Goal: Task Accomplishment & Management: Manage account settings

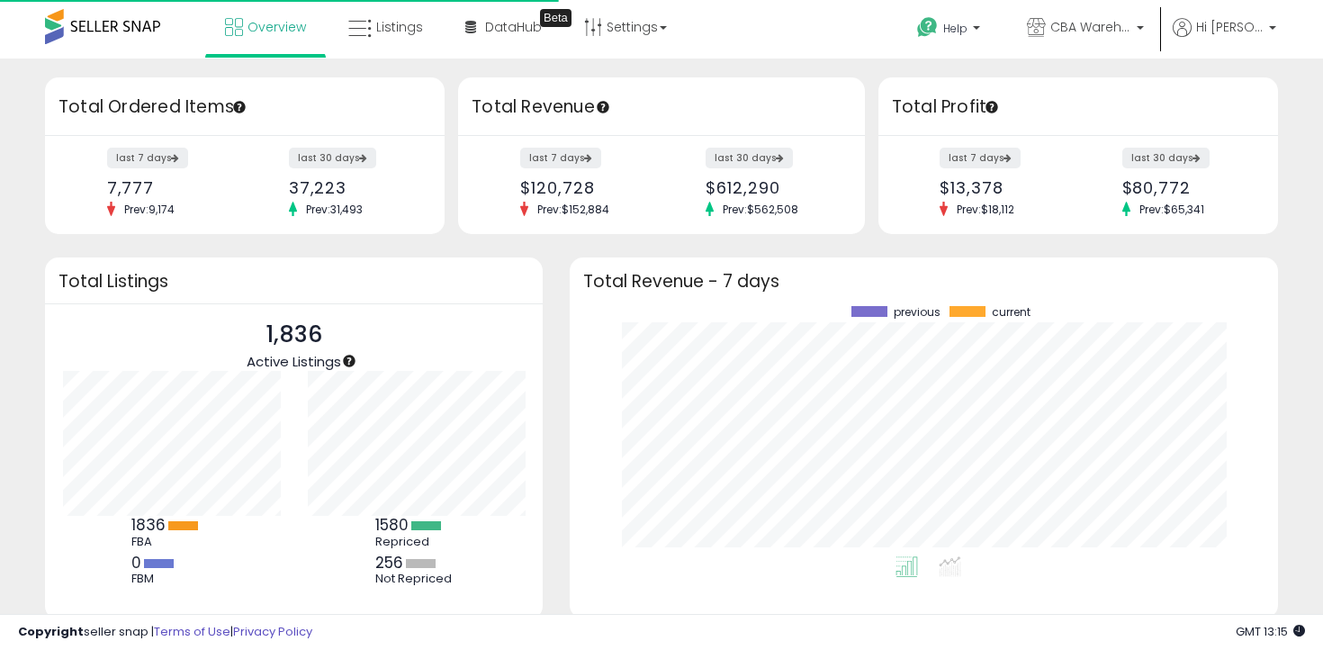
scroll to position [250, 672]
click at [338, 44] on link "Listings" at bounding box center [386, 27] width 102 height 54
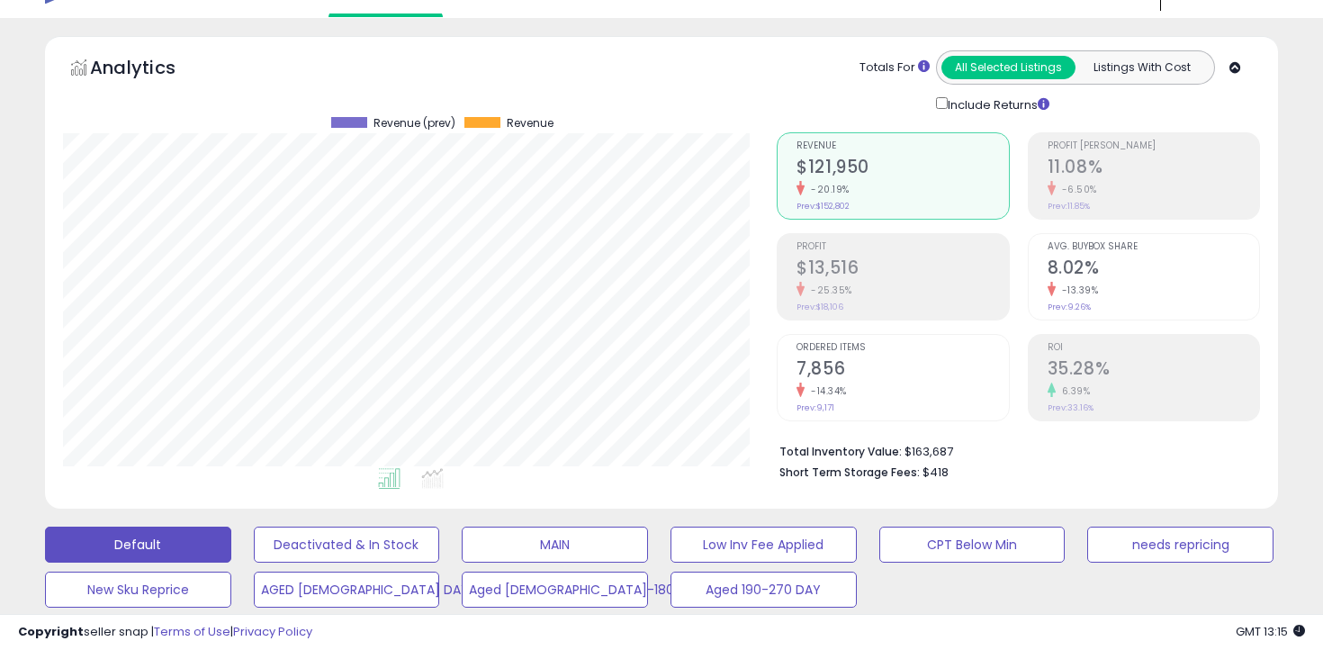
scroll to position [50, 0]
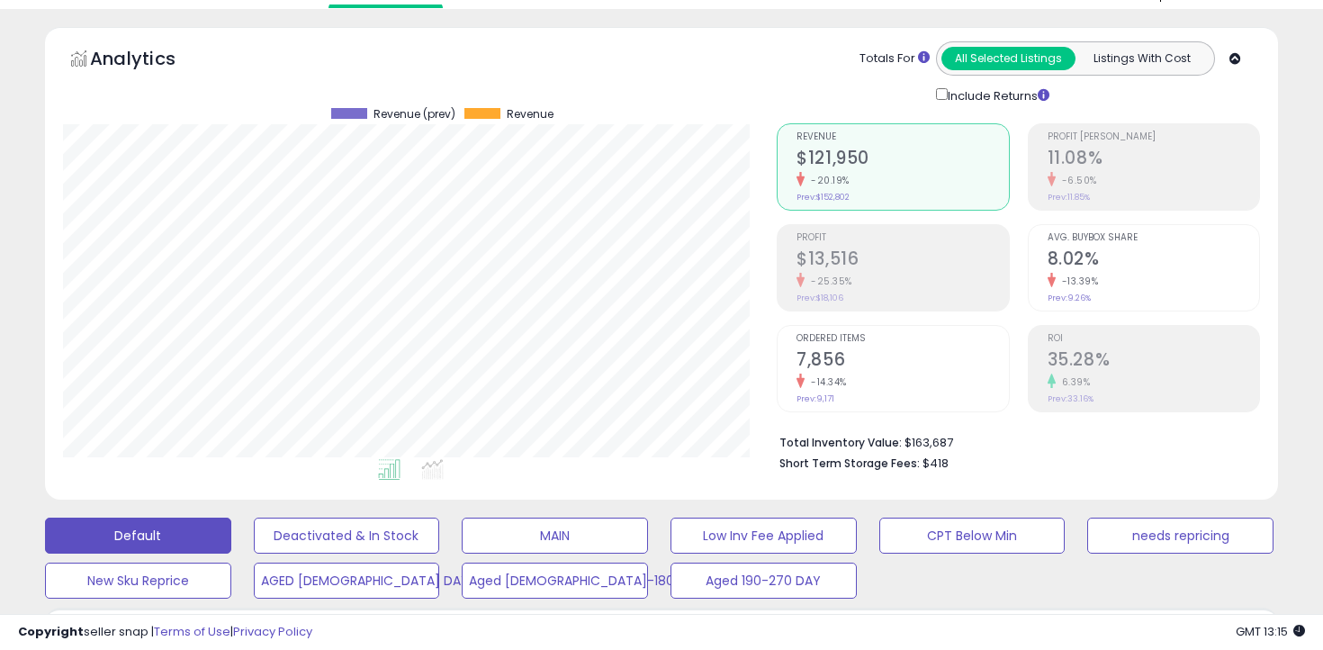
click at [890, 260] on h2 "$13,516" at bounding box center [903, 260] width 212 height 24
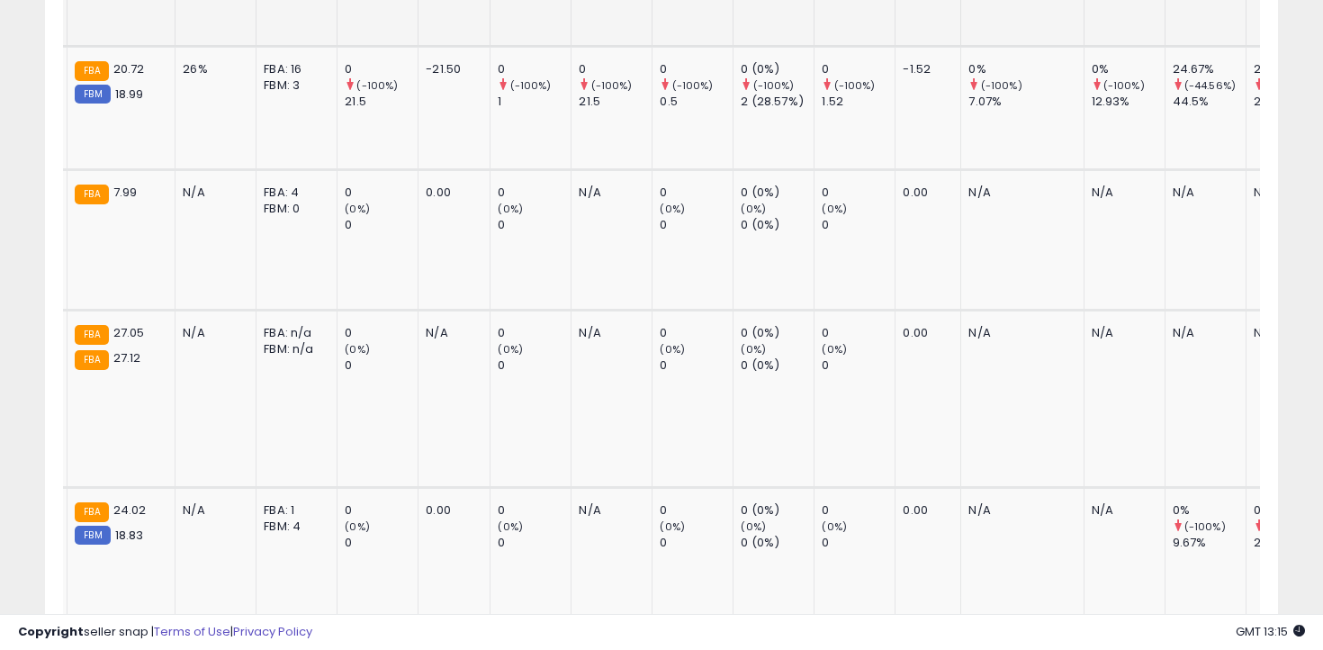
scroll to position [0, 0]
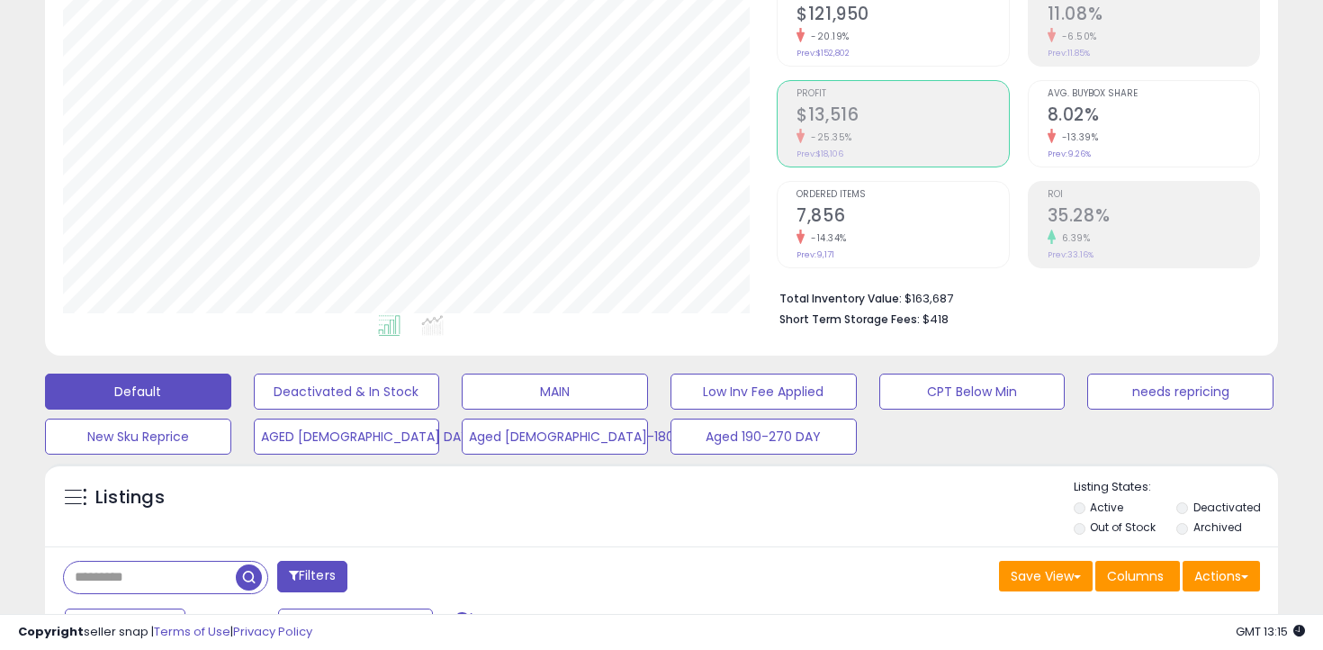
scroll to position [220, 0]
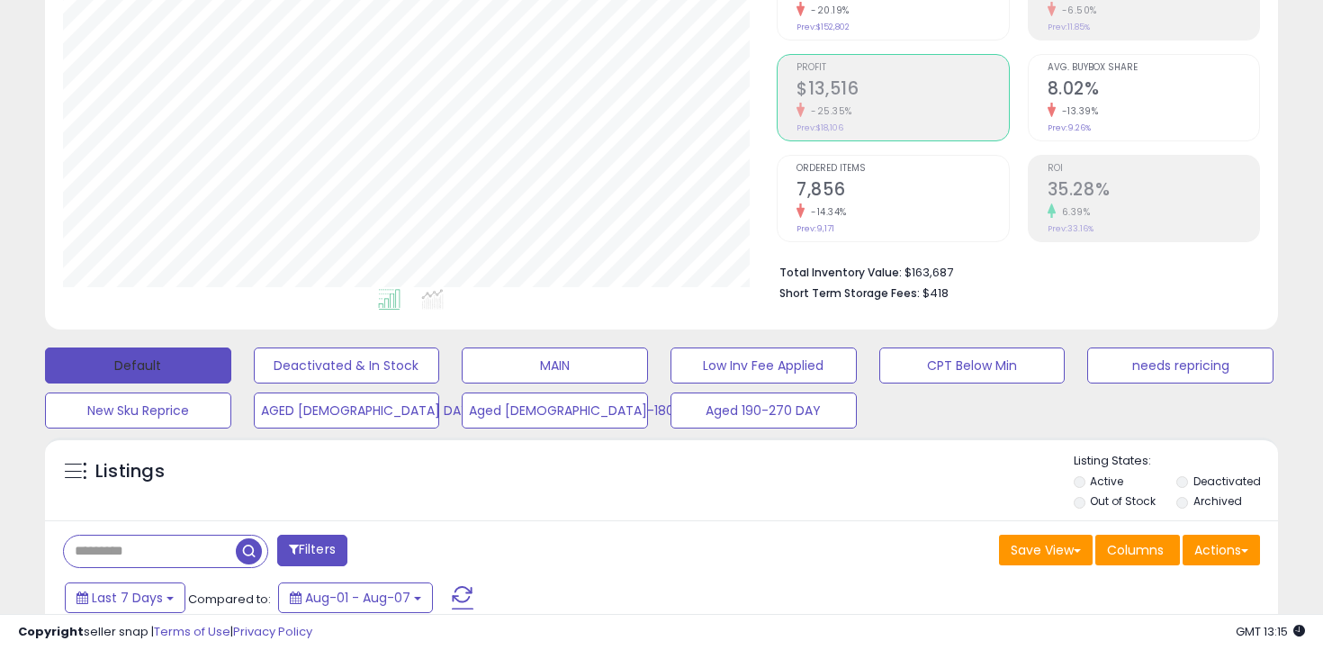
click at [103, 358] on button "Default" at bounding box center [138, 365] width 186 height 36
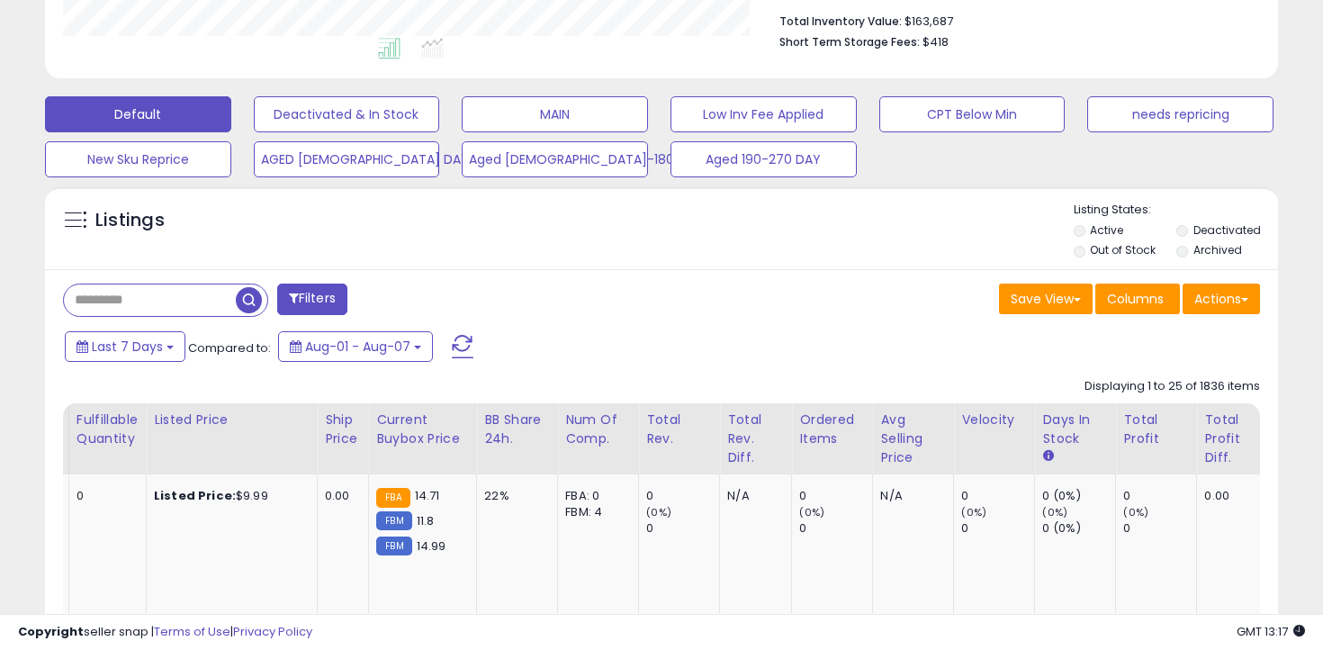
scroll to position [472, 0]
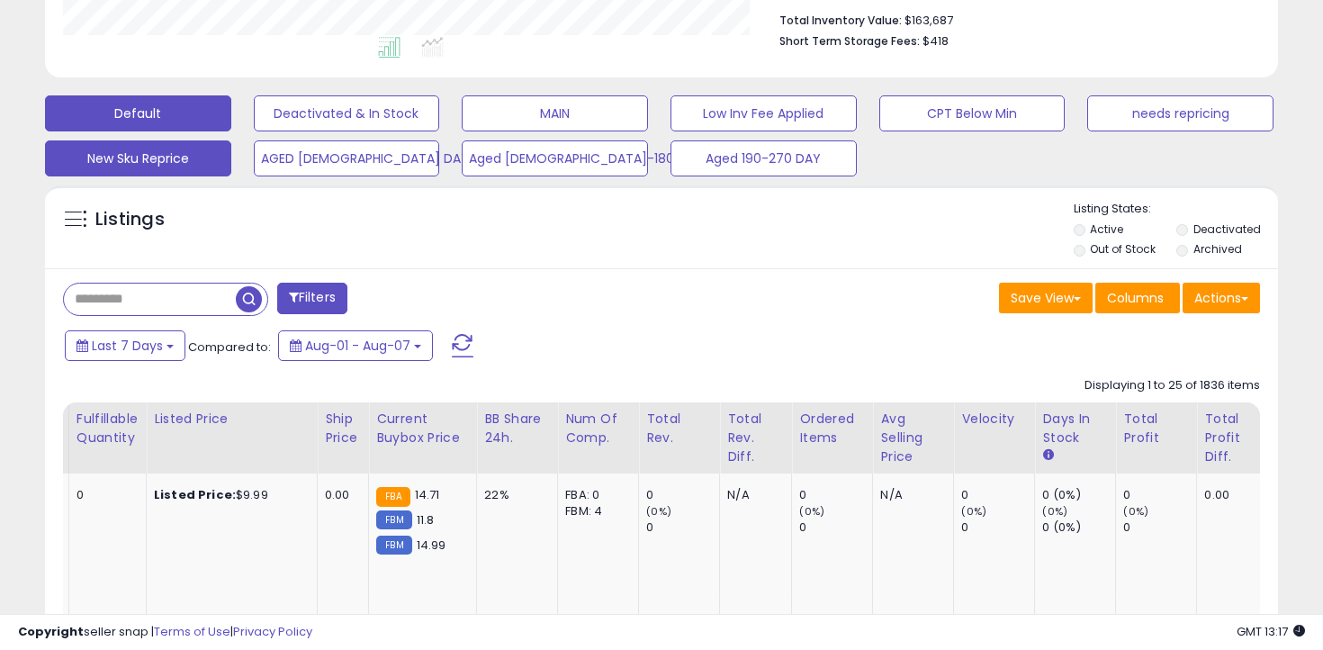
click at [254, 131] on button "New Sku Reprice" at bounding box center [347, 113] width 186 height 36
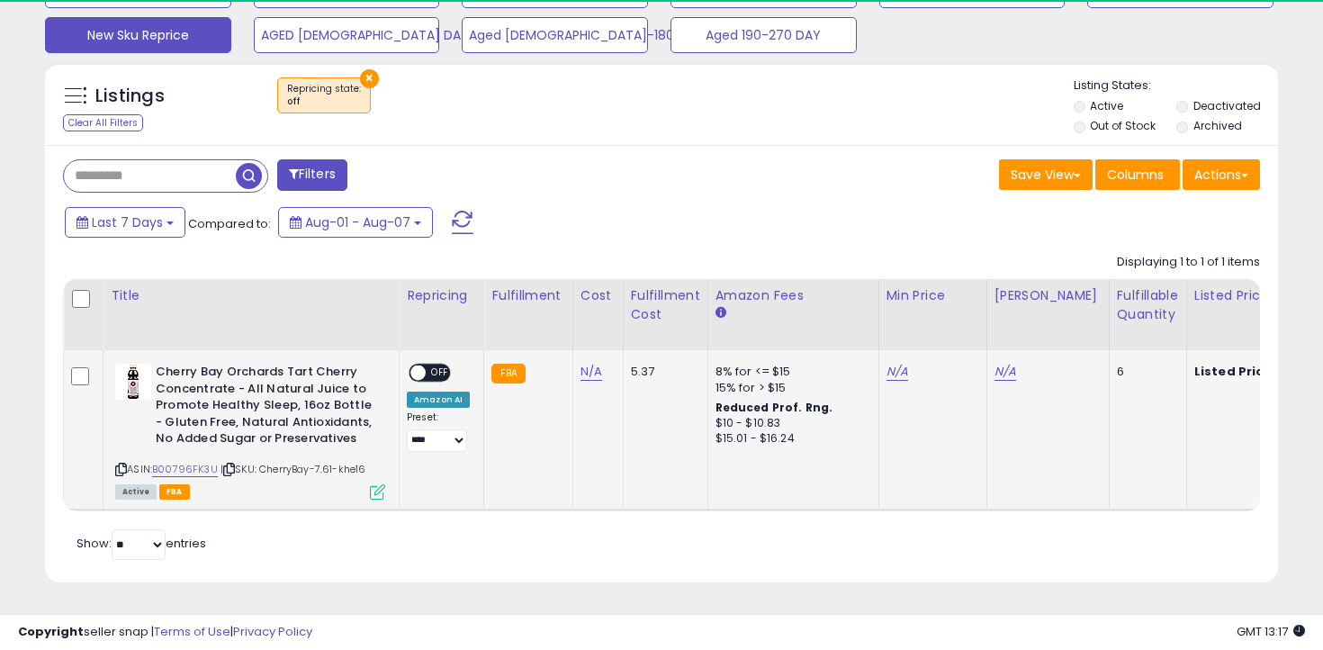
scroll to position [369, 714]
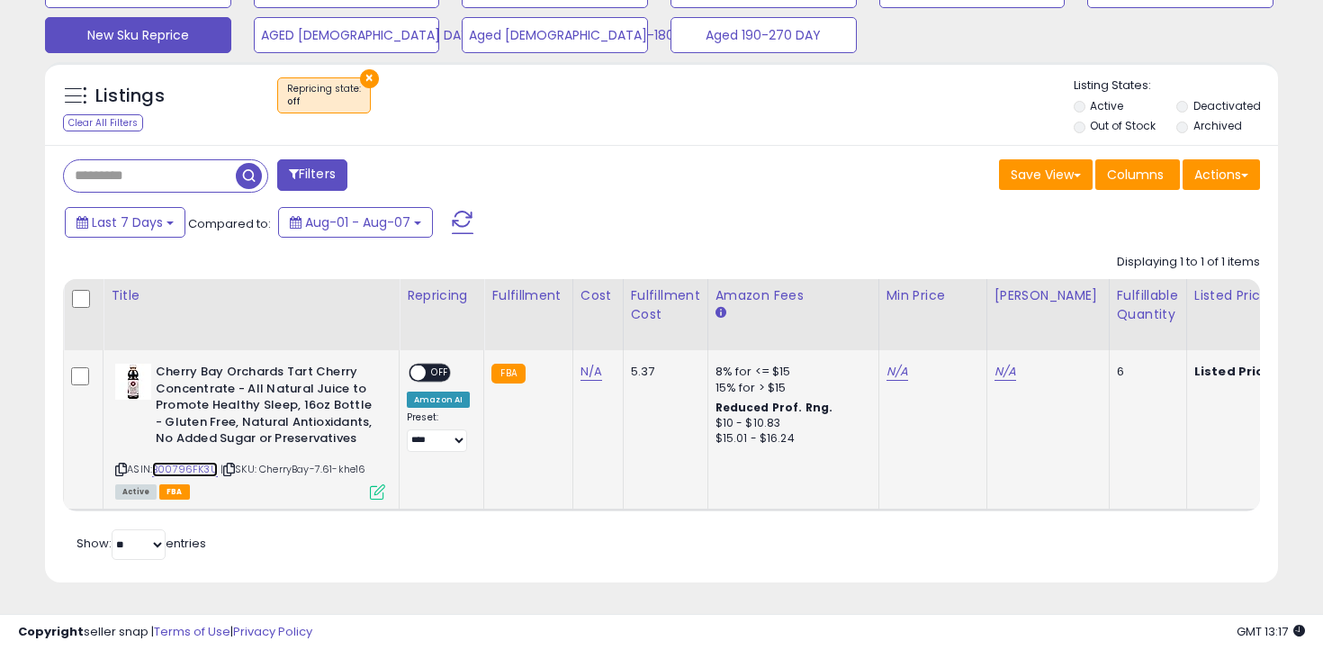
click at [196, 470] on link "B00796FK3U" at bounding box center [185, 469] width 66 height 15
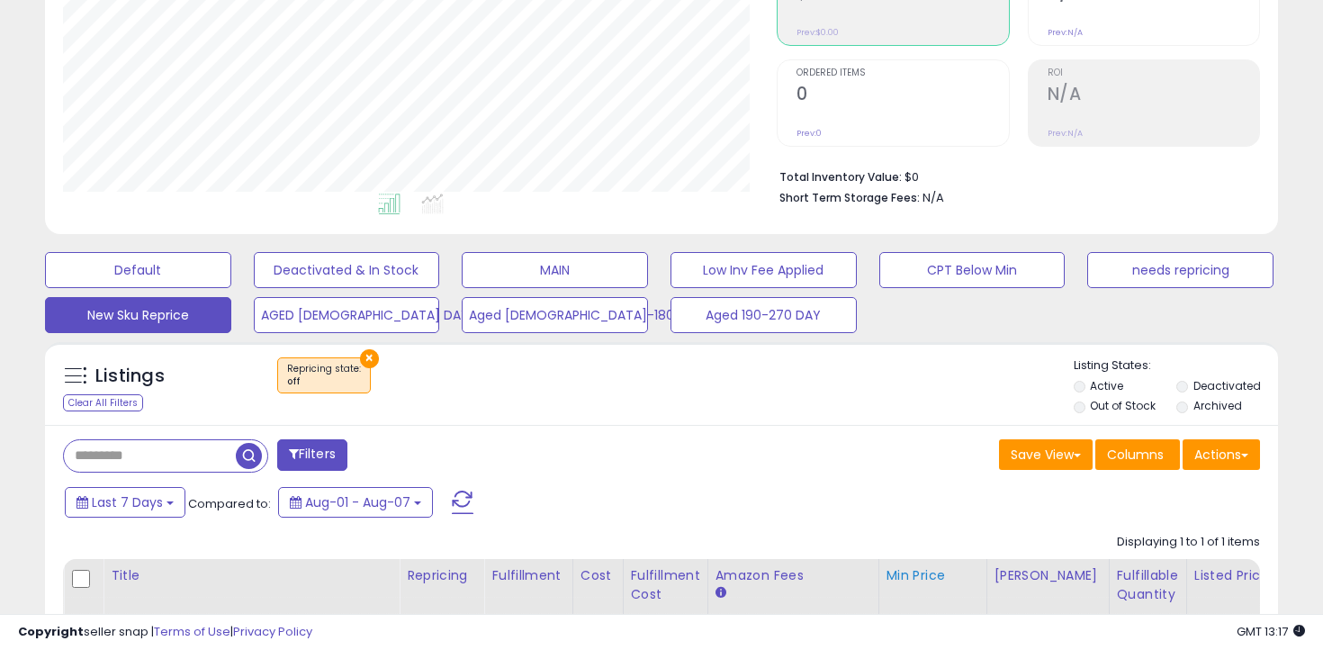
scroll to position [312, 0]
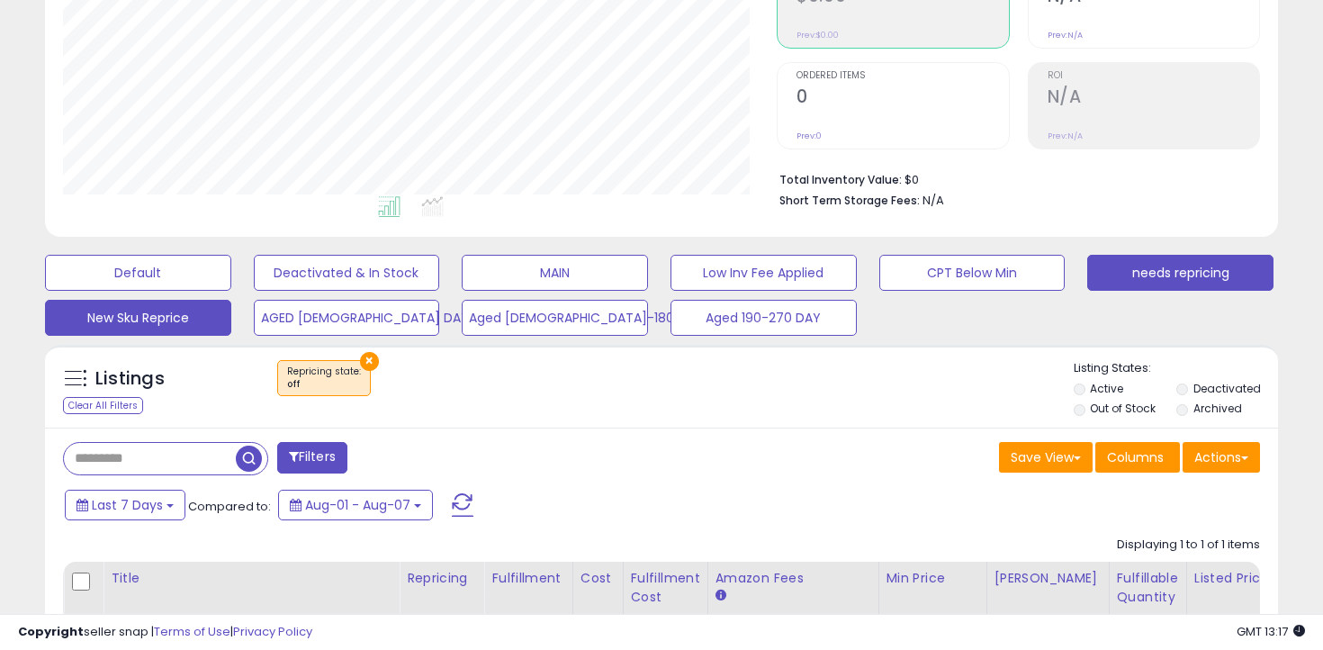
click at [231, 274] on button "needs repricing" at bounding box center [138, 273] width 186 height 36
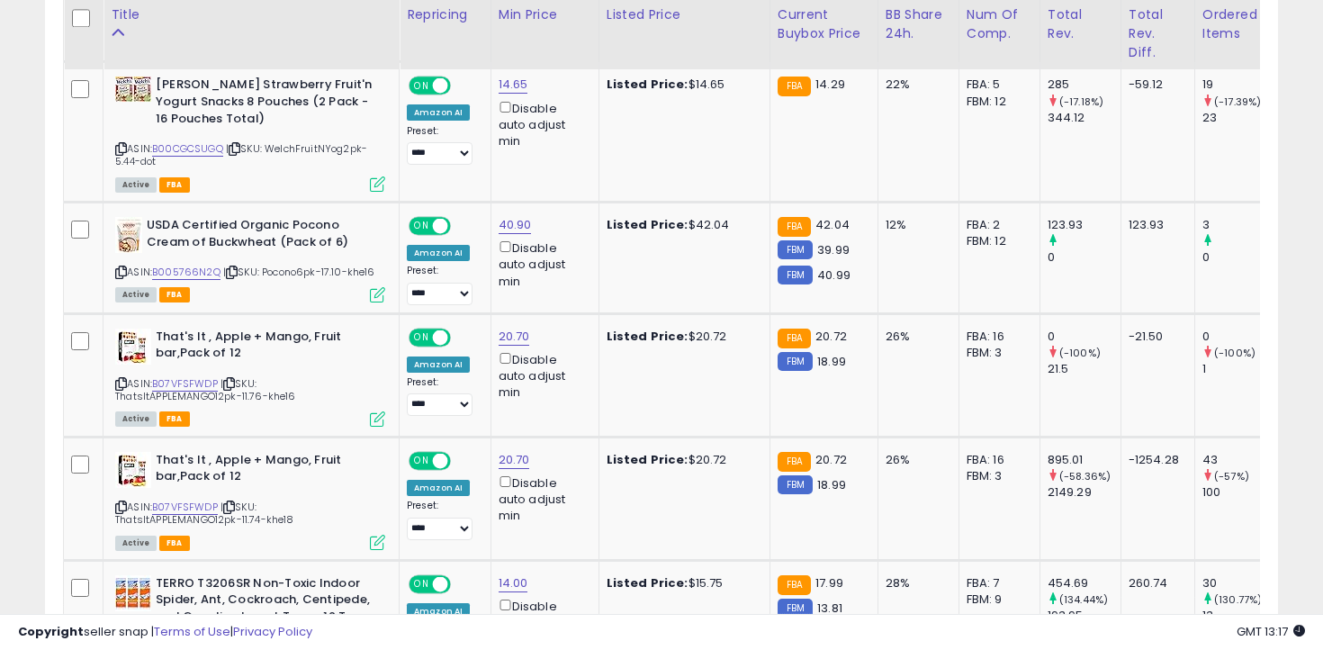
scroll to position [1225, 0]
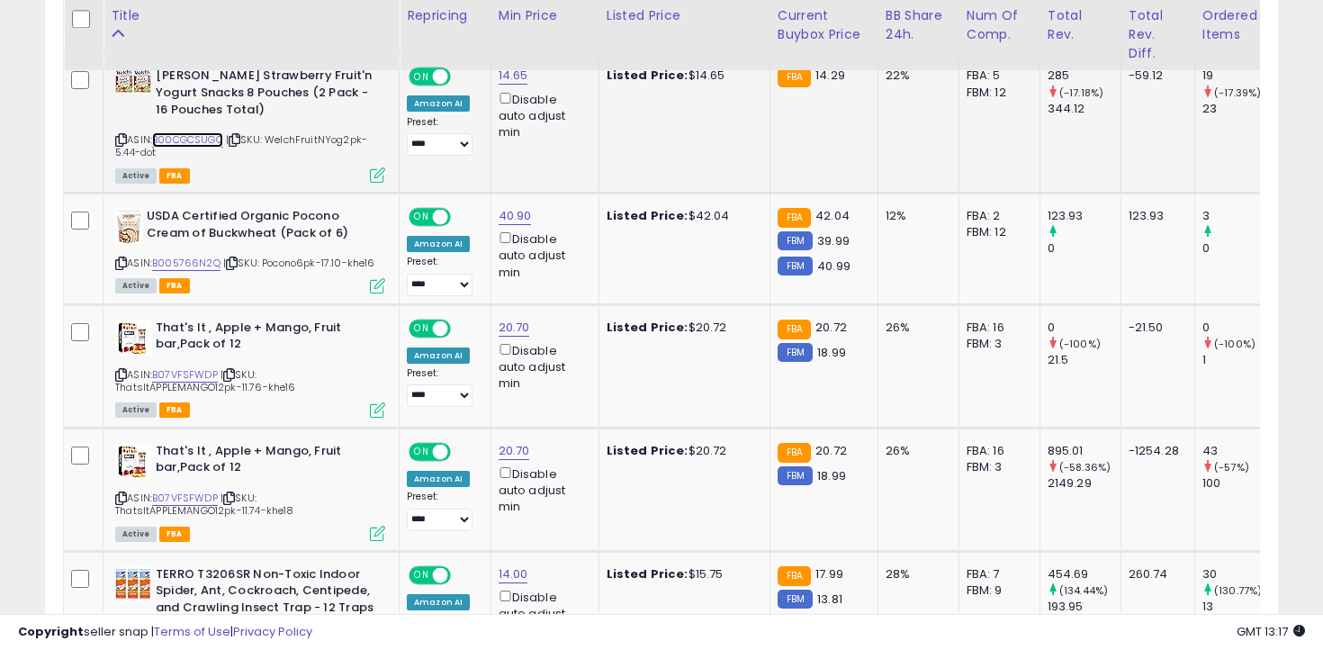
click at [209, 148] on link "B00CGCSUGQ" at bounding box center [187, 139] width 71 height 15
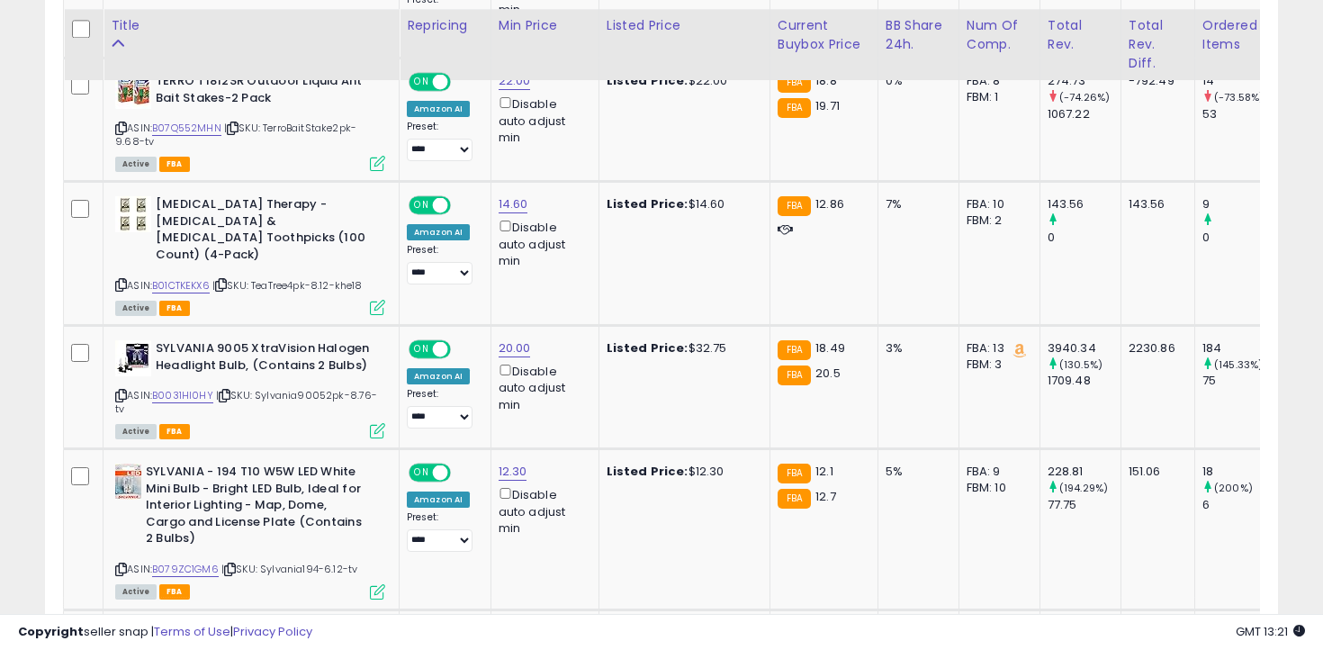
scroll to position [1855, 0]
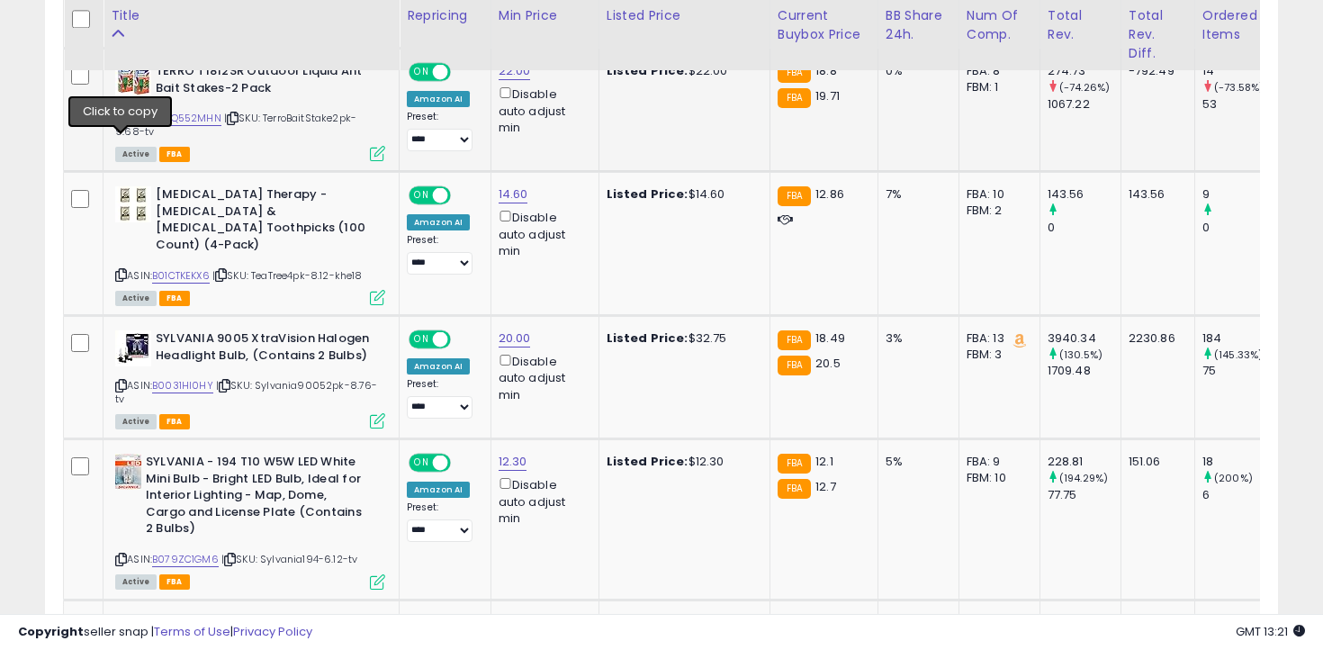
click at [122, 123] on icon at bounding box center [121, 118] width 12 height 10
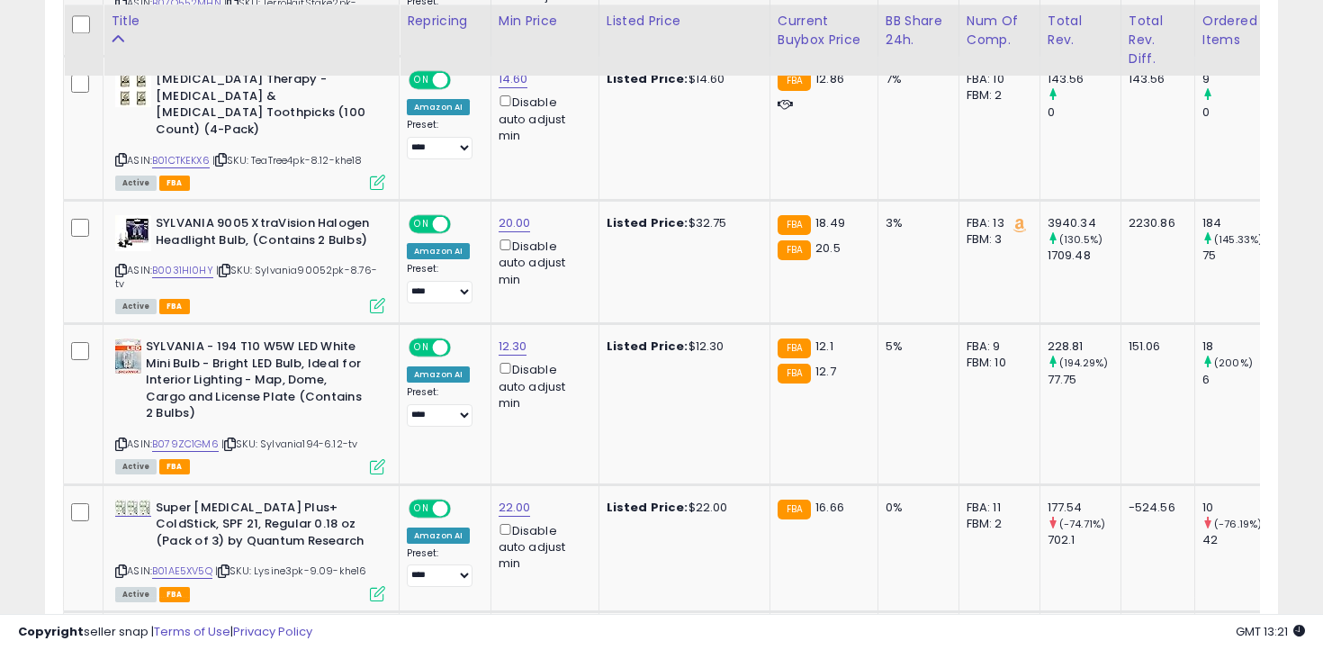
scroll to position [1978, 0]
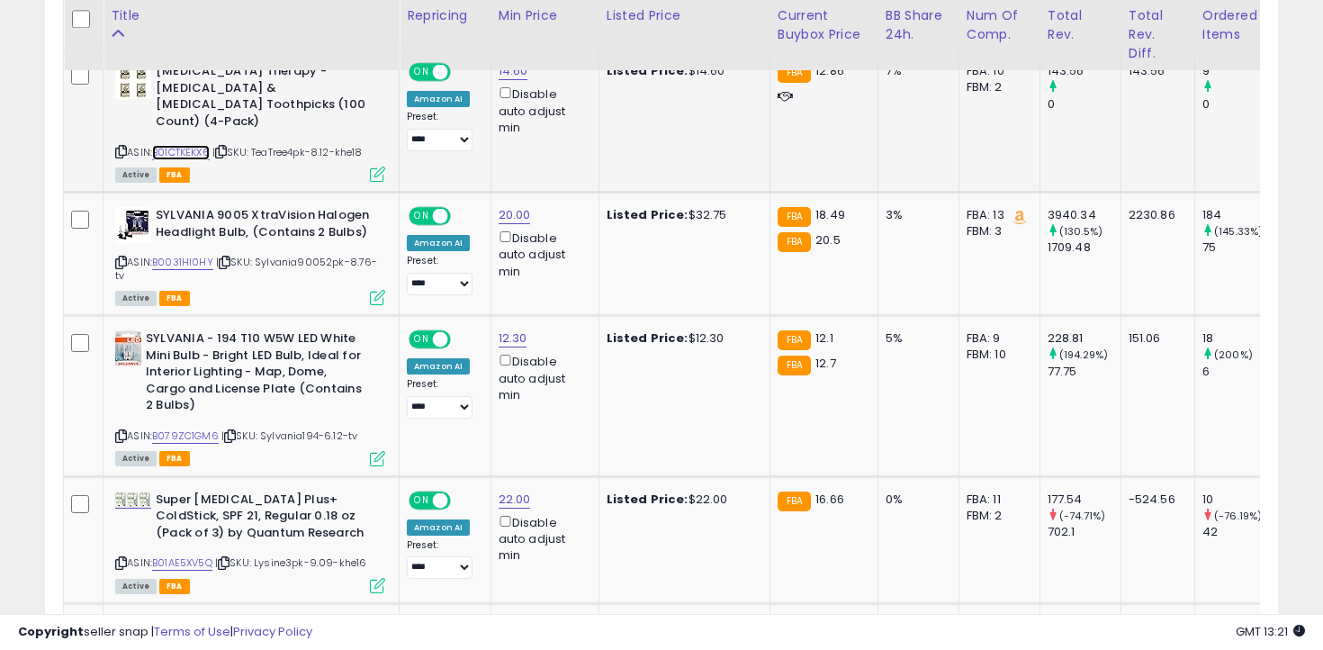
click at [179, 157] on link "B01CTKEKX6" at bounding box center [181, 152] width 58 height 15
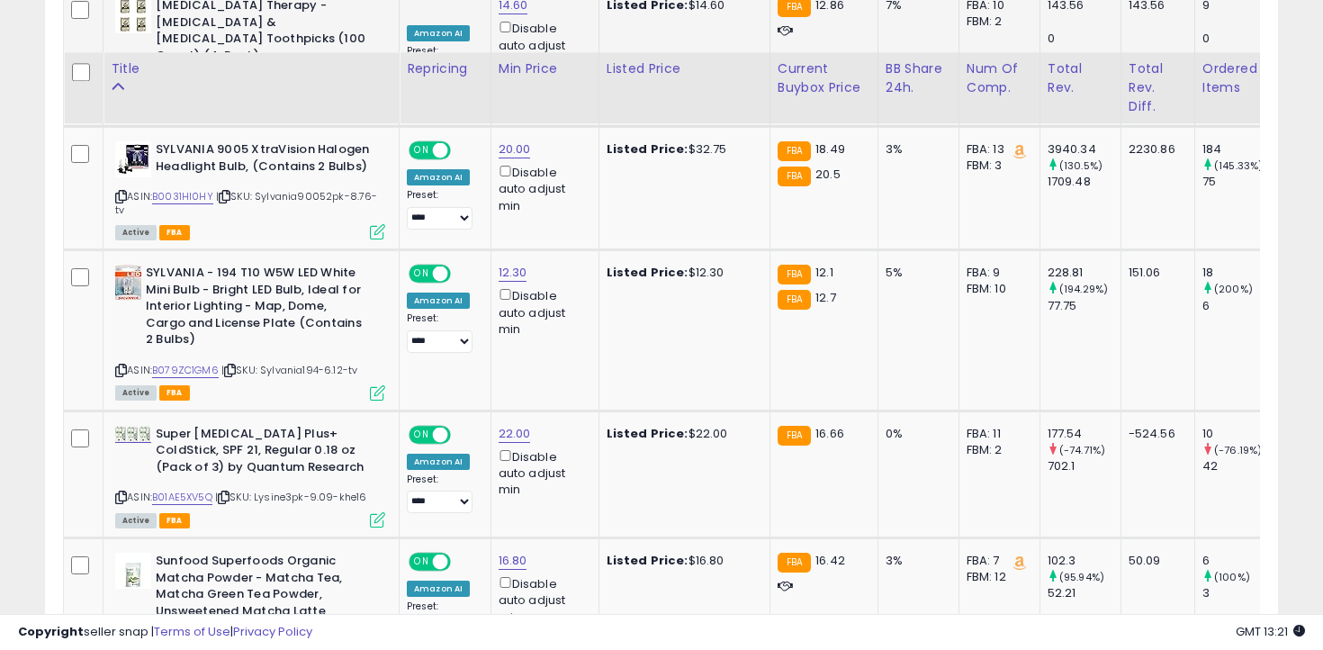
scroll to position [2100, 0]
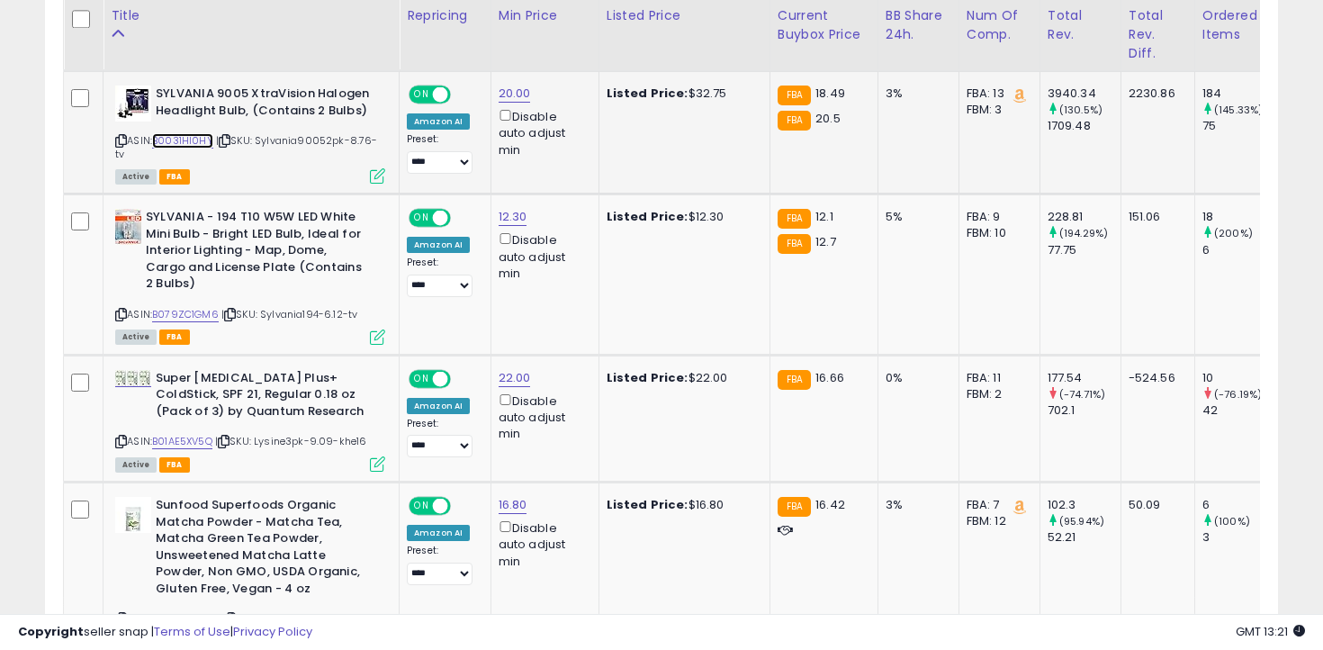
click at [193, 147] on link "B0031HI0HY" at bounding box center [182, 140] width 61 height 15
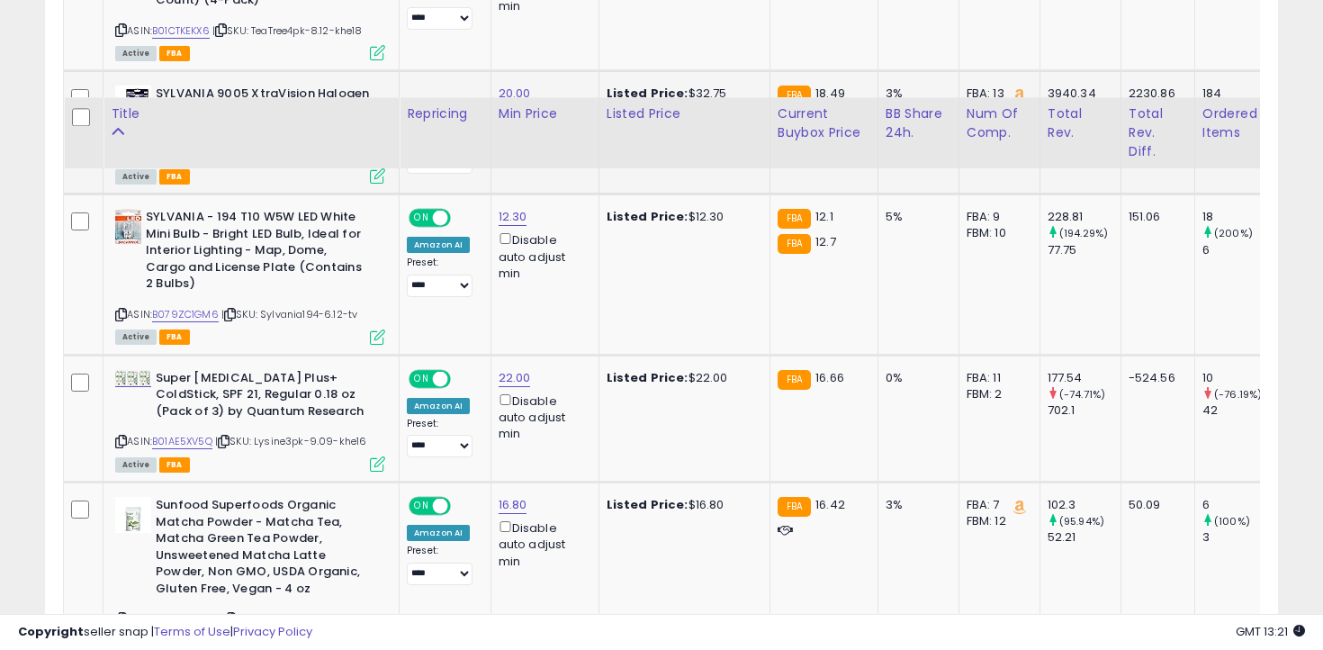
scroll to position [2212, 0]
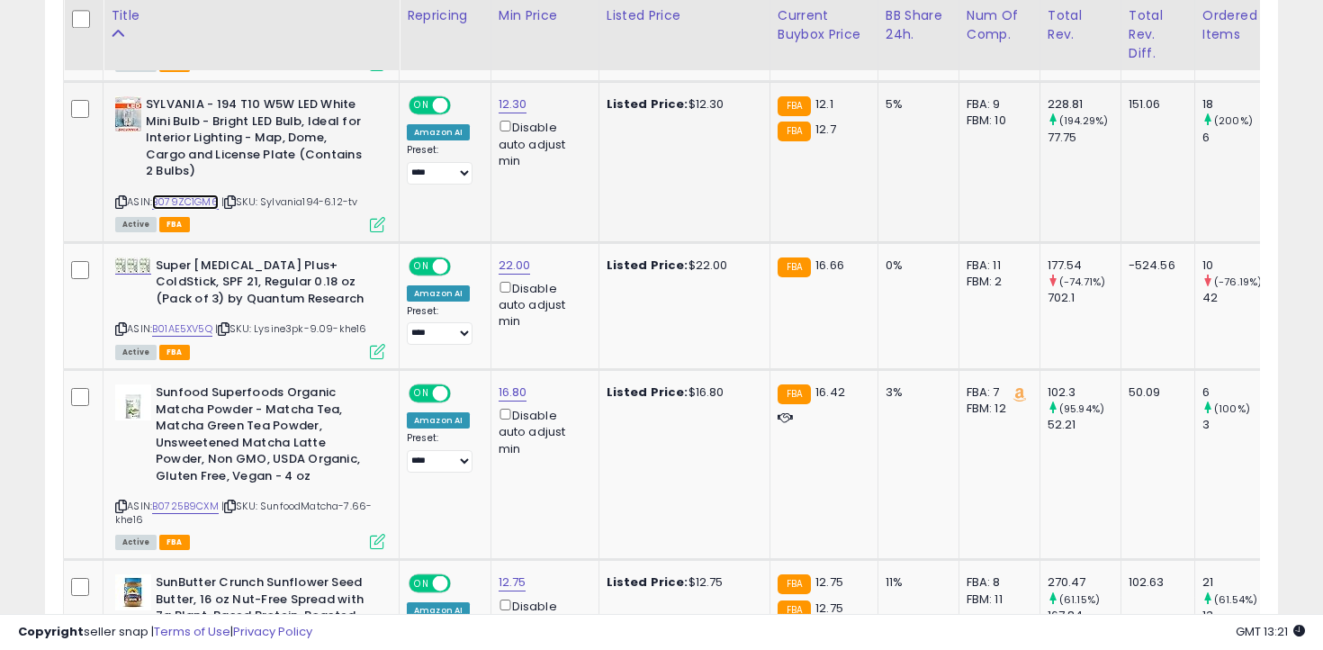
click at [201, 200] on link "B079ZC1GM6" at bounding box center [185, 201] width 67 height 15
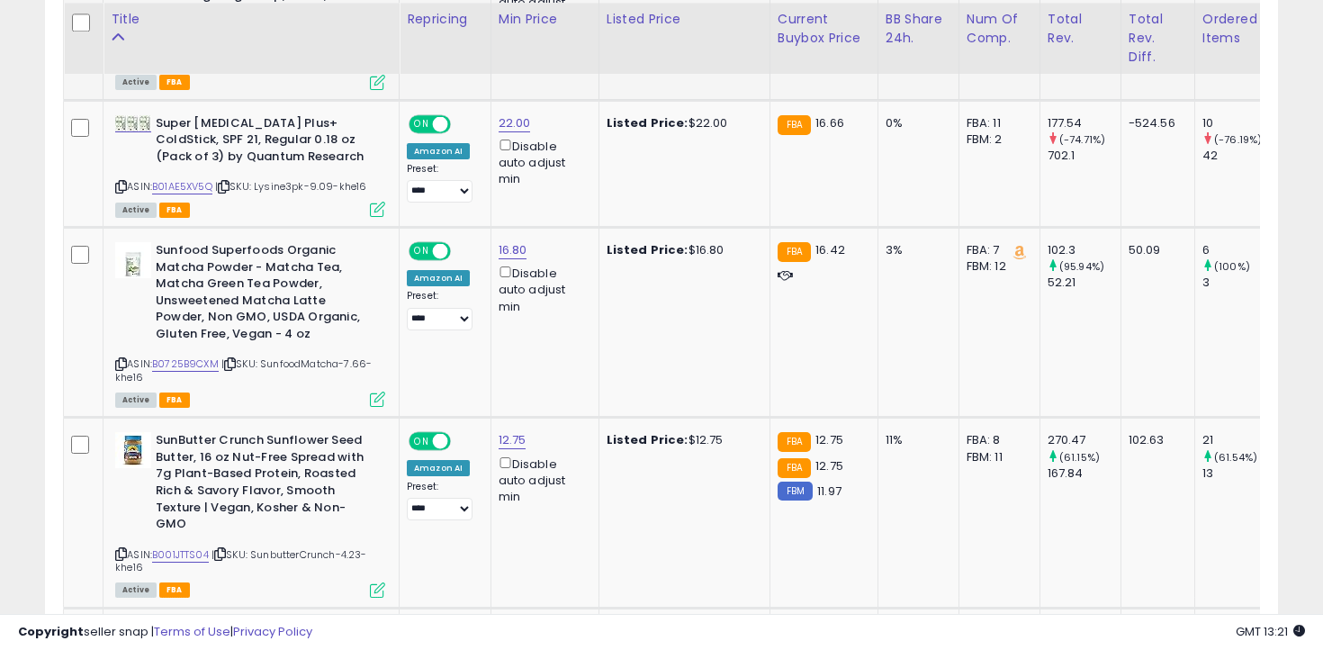
scroll to position [2358, 0]
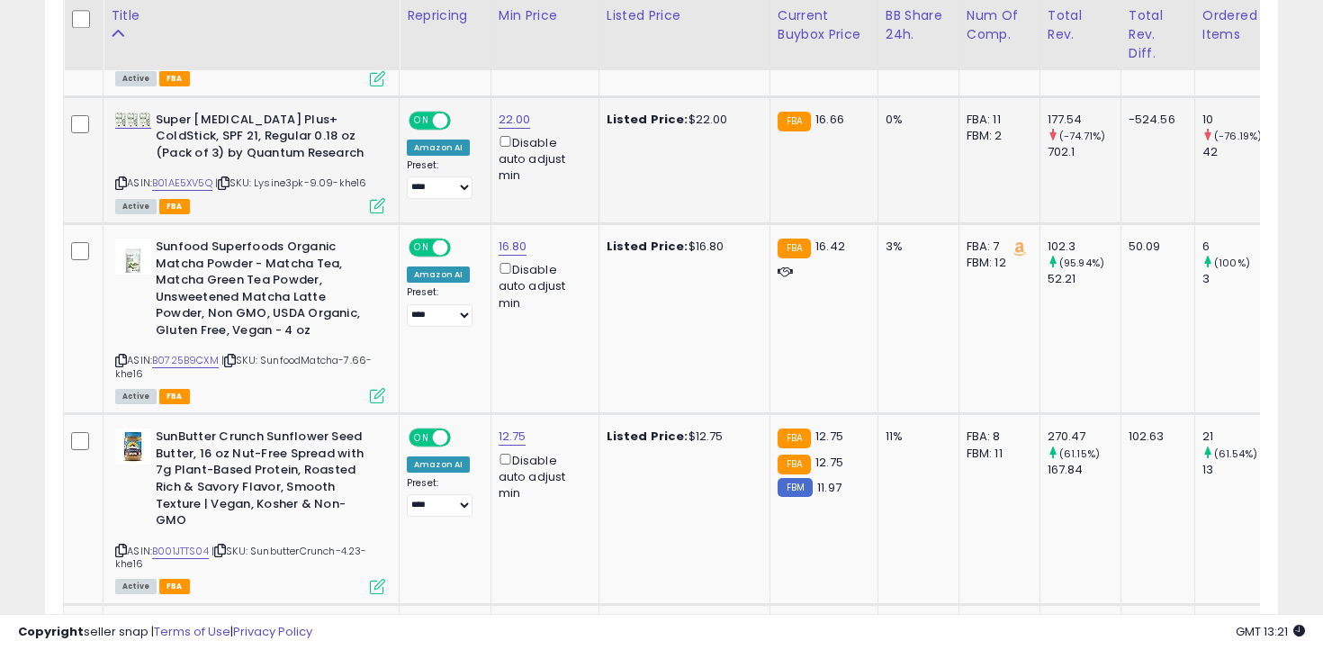
click at [122, 180] on icon at bounding box center [121, 183] width 12 height 10
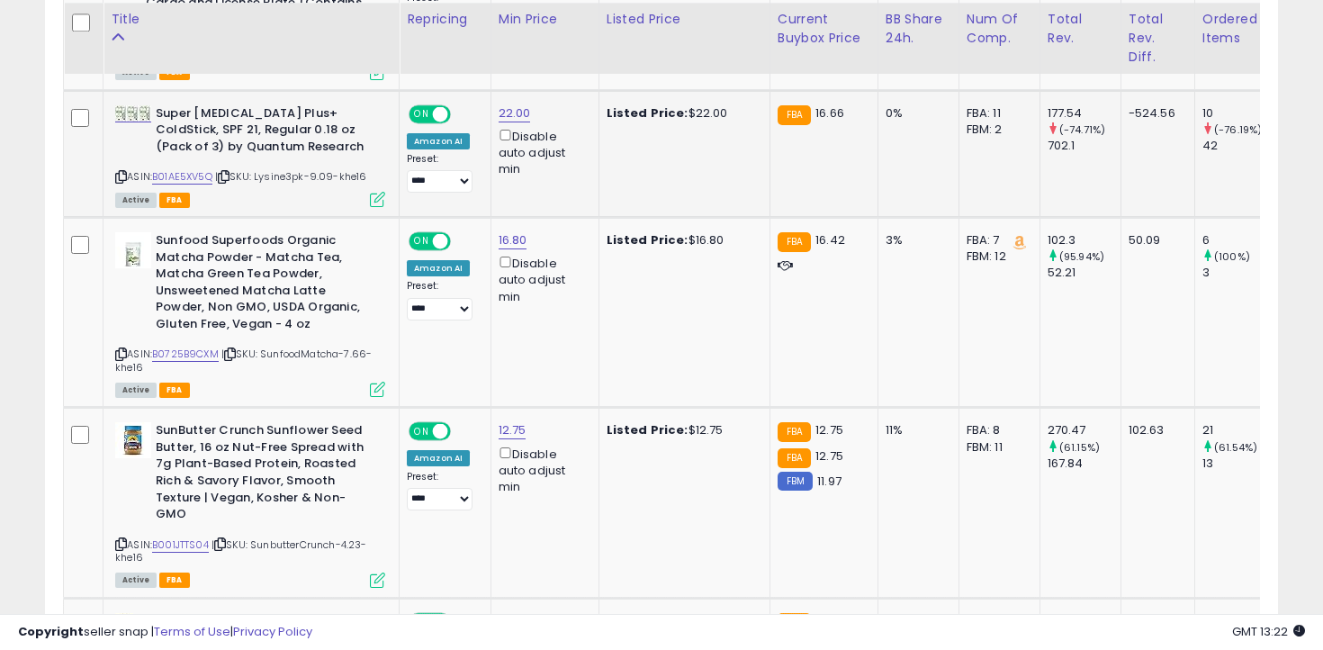
scroll to position [2368, 0]
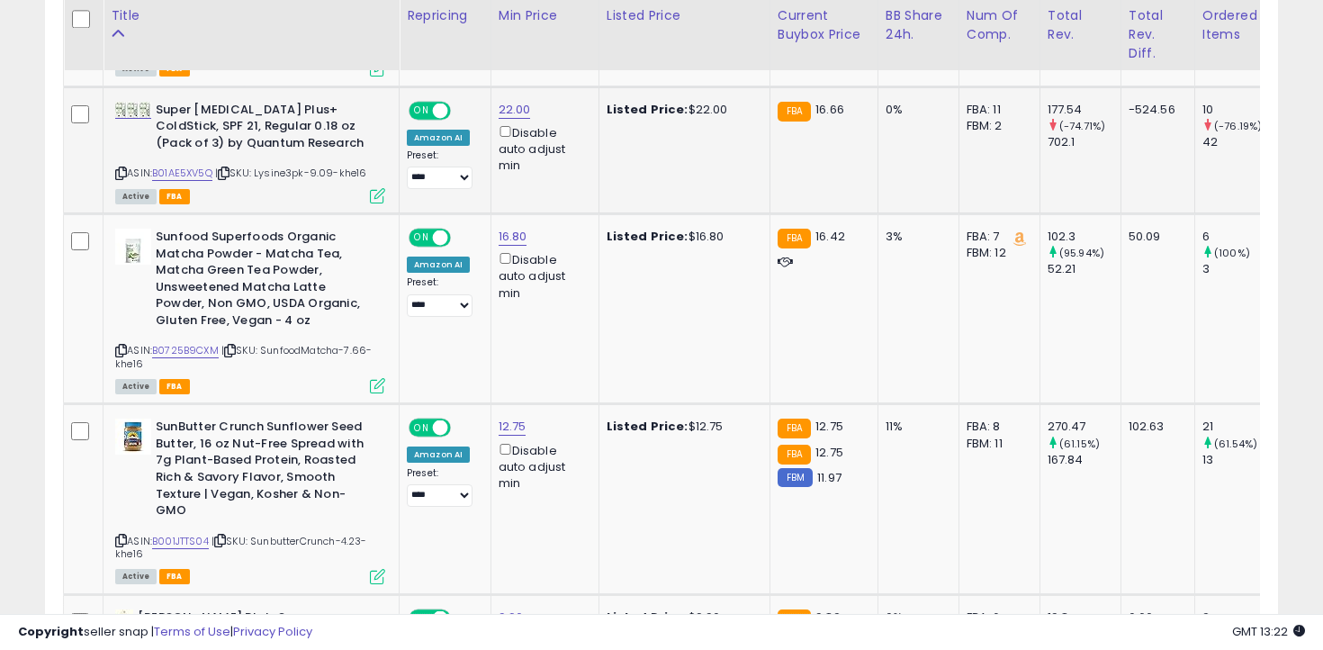
click at [121, 168] on icon at bounding box center [121, 173] width 12 height 10
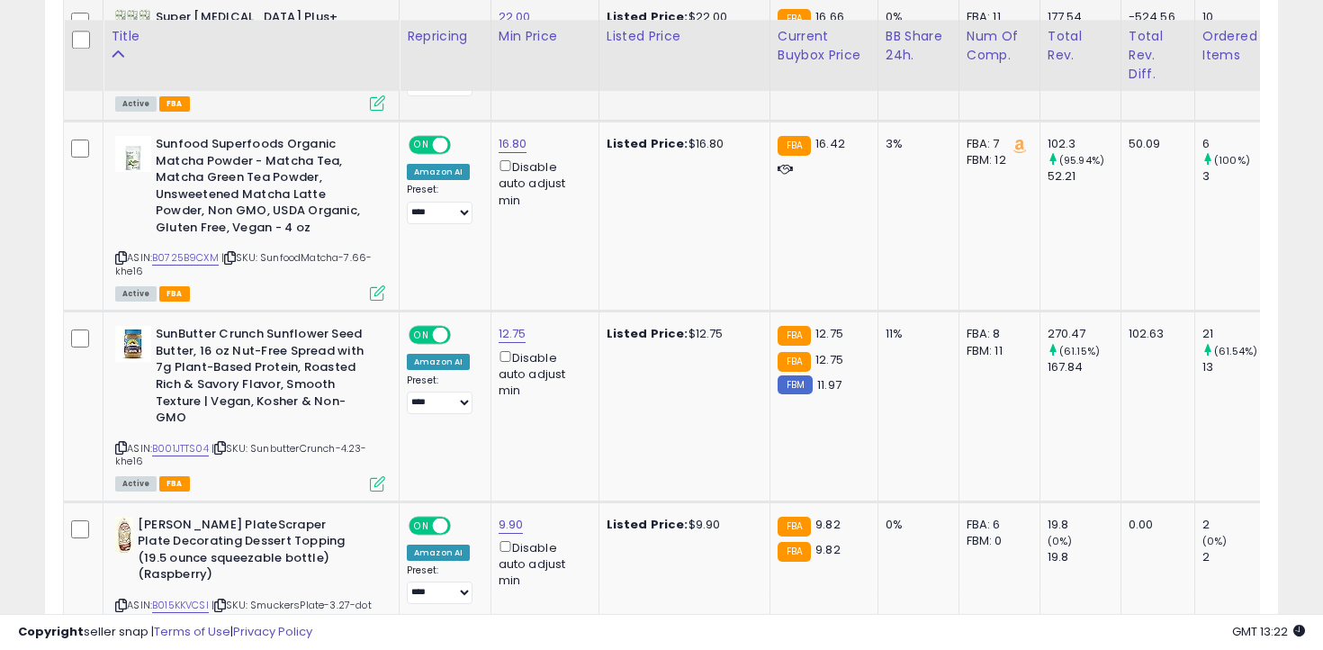
scroll to position [2496, 0]
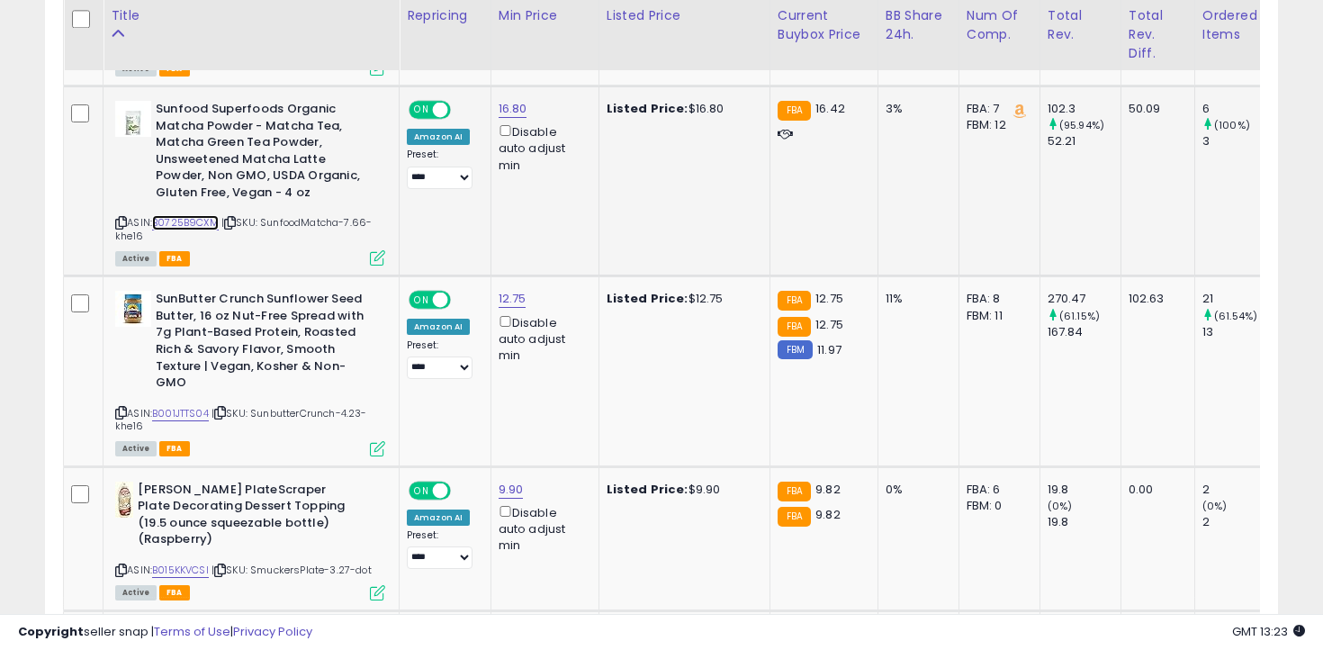
click at [205, 217] on link "B0725B9CXM" at bounding box center [185, 222] width 67 height 15
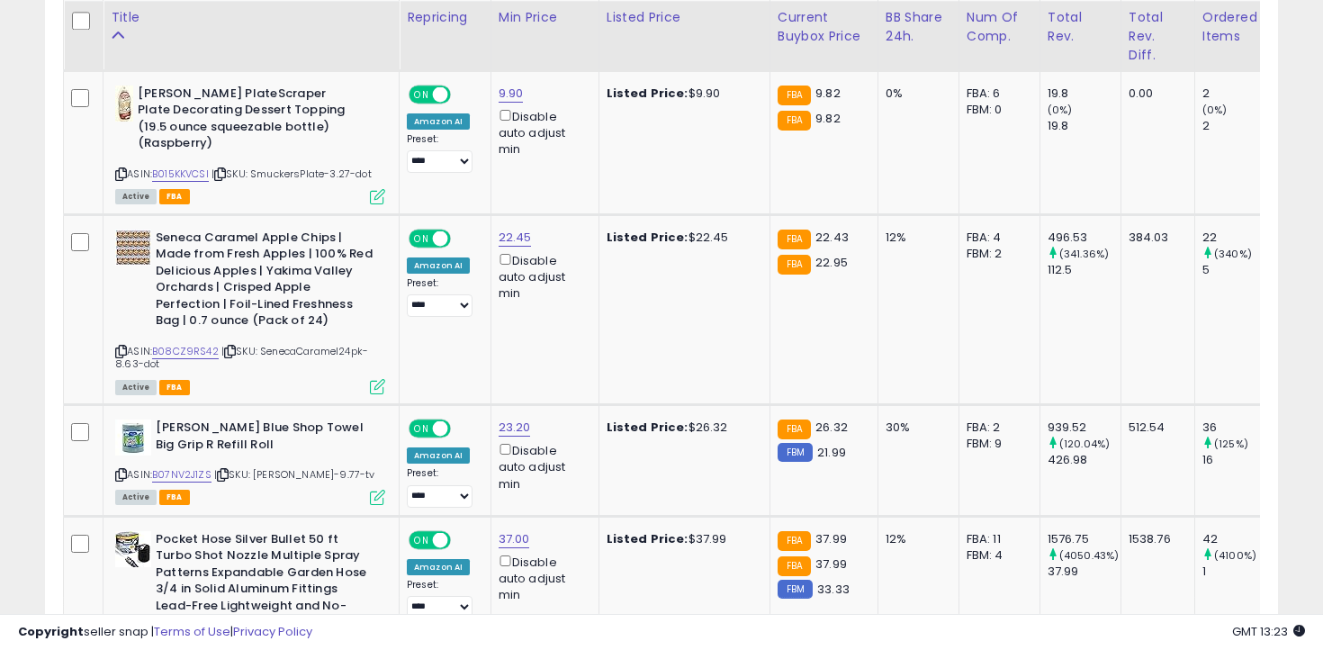
scroll to position [2894, 0]
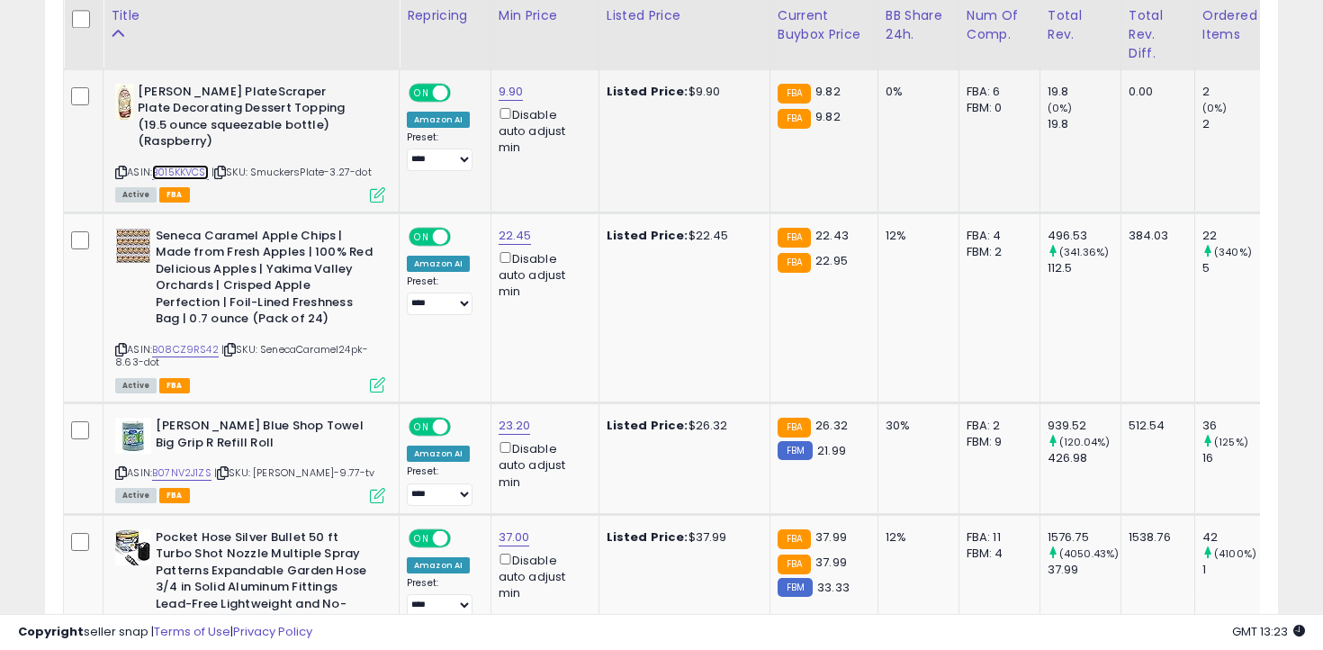
click at [200, 170] on link "B015KKVCSI" at bounding box center [180, 172] width 57 height 15
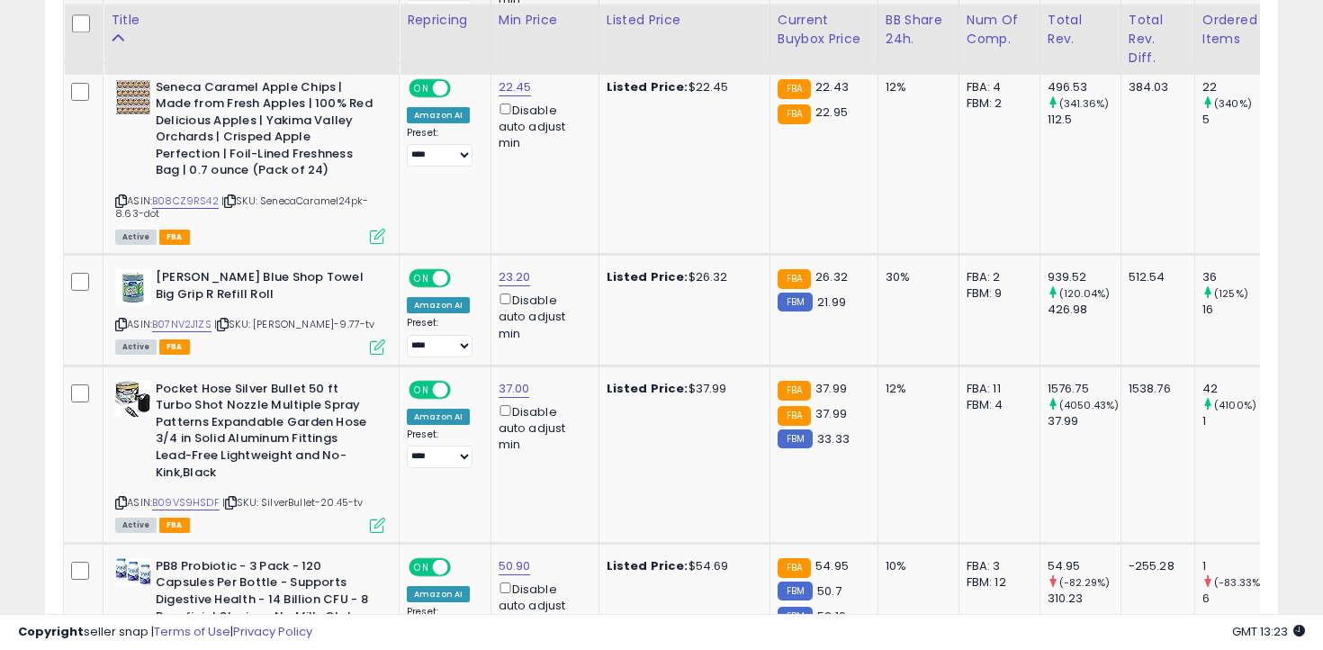
scroll to position [3047, 0]
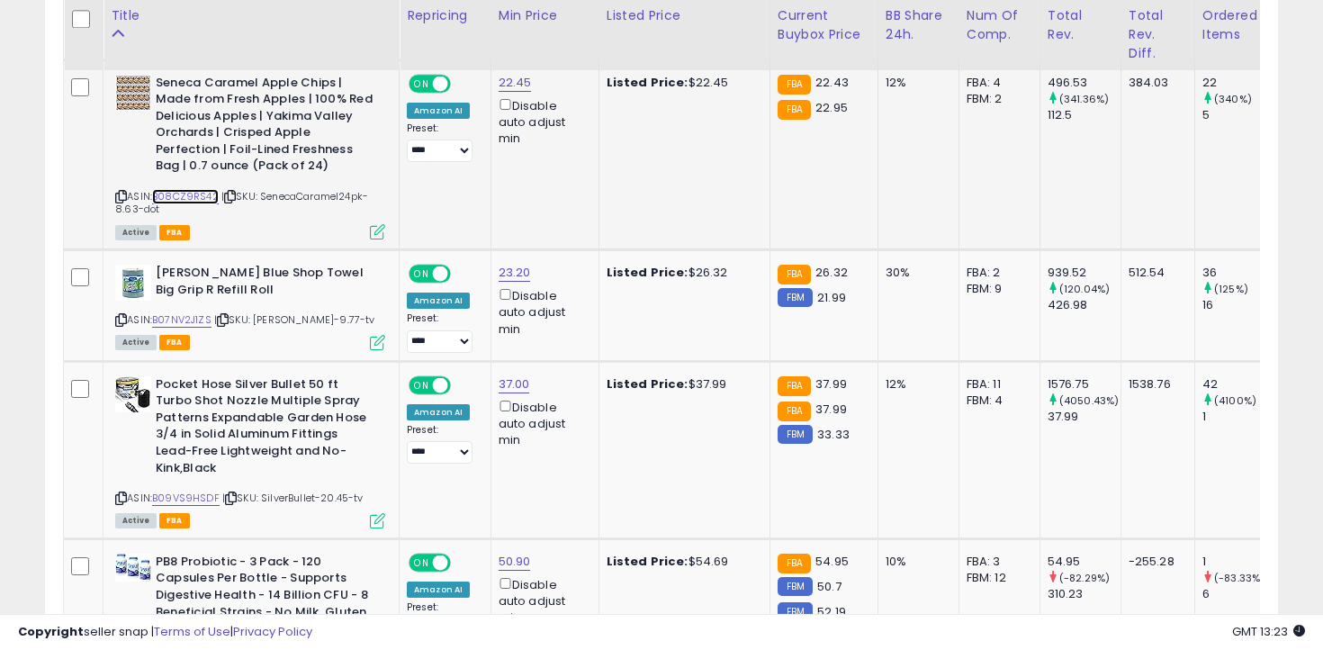
click at [190, 189] on link "B08CZ9RS42" at bounding box center [185, 196] width 67 height 15
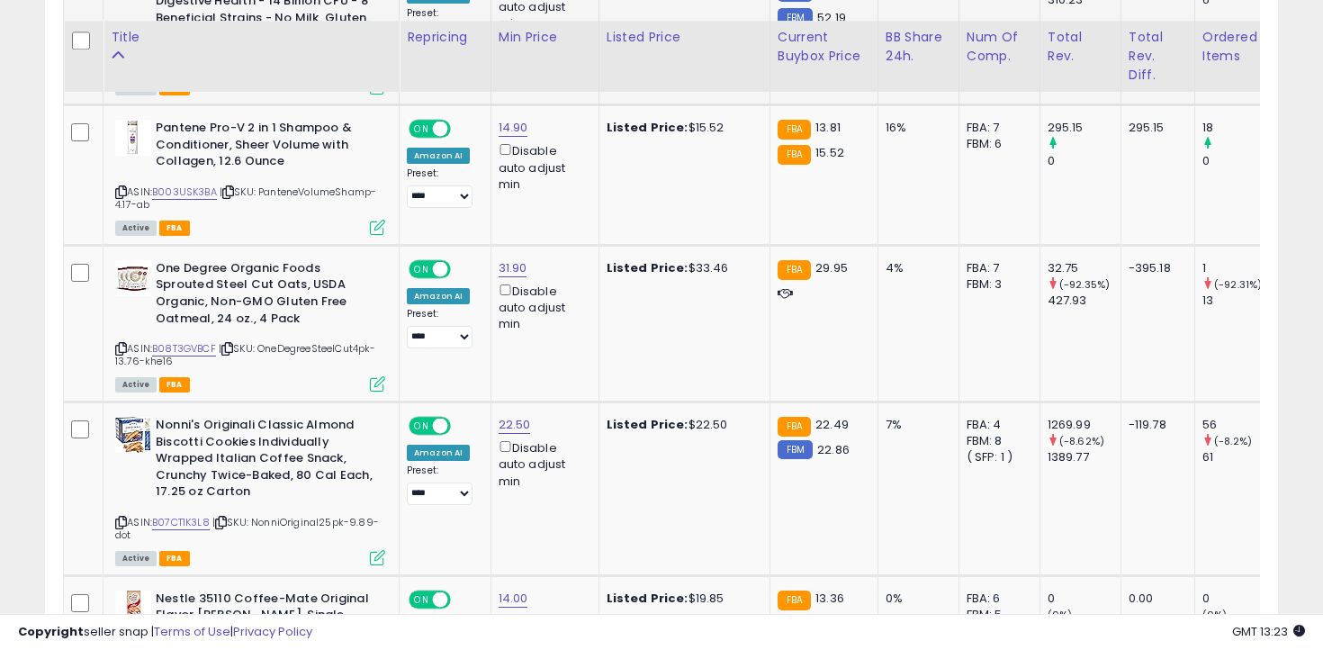
scroll to position [3663, 0]
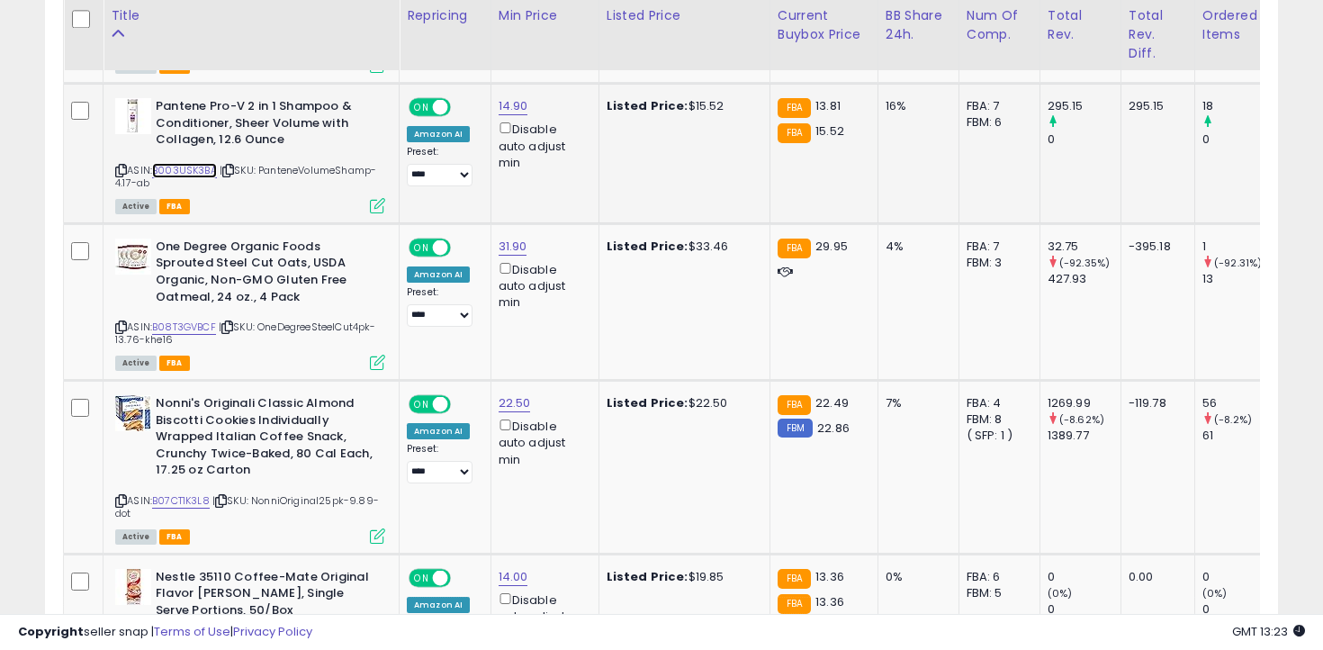
click at [200, 163] on link "B003USK3BA" at bounding box center [184, 170] width 65 height 15
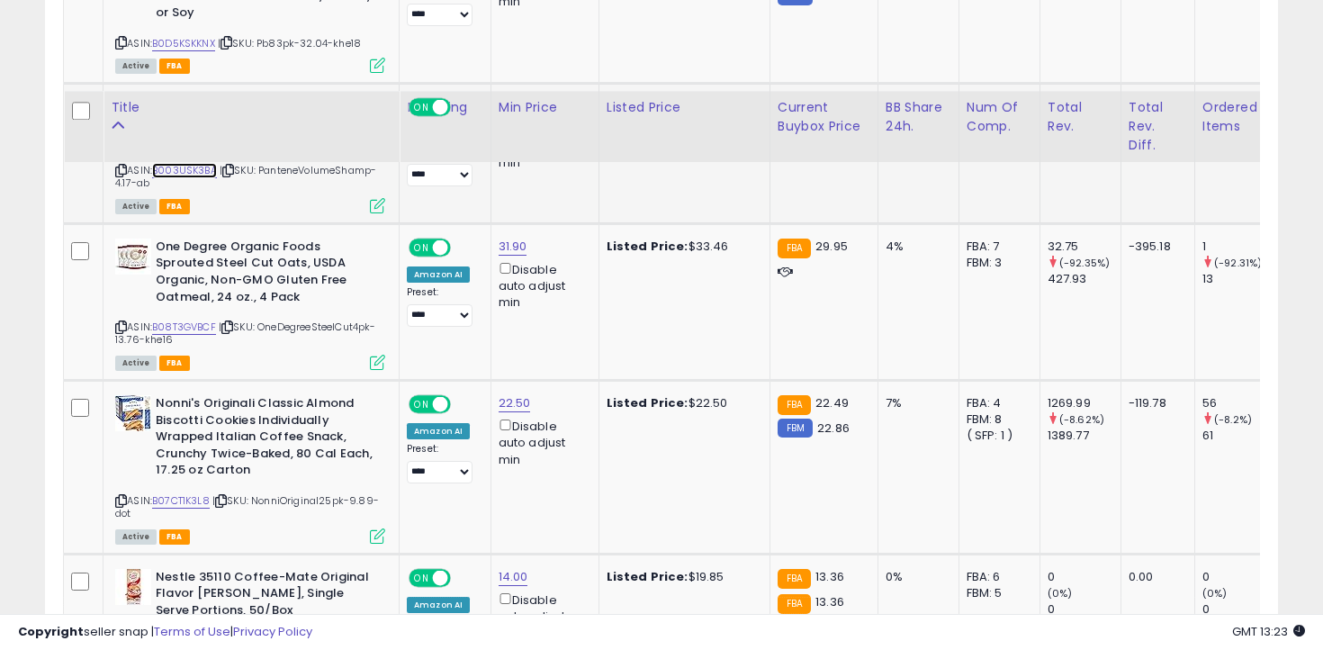
scroll to position [3814, 0]
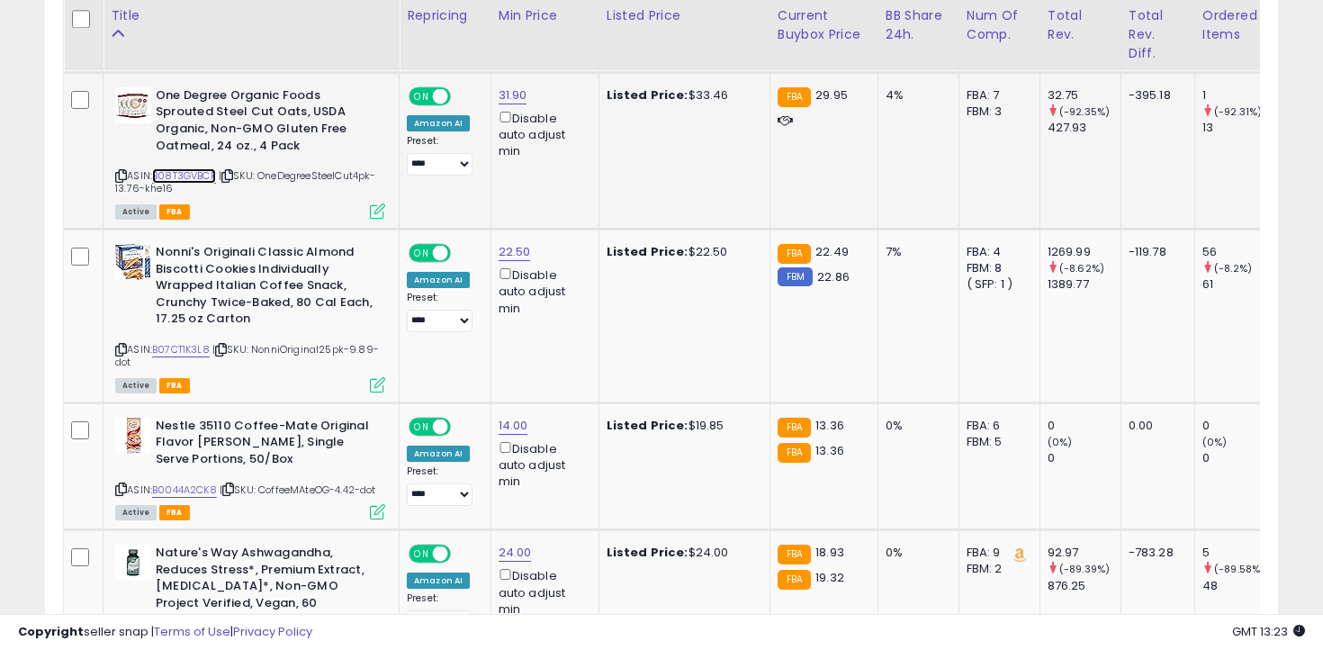
click at [193, 168] on link "B08T3GVBCF" at bounding box center [184, 175] width 64 height 15
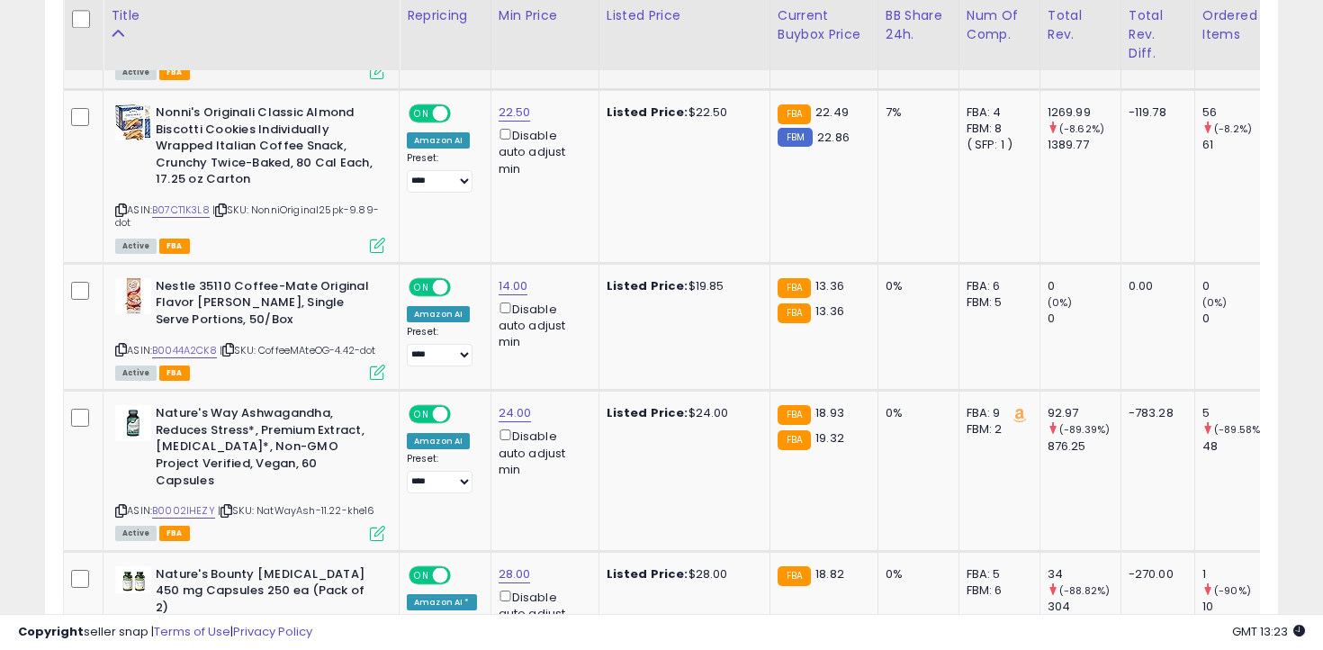
scroll to position [3957, 0]
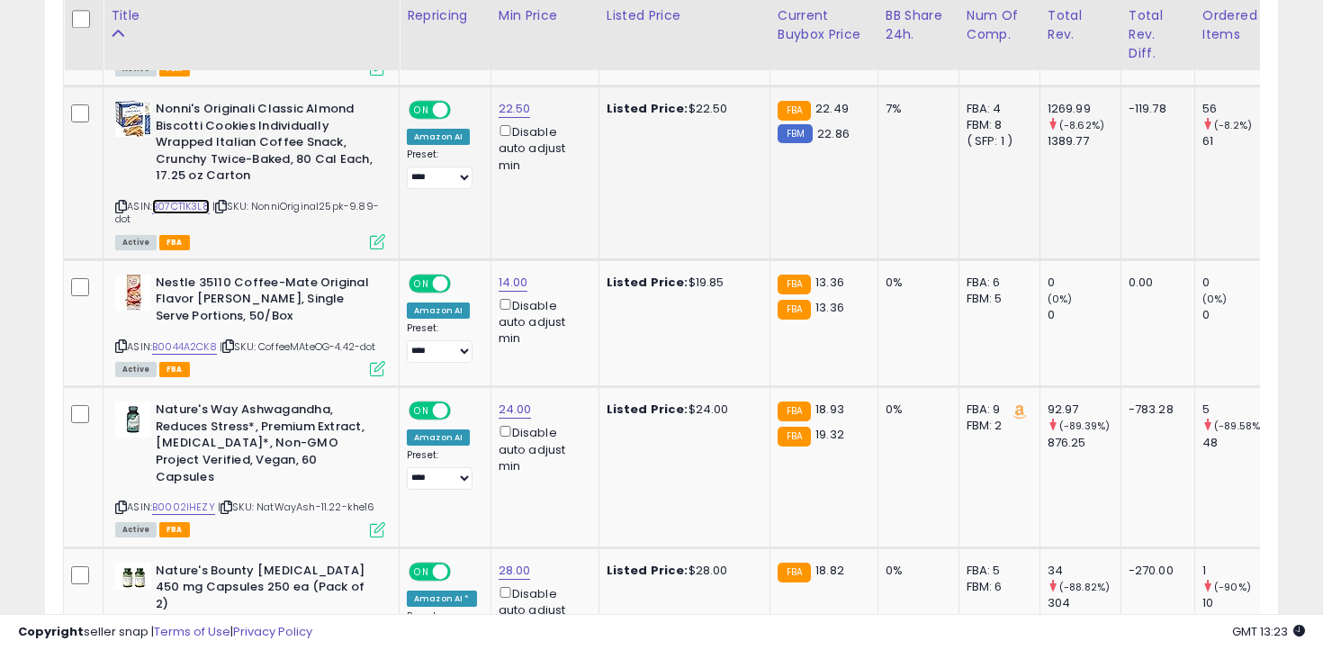
click at [196, 199] on link "B07CT1K3L8" at bounding box center [181, 206] width 58 height 15
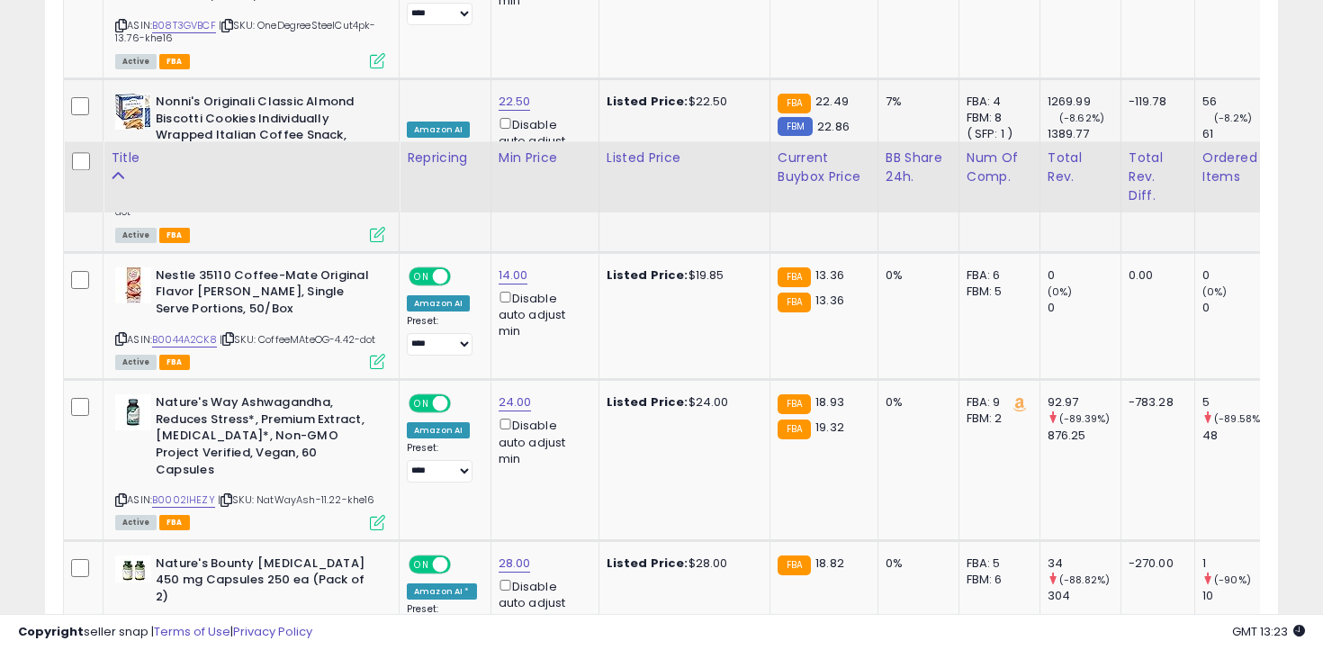
scroll to position [4118, 0]
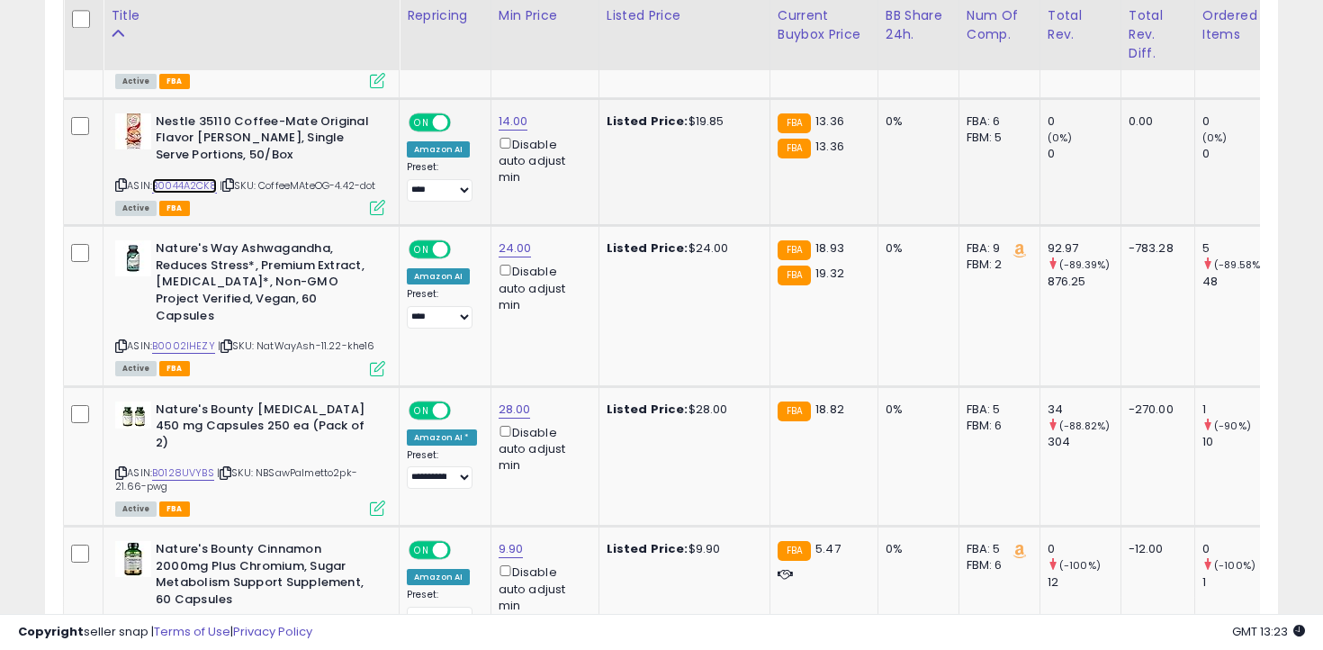
click at [205, 178] on link "B0044A2CK8" at bounding box center [184, 185] width 65 height 15
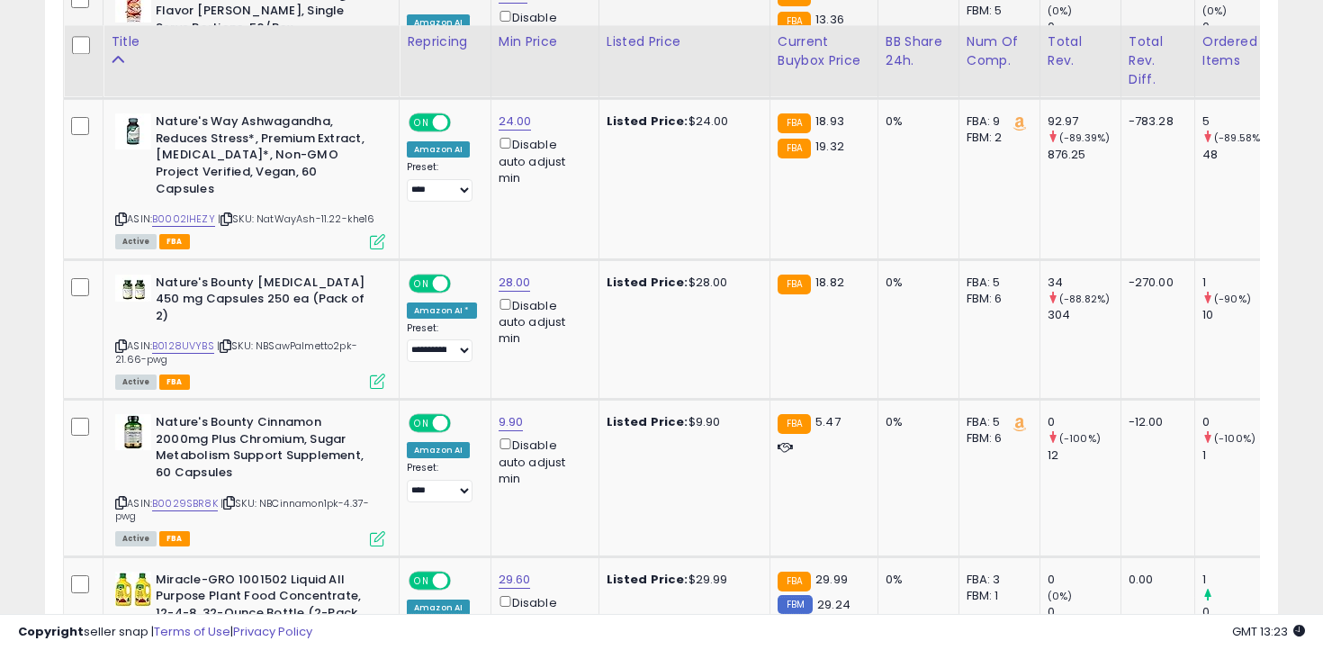
scroll to position [4274, 0]
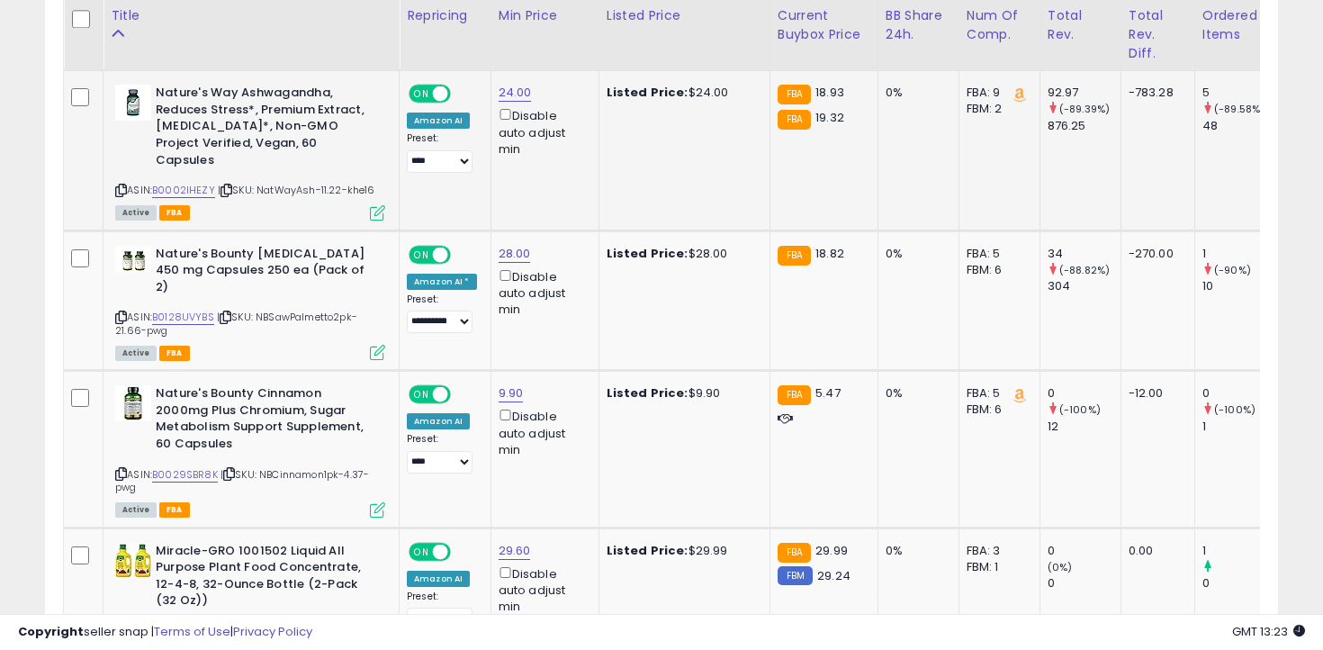
click at [122, 185] on icon at bounding box center [121, 190] width 12 height 10
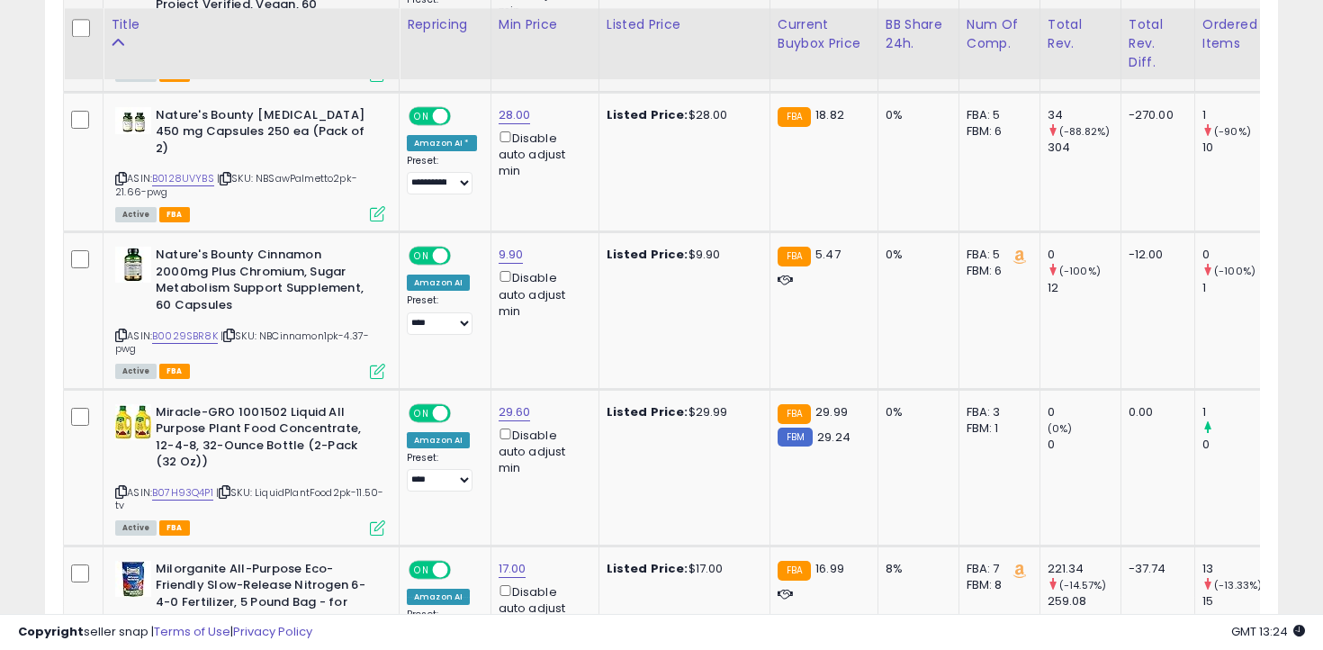
scroll to position [4422, 0]
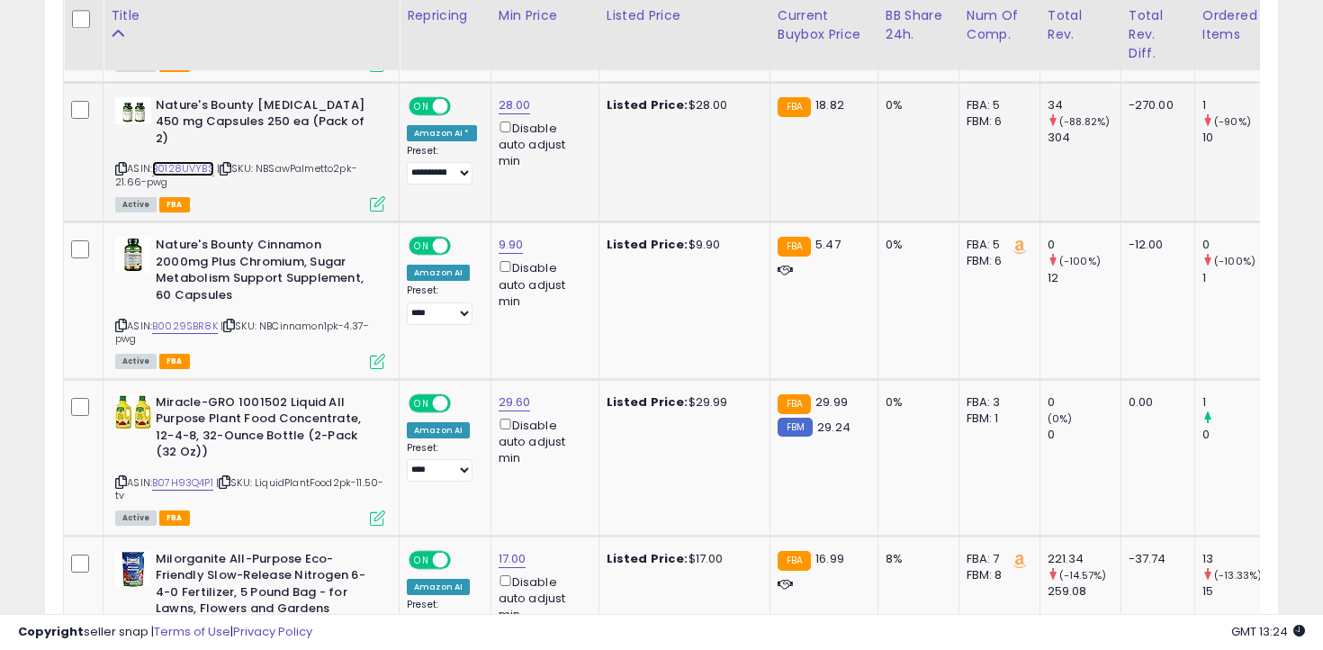
click at [204, 161] on link "B0128UVYBS" at bounding box center [183, 168] width 62 height 15
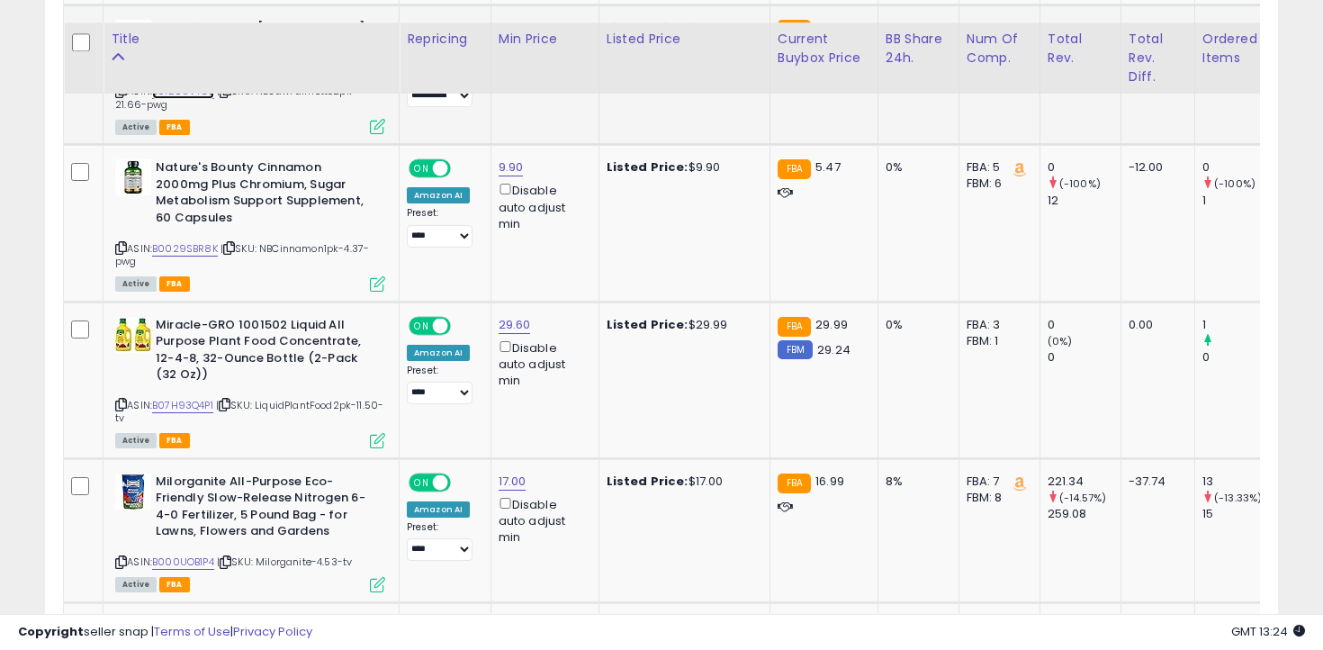
scroll to position [4534, 0]
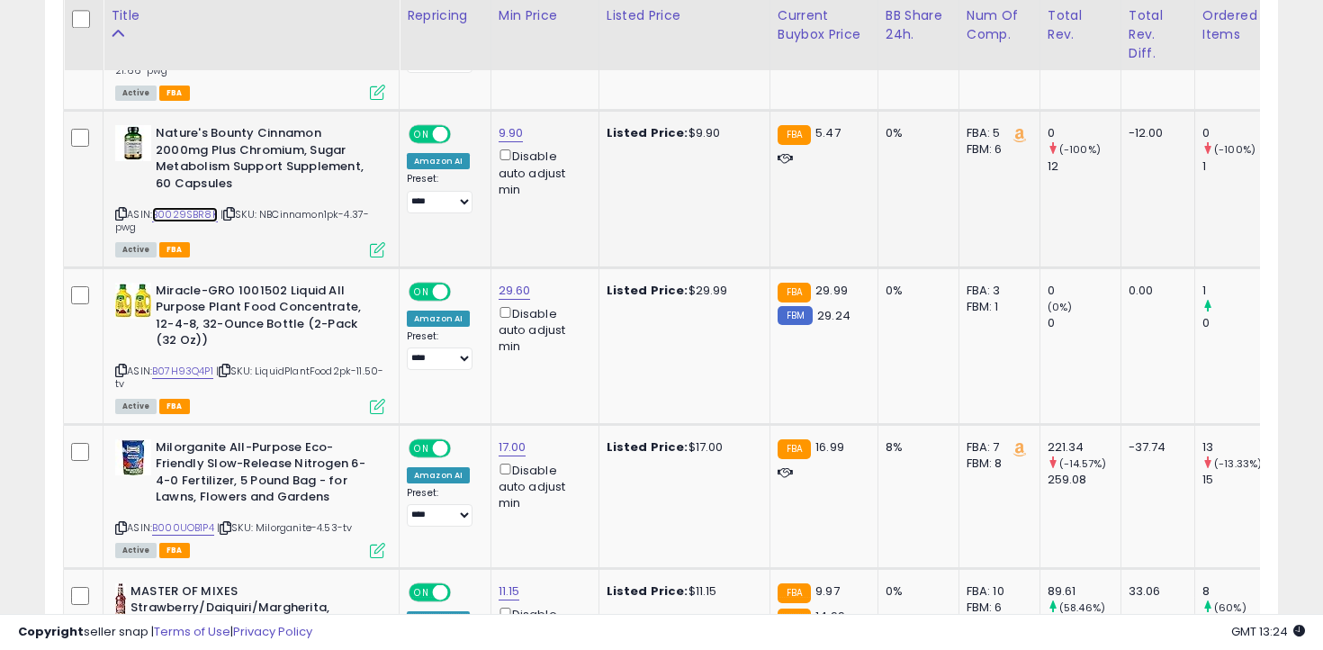
click at [197, 207] on link "B0029SBR8K" at bounding box center [185, 214] width 66 height 15
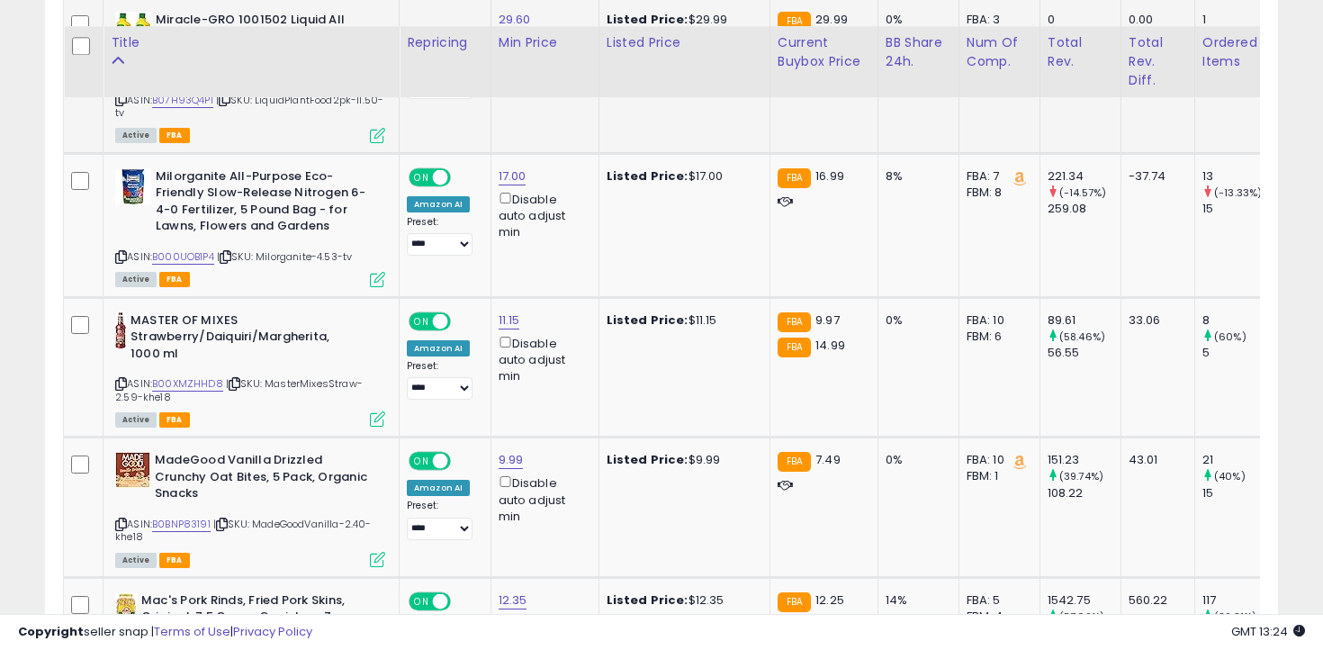
scroll to position [4838, 0]
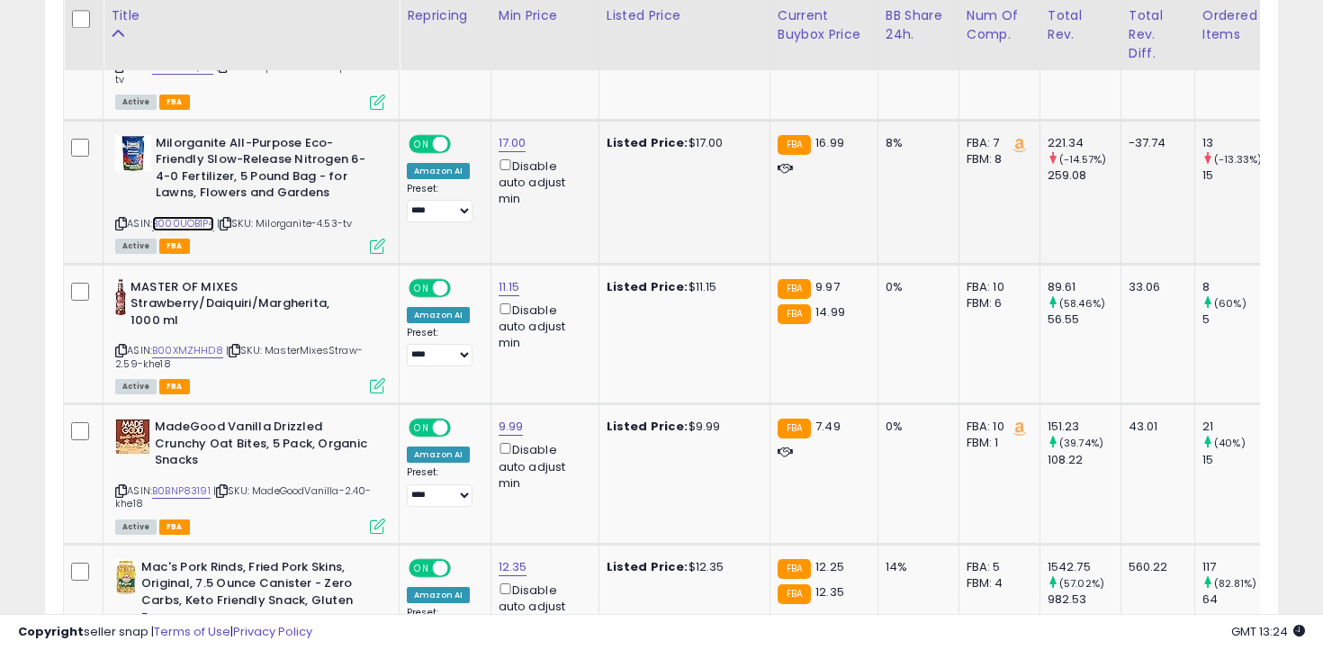
click at [199, 216] on link "B000UOB1P4" at bounding box center [183, 223] width 62 height 15
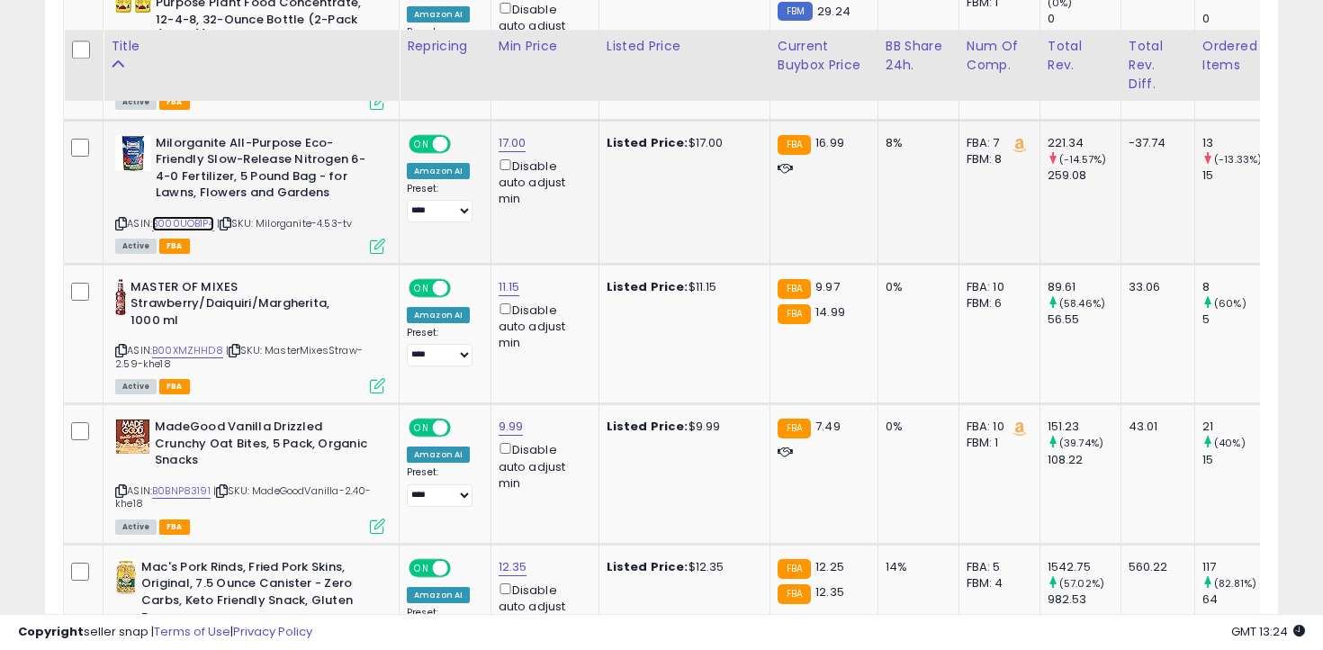
scroll to position [4979, 0]
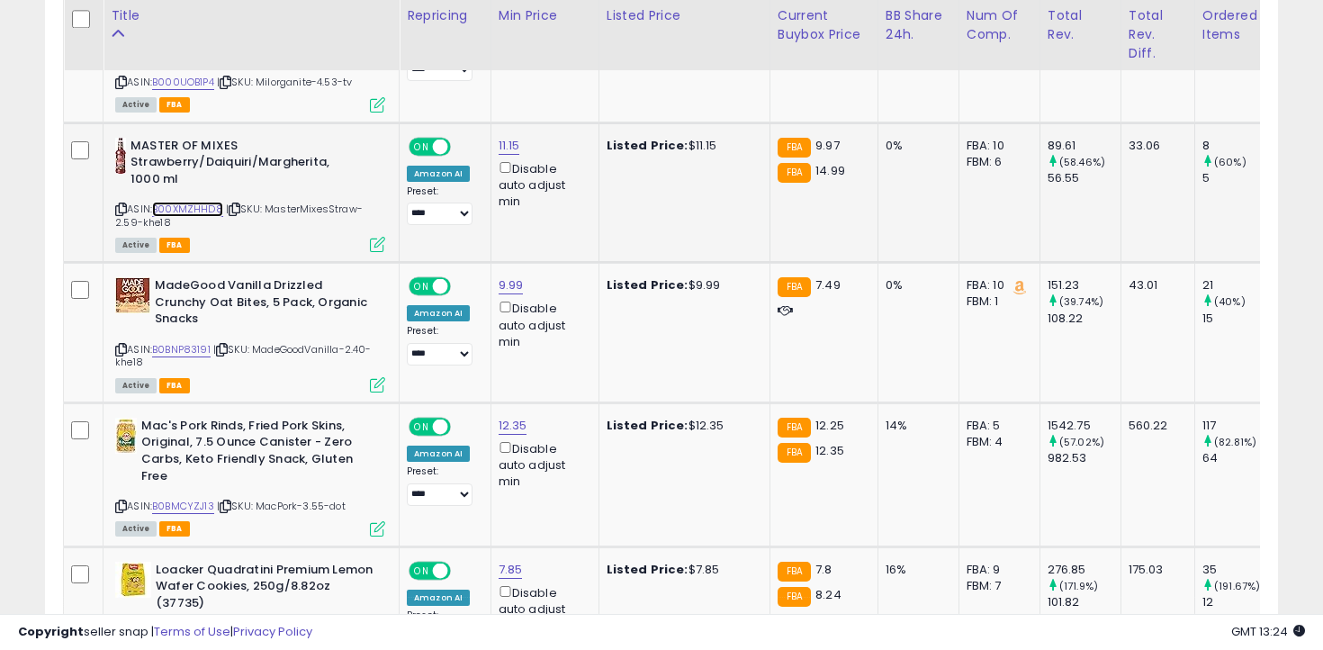
click at [202, 202] on link "B00XMZHHD8" at bounding box center [187, 209] width 71 height 15
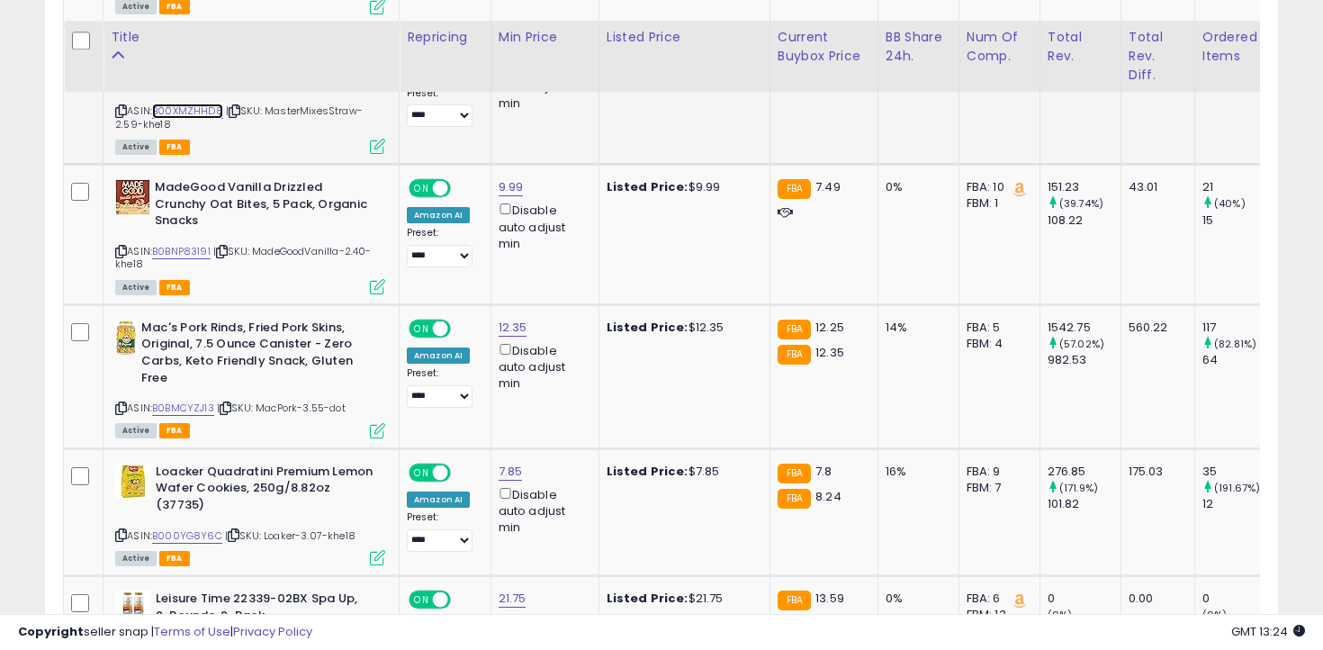
scroll to position [5099, 0]
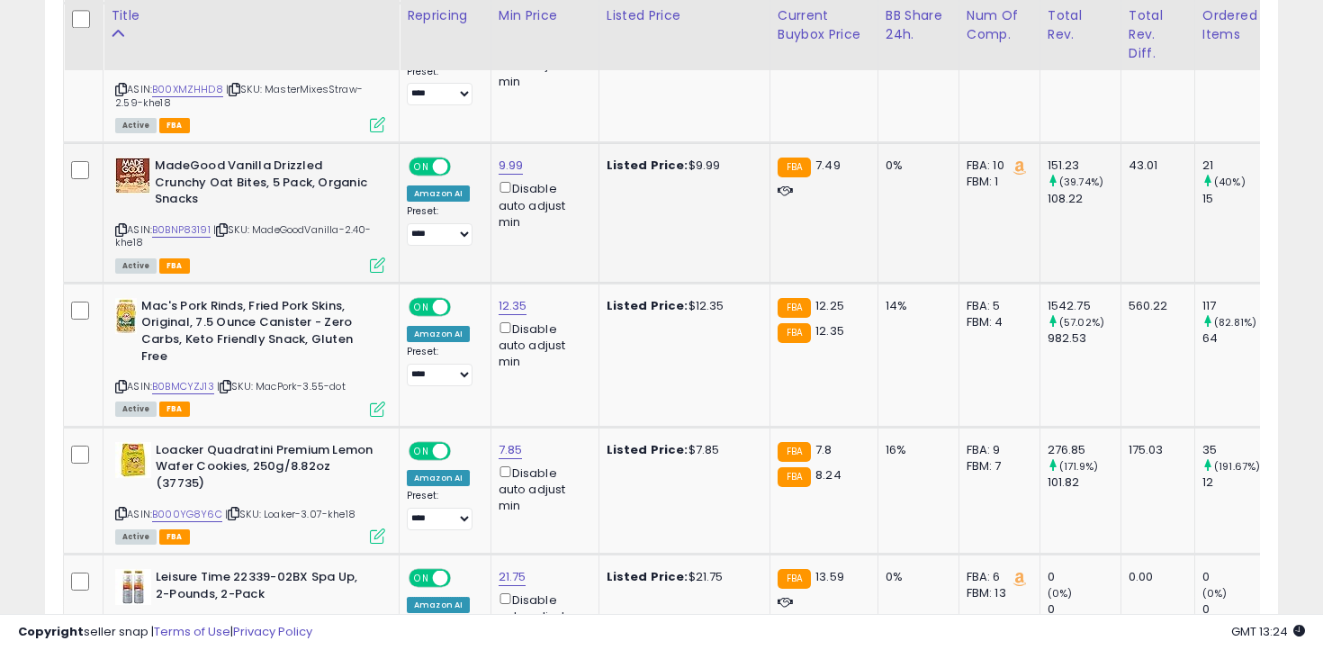
click at [122, 225] on icon at bounding box center [121, 230] width 12 height 10
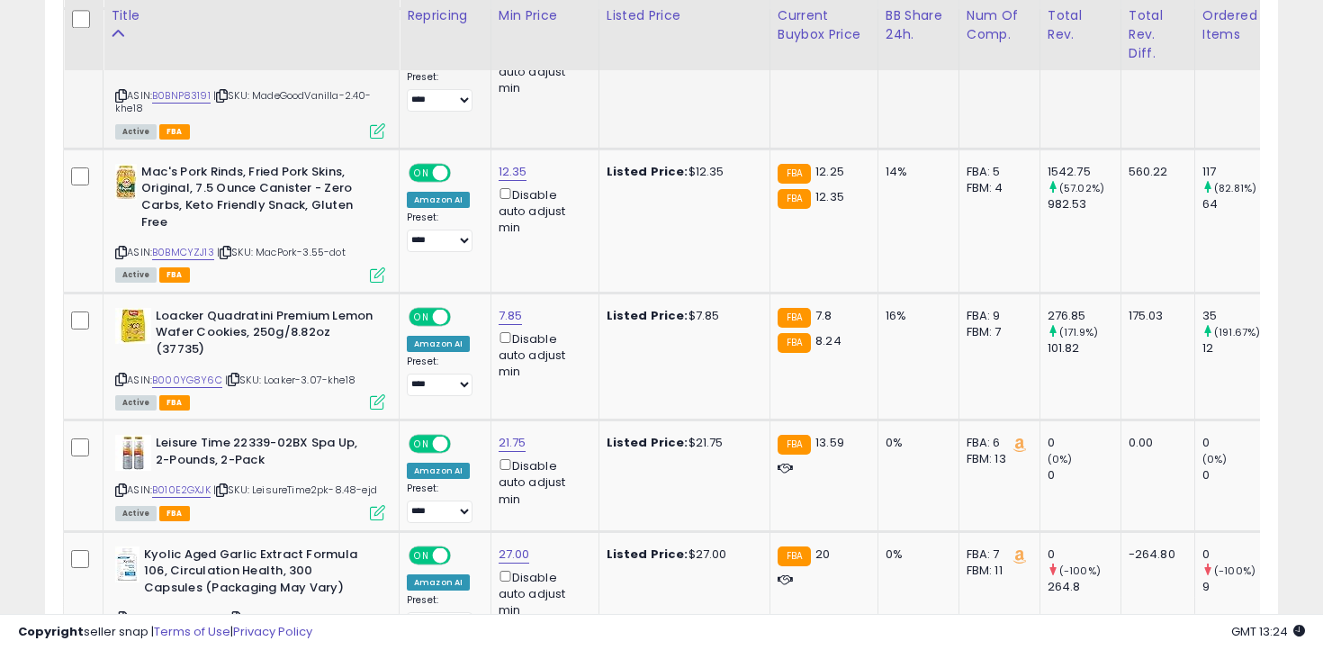
scroll to position [5249, 0]
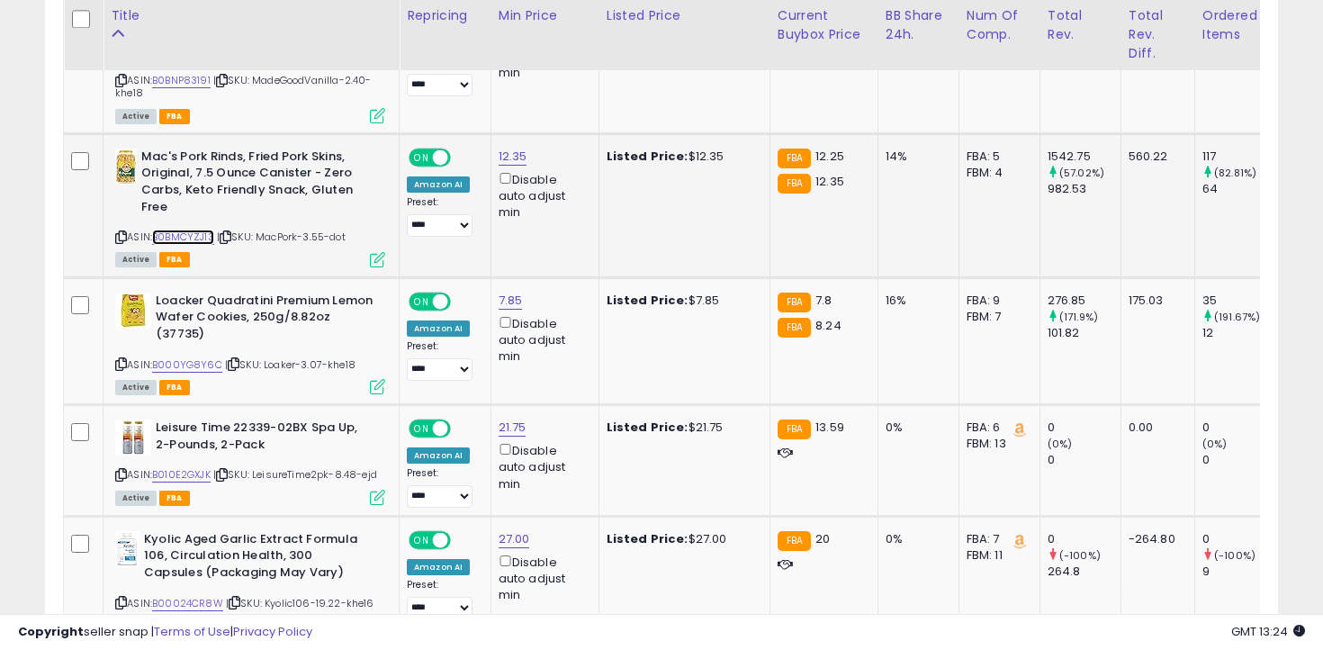
click at [200, 230] on link "B0BMCYZJ13" at bounding box center [183, 237] width 62 height 15
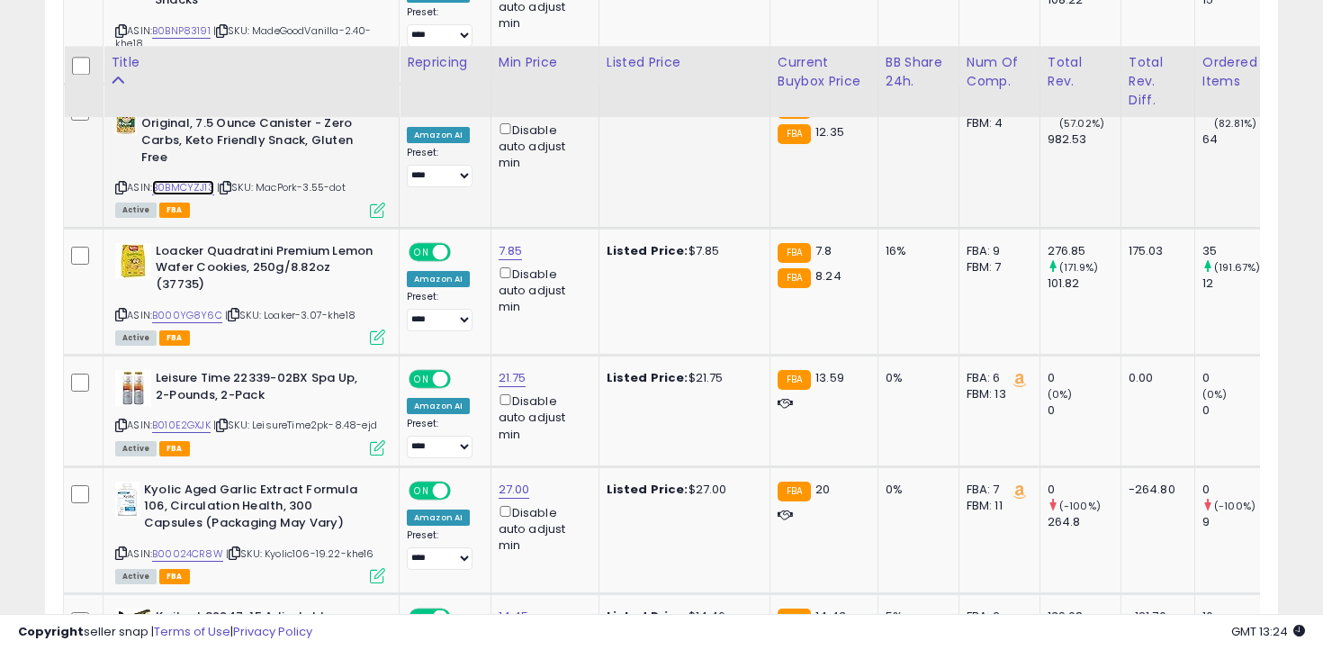
scroll to position [5401, 0]
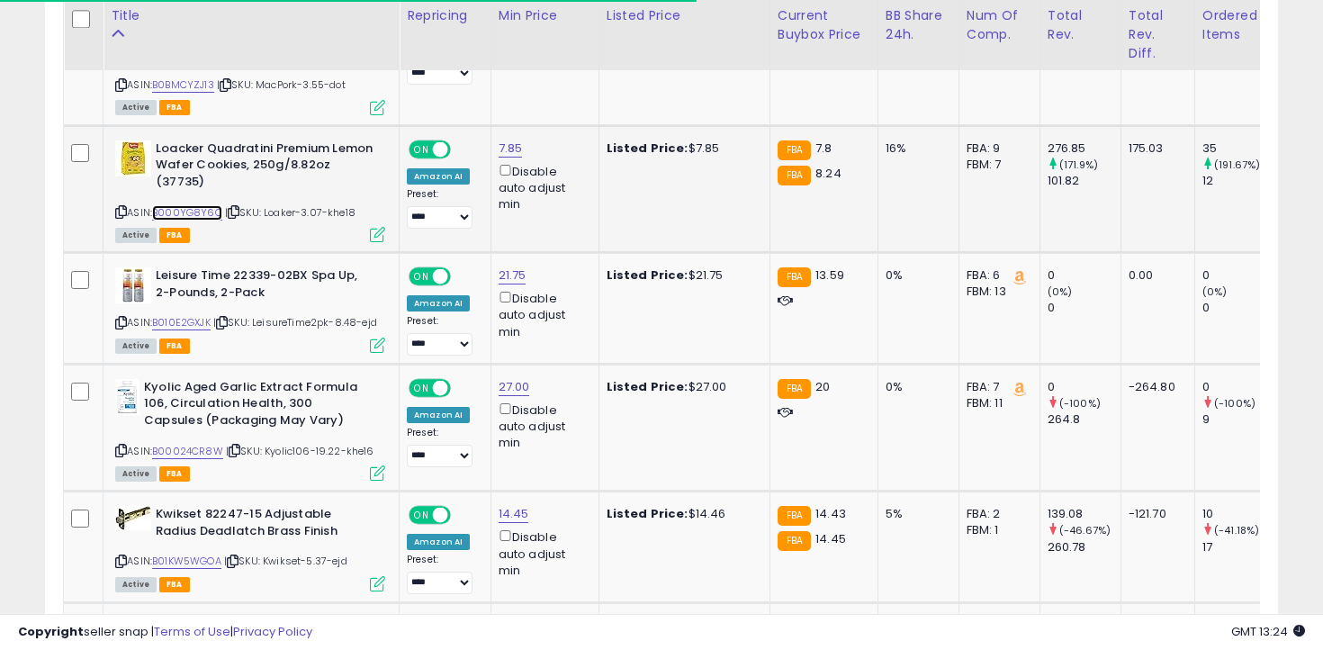
click at [202, 205] on link "B000YG8Y6C" at bounding box center [187, 212] width 70 height 15
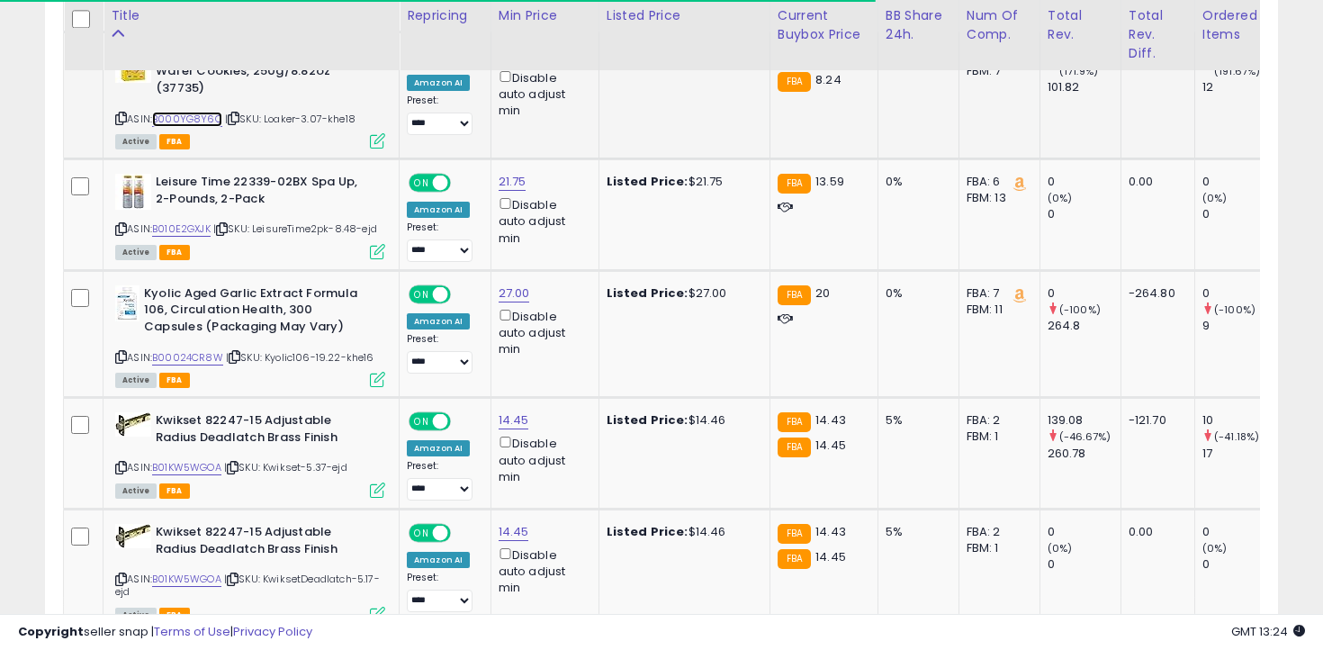
scroll to position [5504, 0]
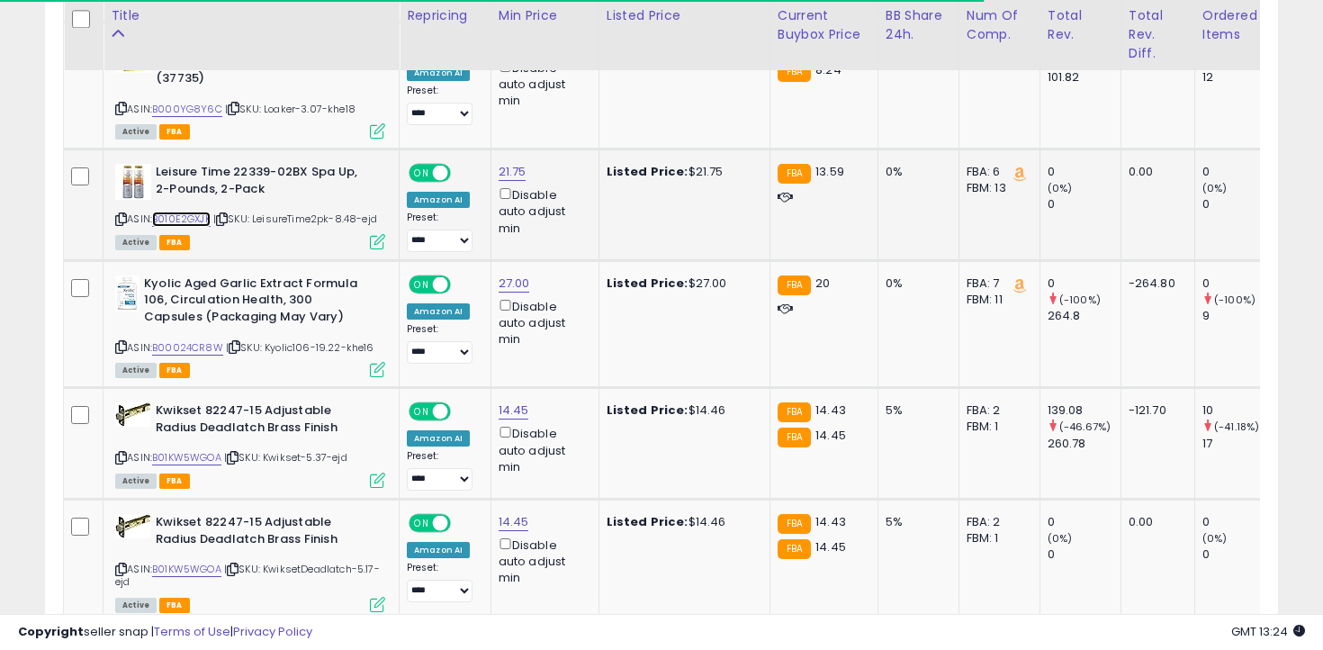
click at [192, 212] on link "B010E2GXJK" at bounding box center [181, 219] width 59 height 15
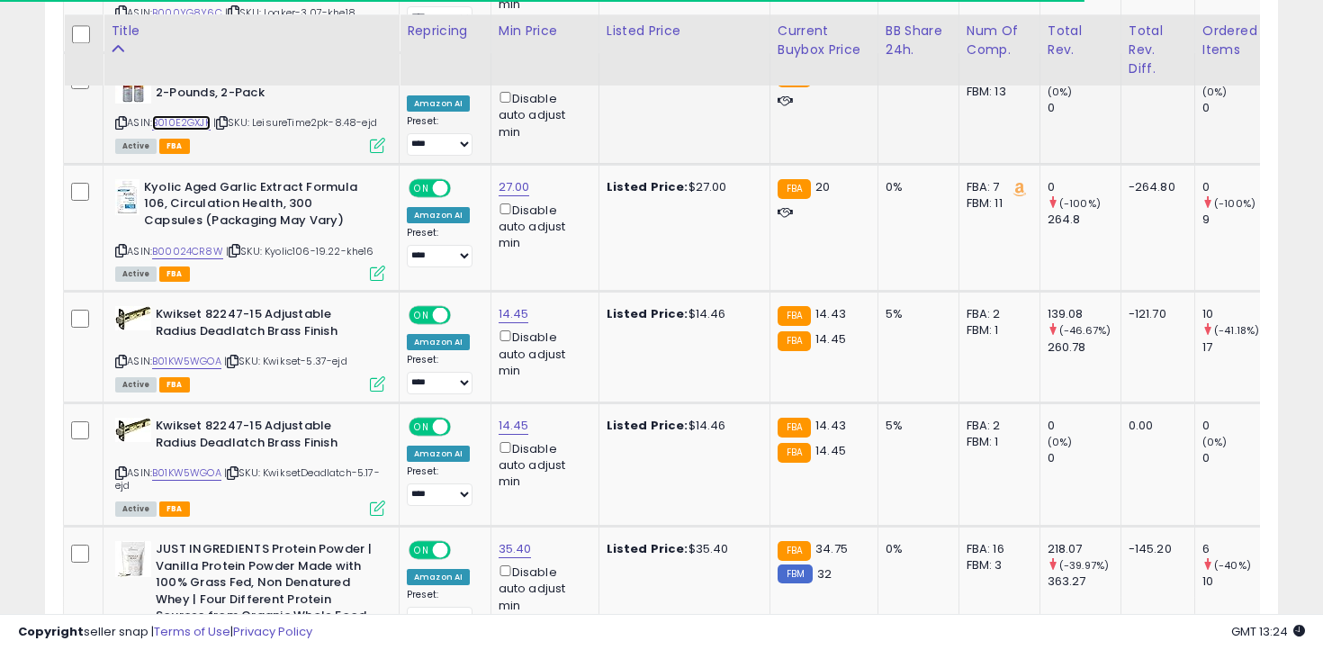
scroll to position [5616, 0]
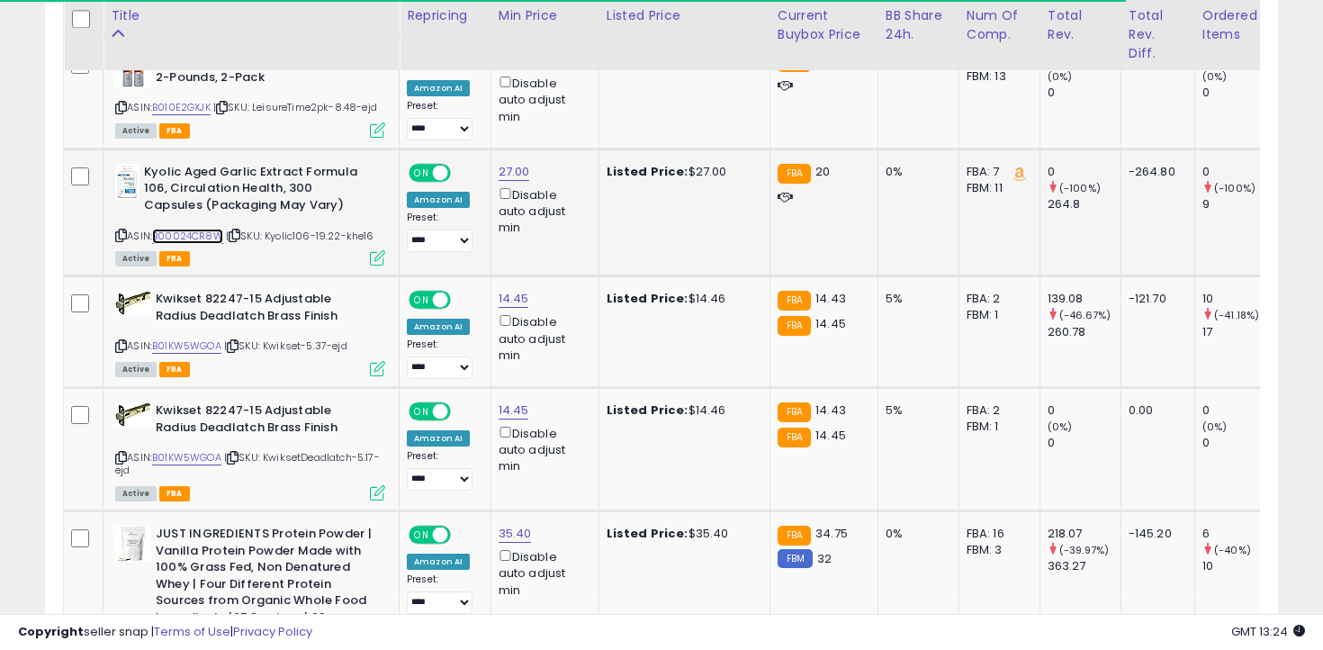
click at [198, 229] on link "B00024CR8W" at bounding box center [187, 236] width 71 height 15
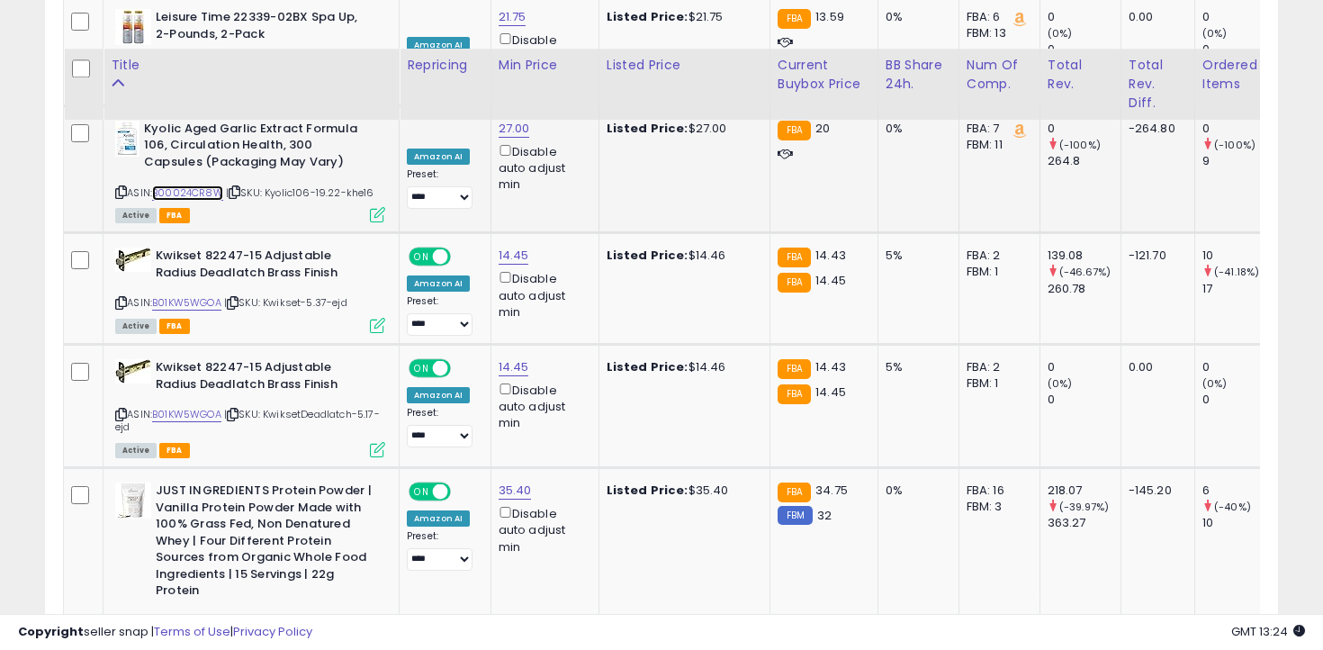
scroll to position [5737, 0]
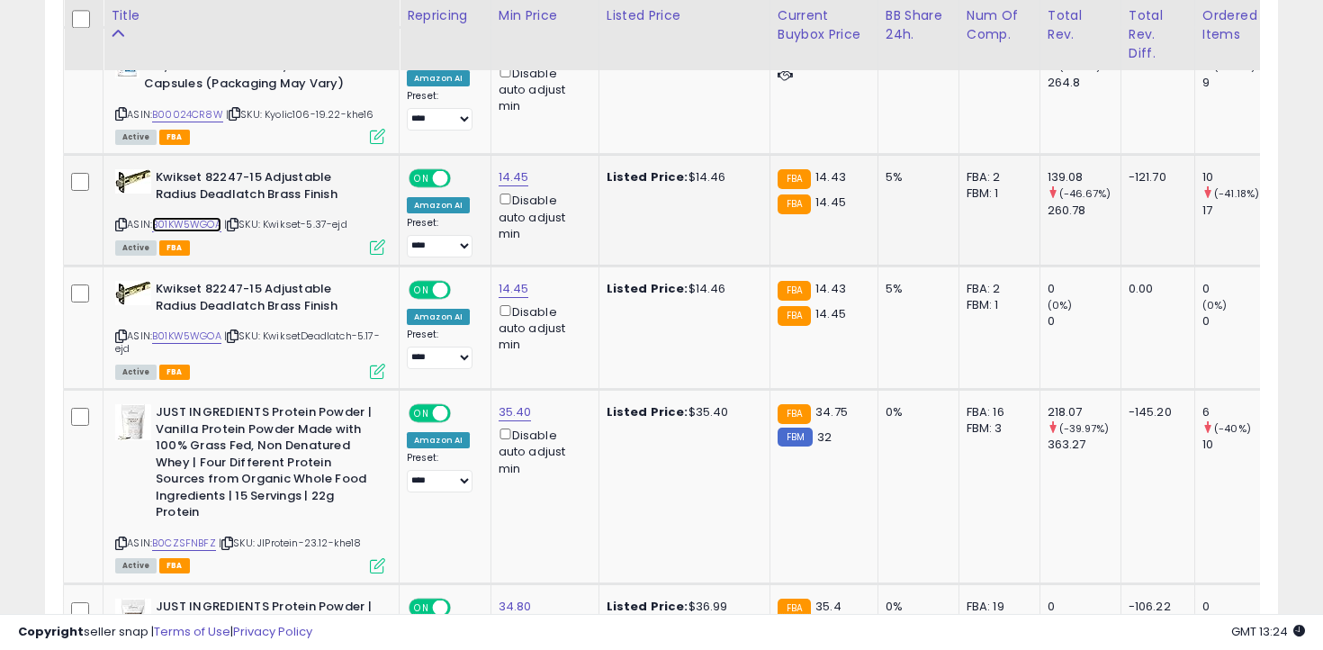
click at [212, 217] on link "B01KW5WGOA" at bounding box center [186, 224] width 69 height 15
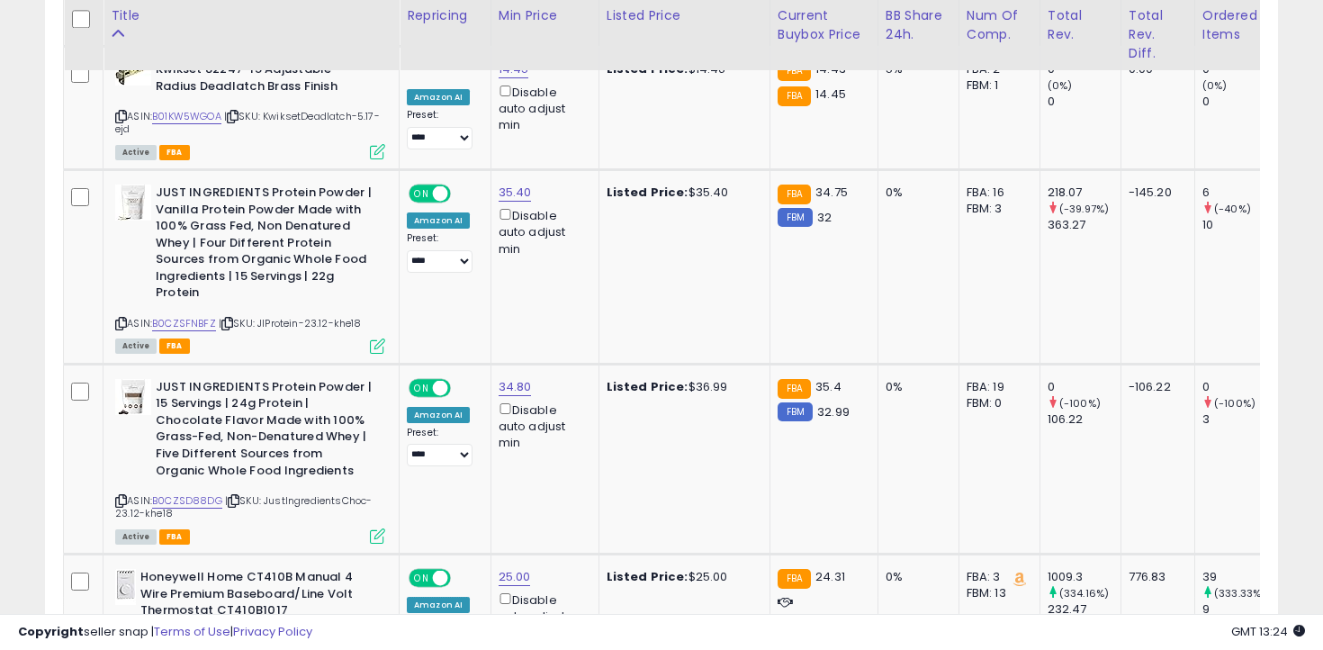
scroll to position [5971, 0]
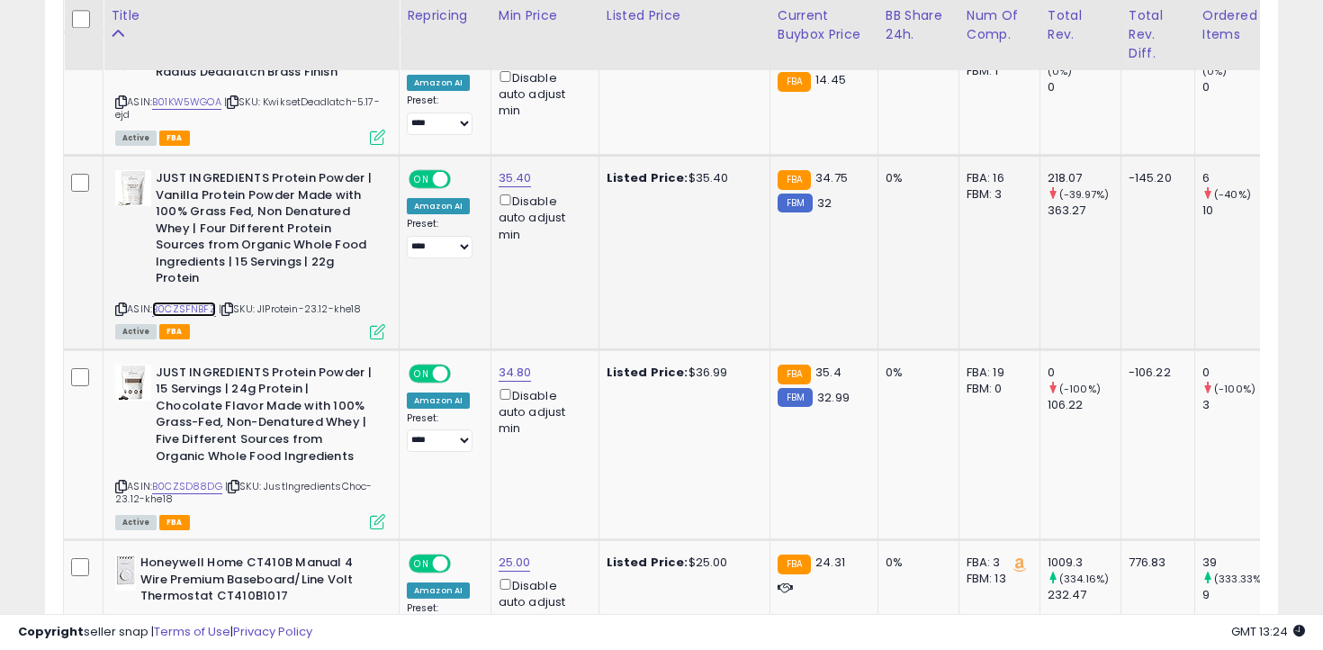
click at [206, 302] on link "B0CZSFNBFZ" at bounding box center [184, 309] width 64 height 15
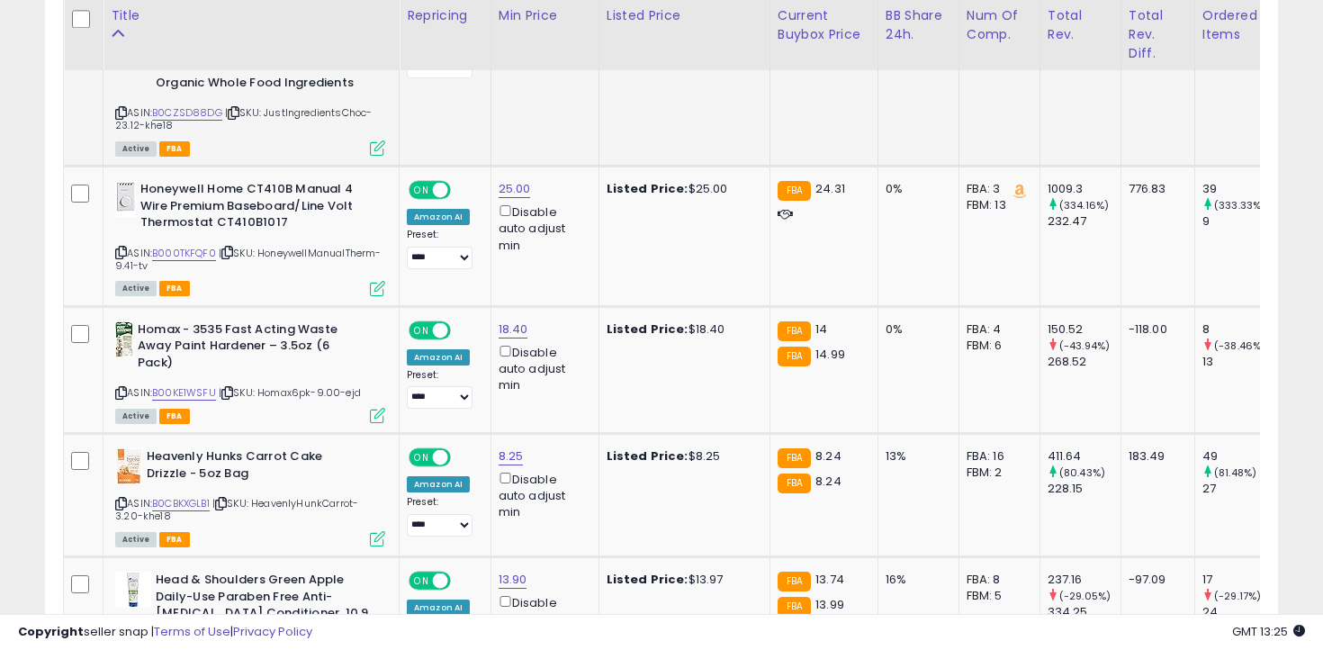
scroll to position [6374, 0]
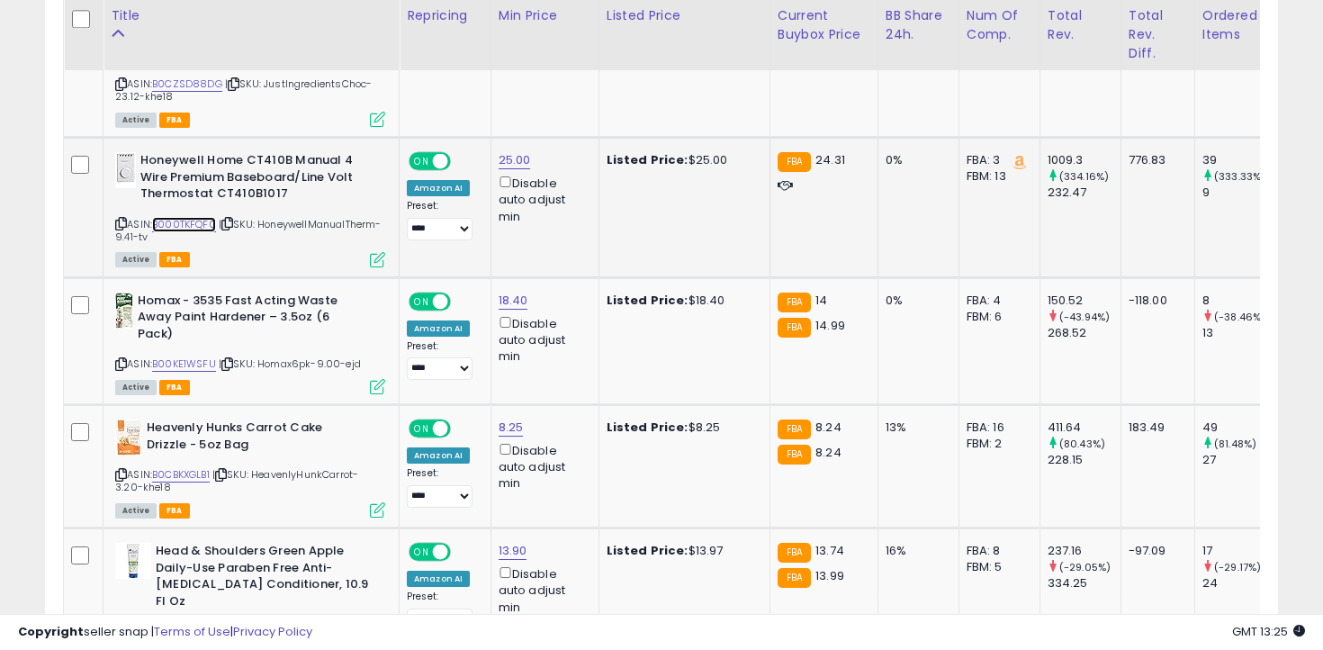
click at [194, 217] on link "B000TKFQF0" at bounding box center [184, 224] width 64 height 15
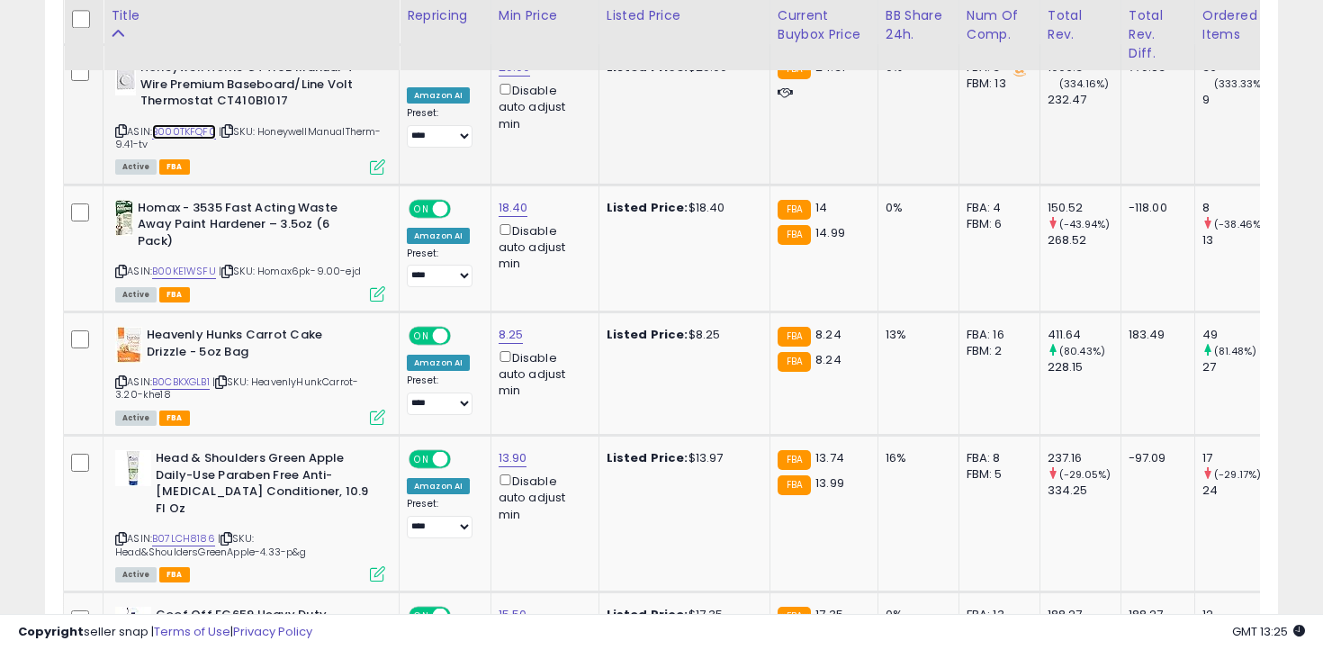
scroll to position [6503, 0]
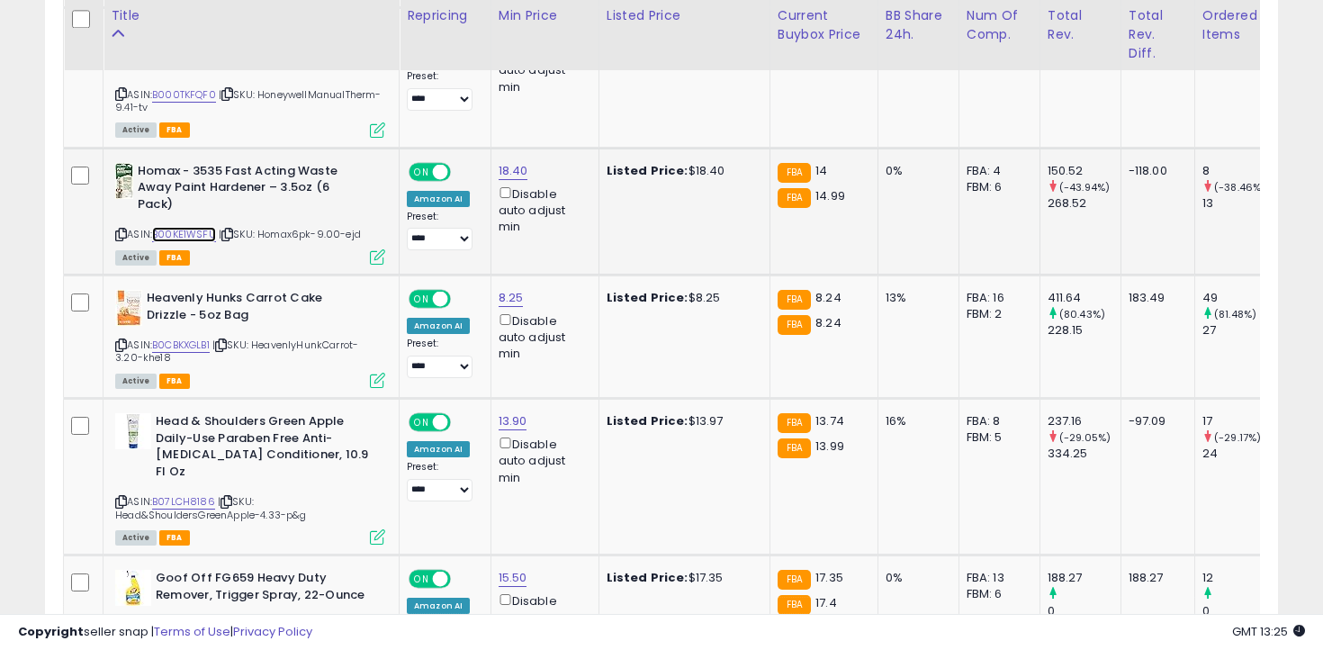
click at [203, 227] on link "B00KE1WSFU" at bounding box center [184, 234] width 64 height 15
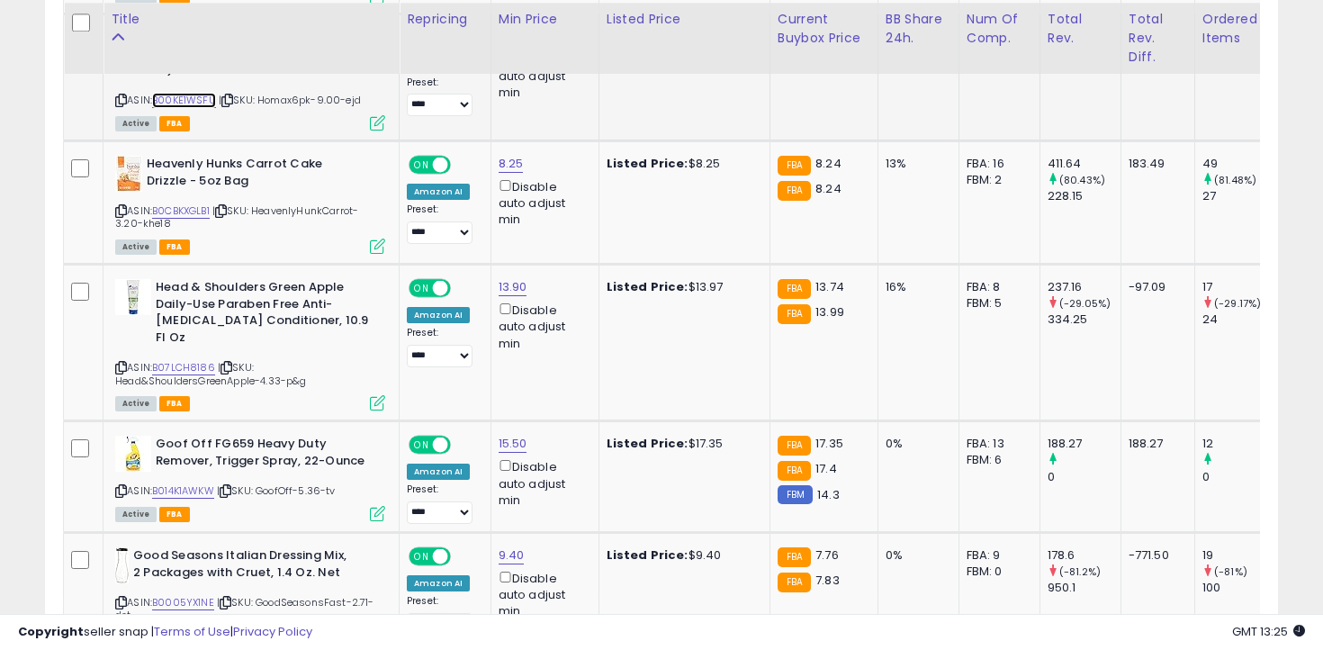
scroll to position [6642, 0]
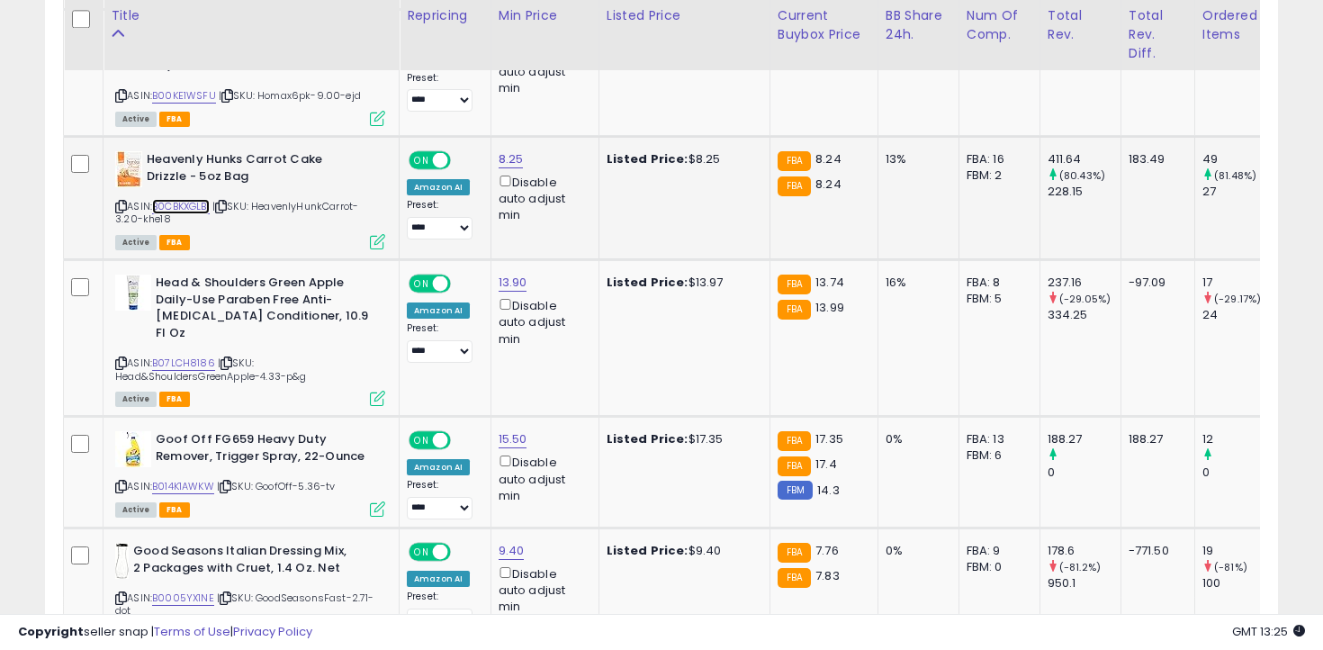
click at [185, 199] on link "B0CBKXGLB1" at bounding box center [181, 206] width 58 height 15
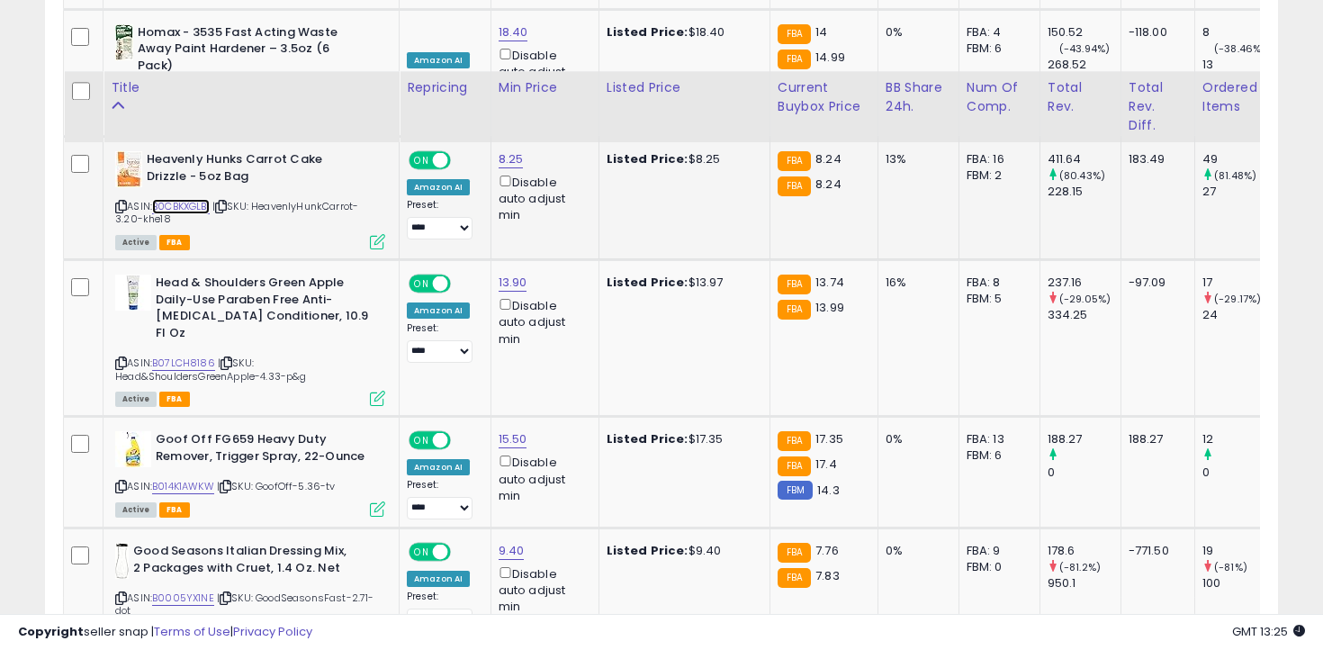
scroll to position [6769, 0]
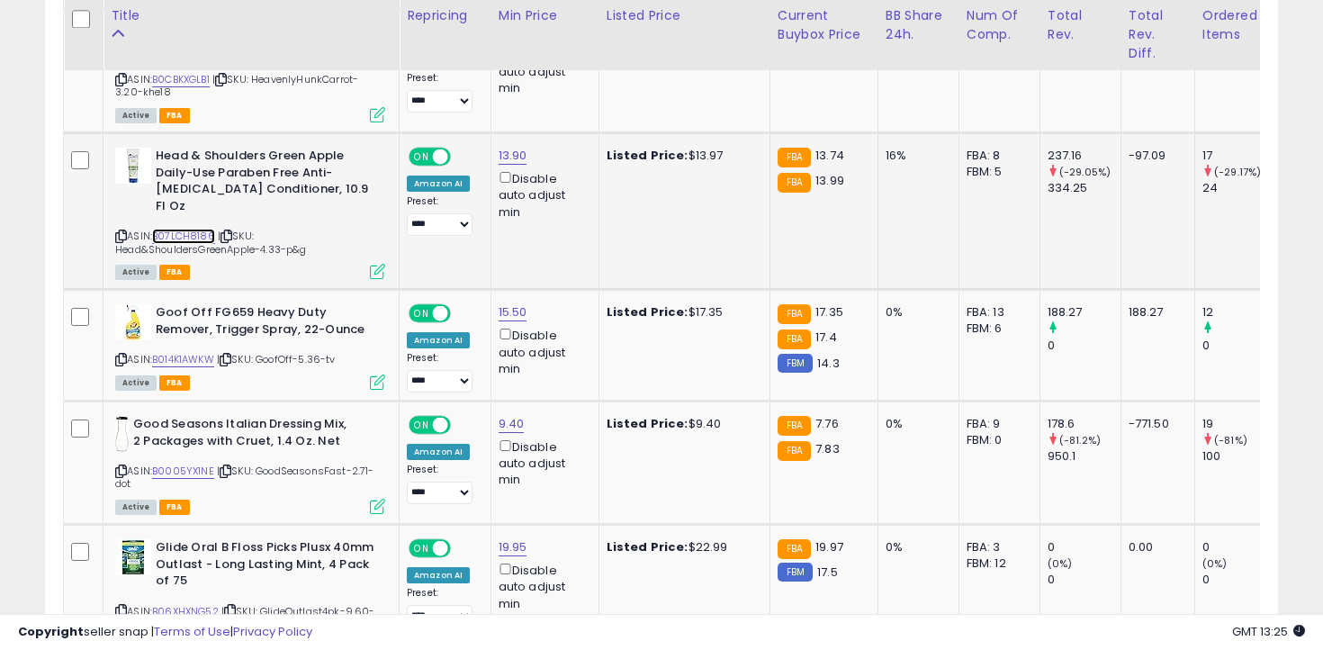
click at [198, 229] on link "B07LCH8186" at bounding box center [183, 236] width 63 height 15
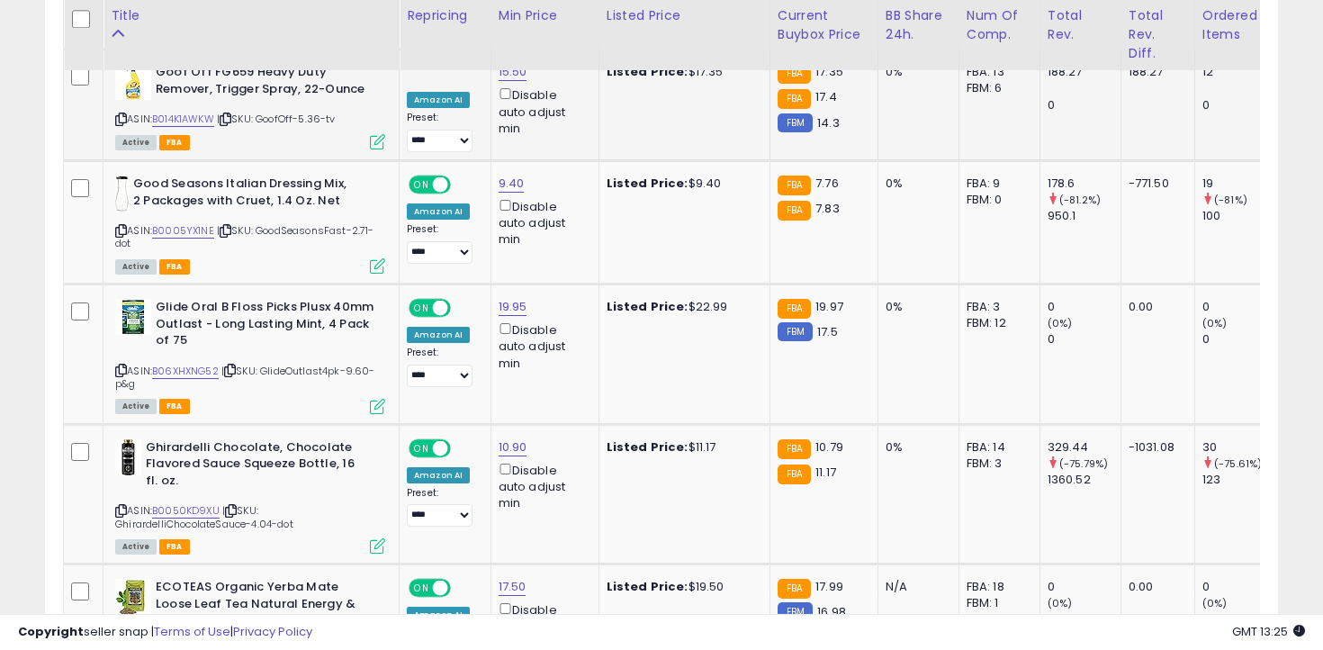
scroll to position [7015, 0]
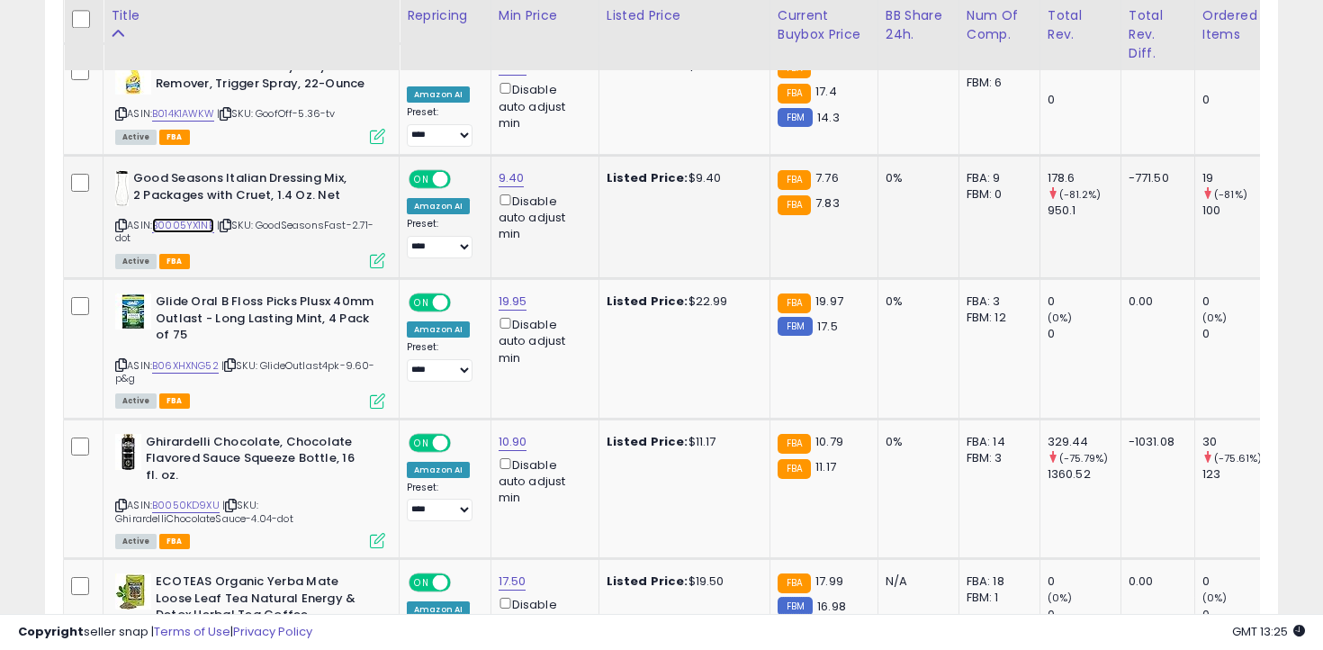
drag, startPoint x: 192, startPoint y: 133, endPoint x: 258, endPoint y: 133, distance: 66.6
click at [192, 218] on link "B0005YX1NE" at bounding box center [183, 225] width 62 height 15
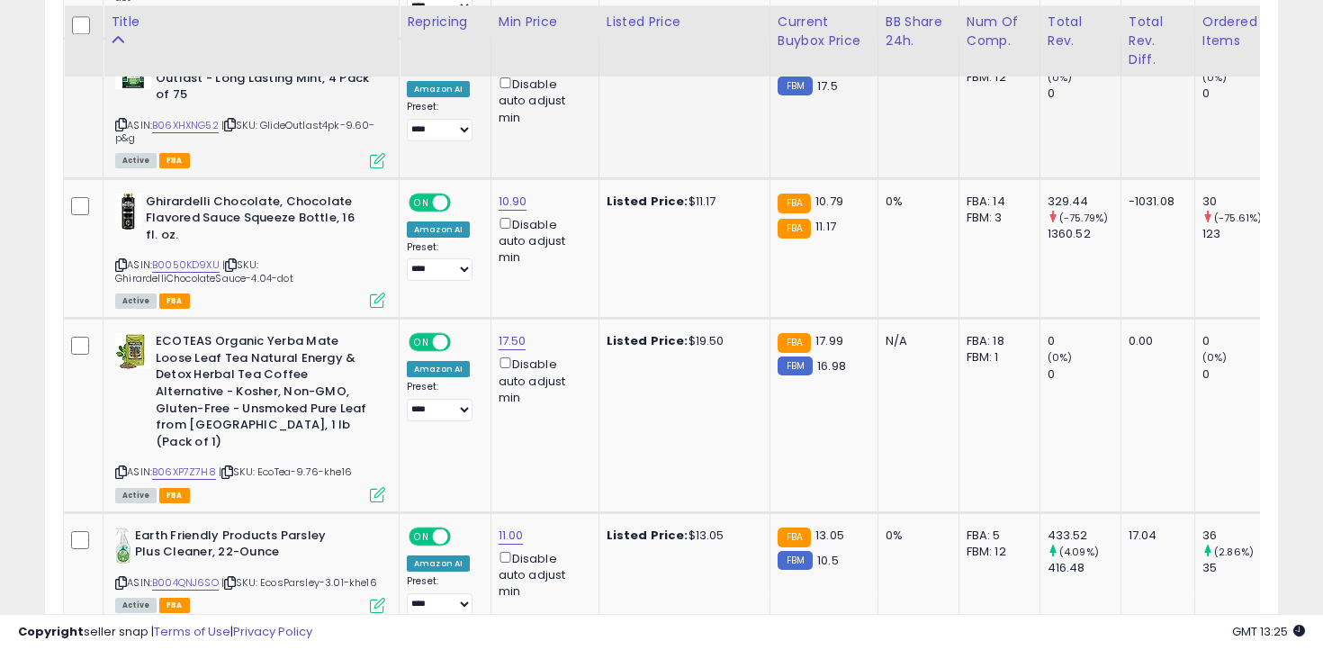
scroll to position [7261, 0]
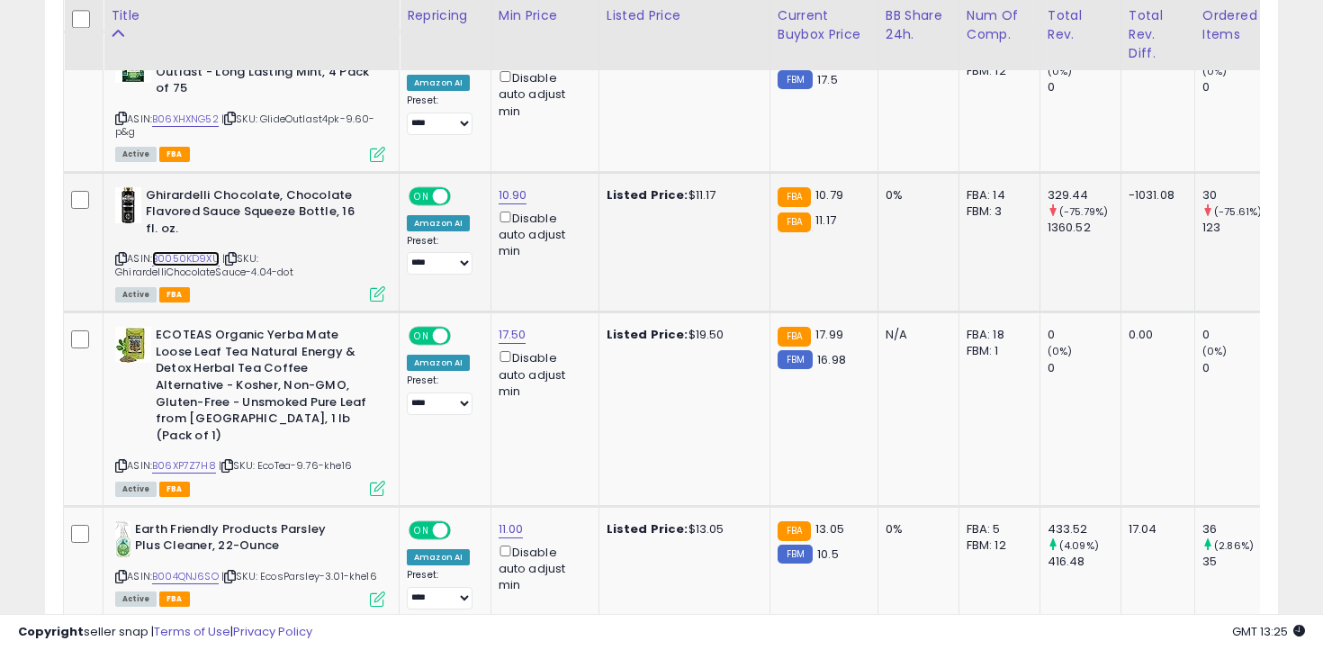
click at [189, 251] on link "B0050KD9XU" at bounding box center [186, 258] width 68 height 15
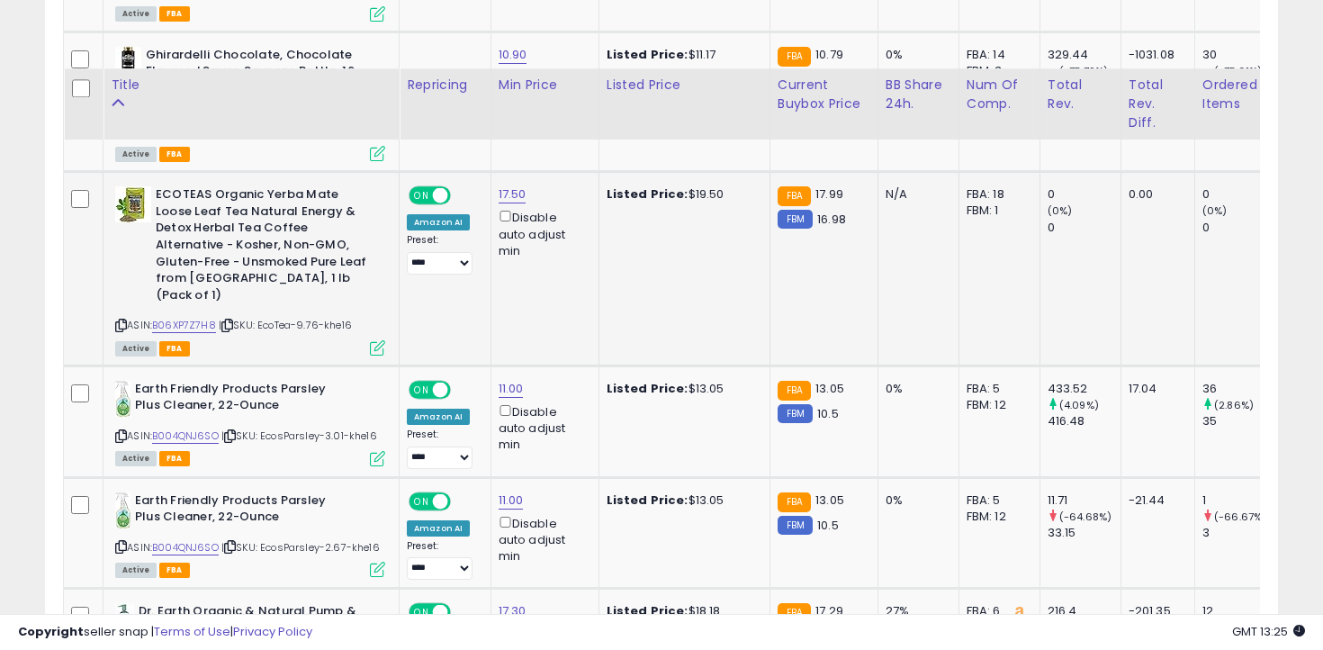
scroll to position [7520, 0]
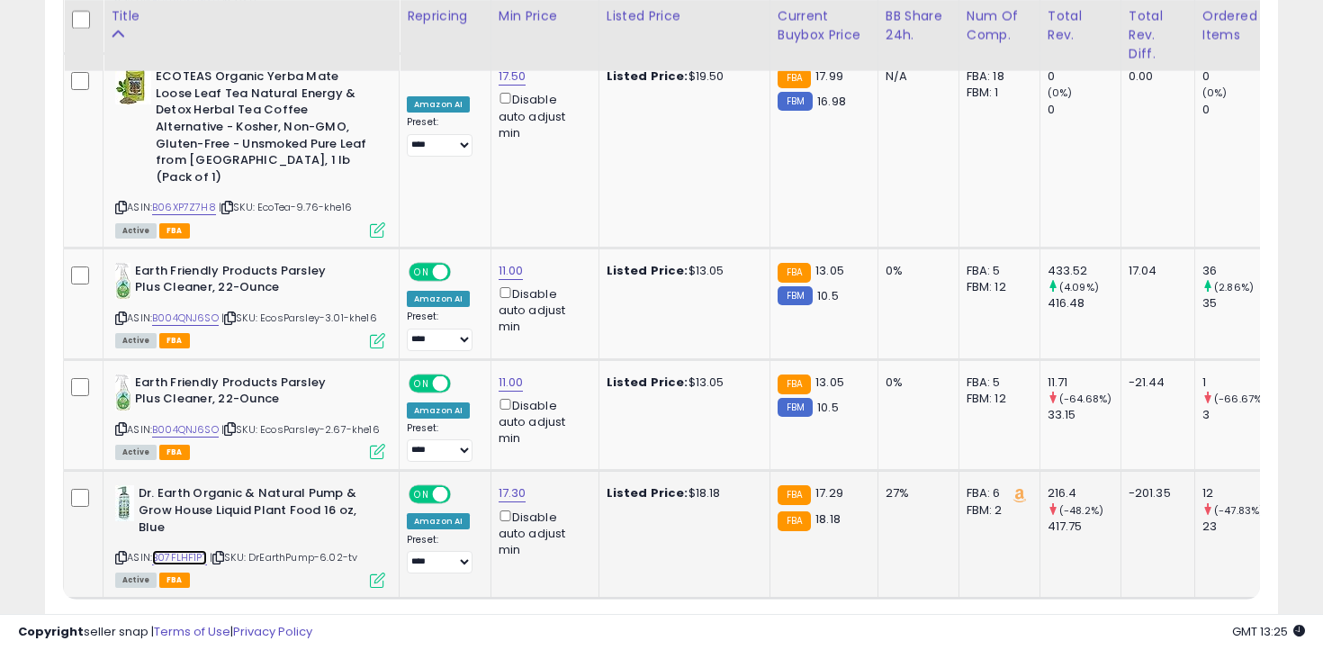
click at [199, 550] on link "B07FLHF1PT" at bounding box center [179, 557] width 55 height 15
click at [1231, 617] on link "2" at bounding box center [1245, 632] width 29 height 31
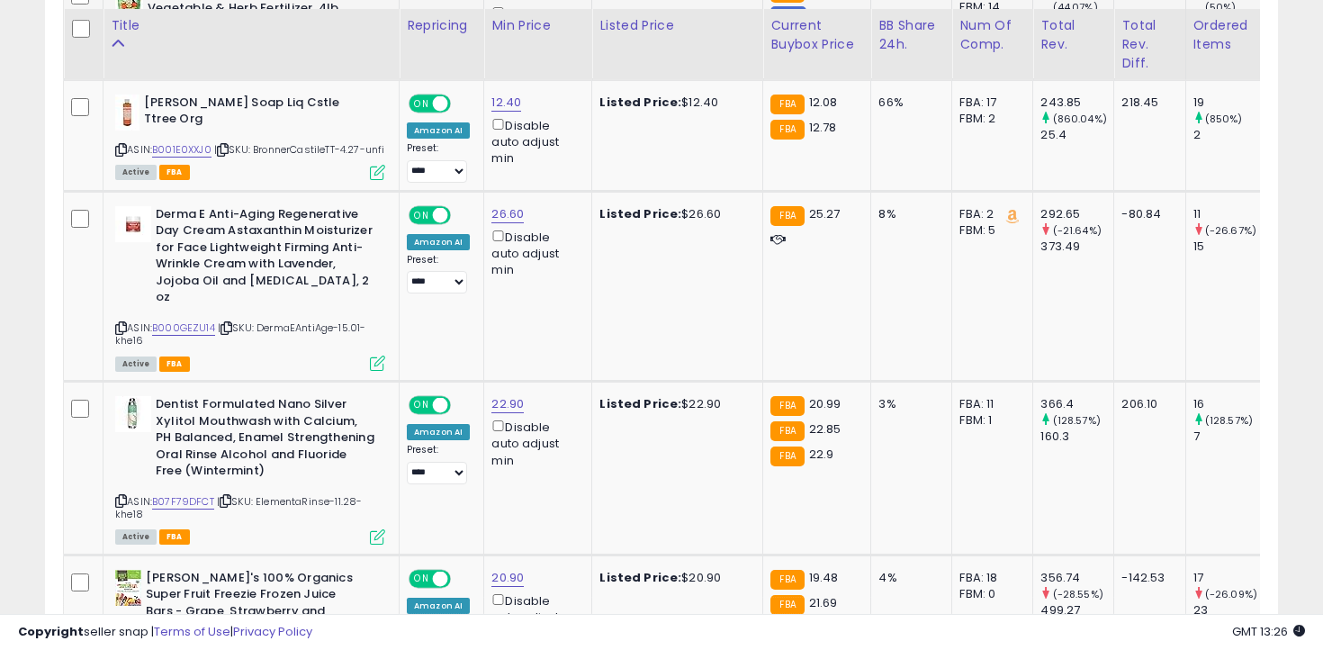
scroll to position [987, 0]
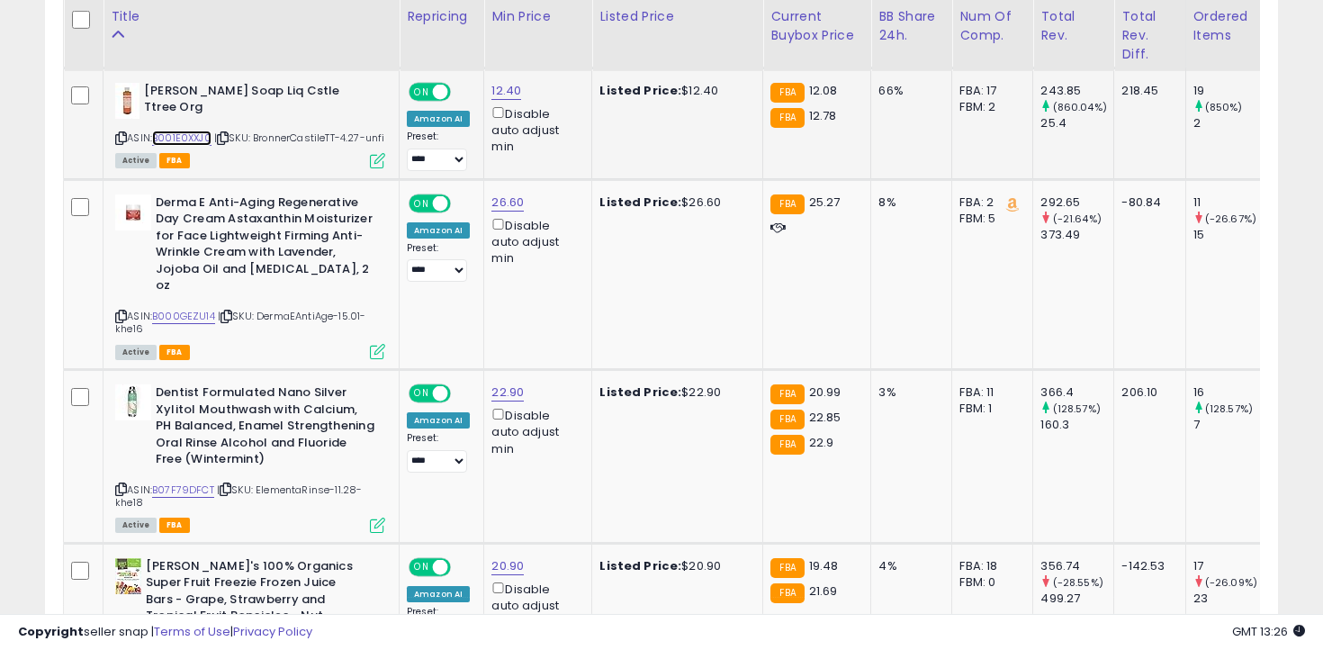
click at [196, 136] on link "B001E0XXJ0" at bounding box center [181, 138] width 59 height 15
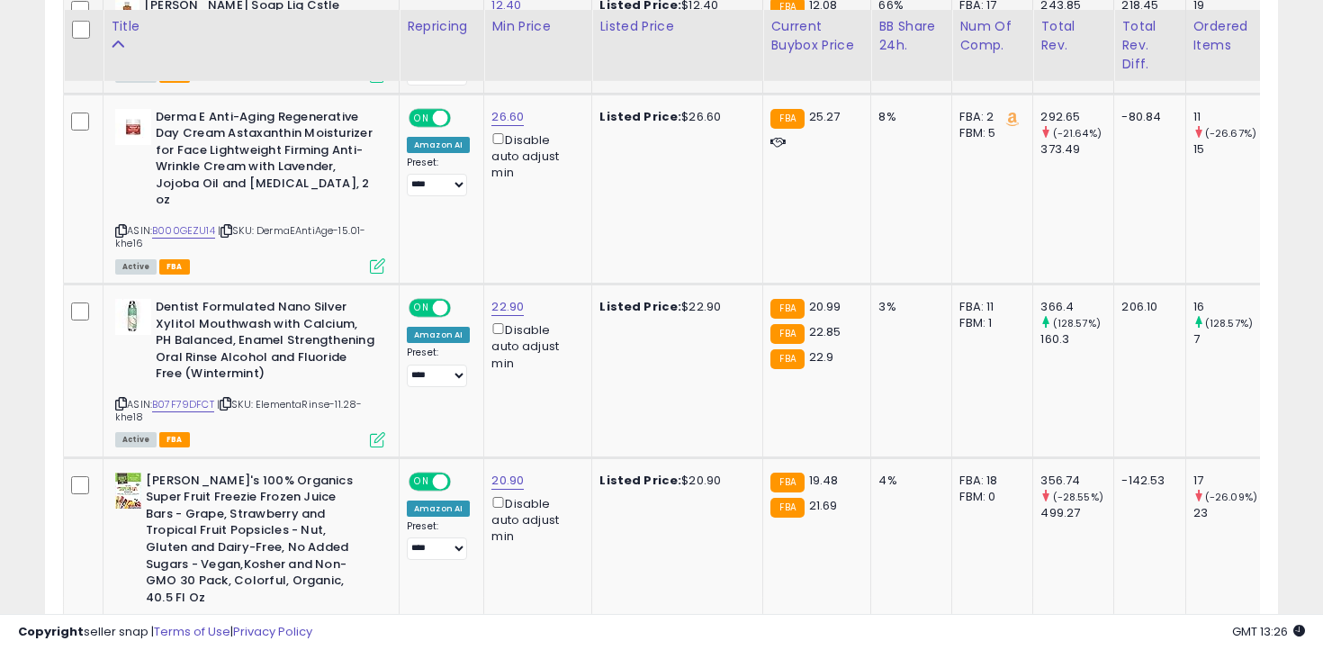
scroll to position [1086, 0]
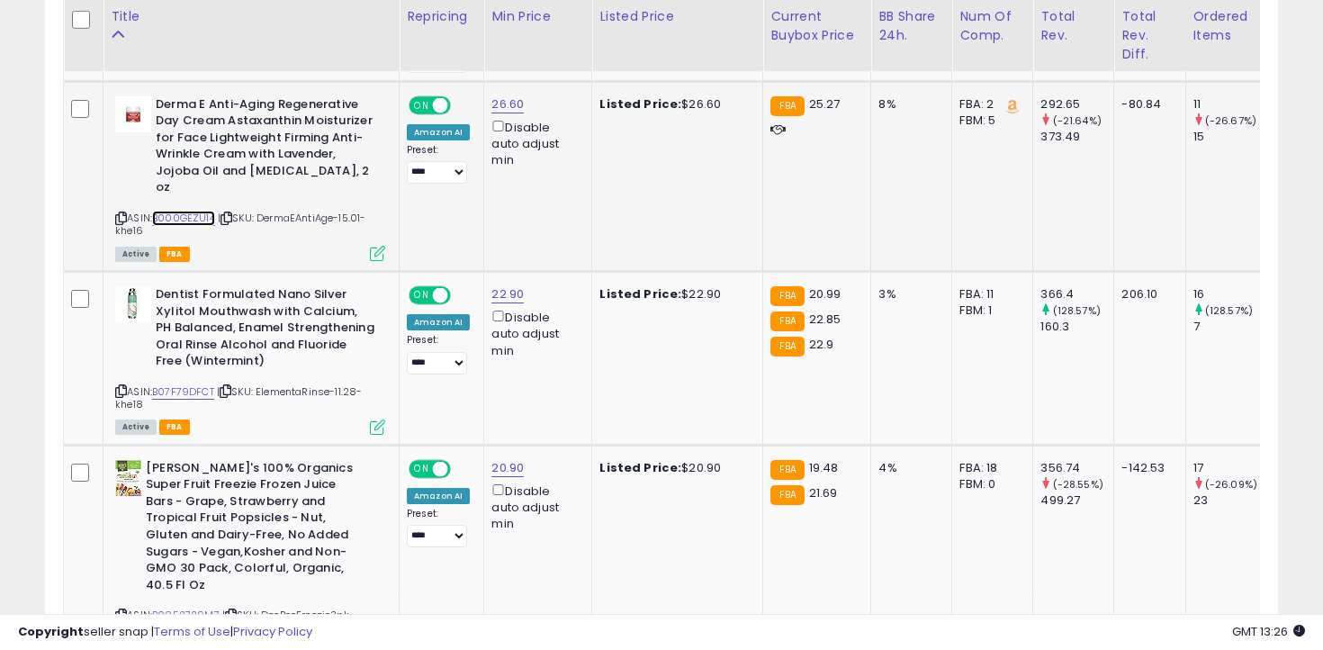
click at [194, 211] on link "B000GEZU14" at bounding box center [183, 218] width 63 height 15
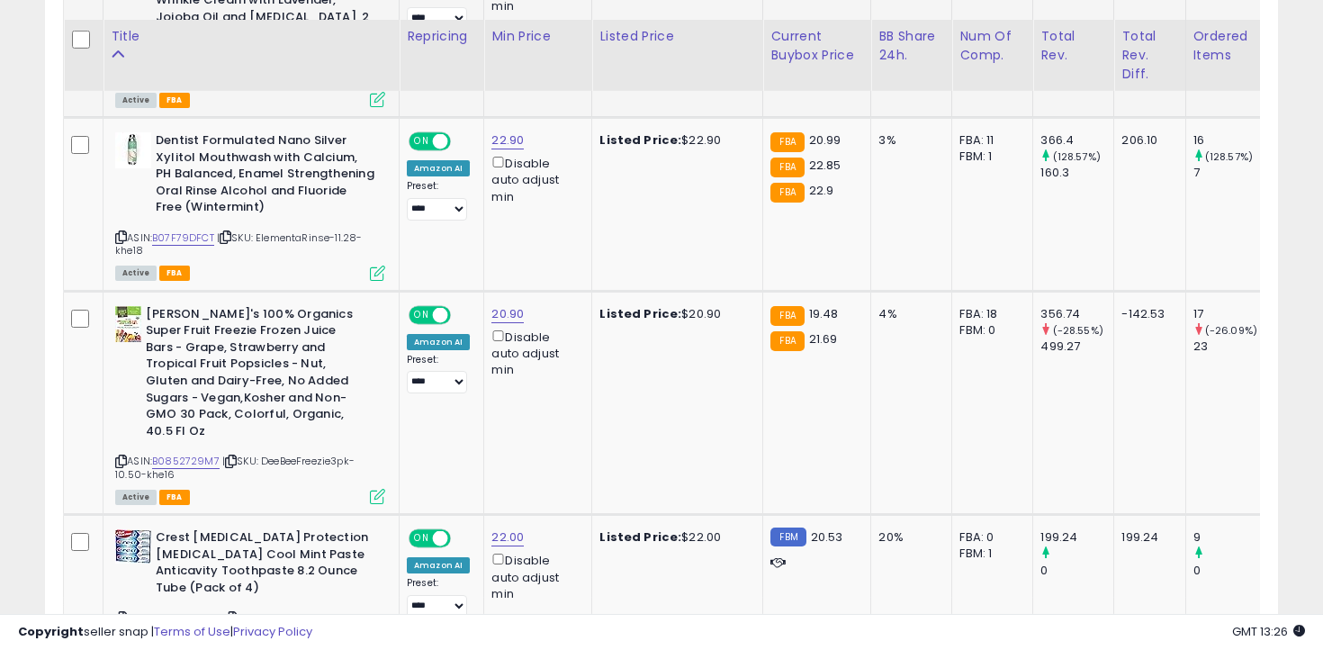
scroll to position [1265, 0]
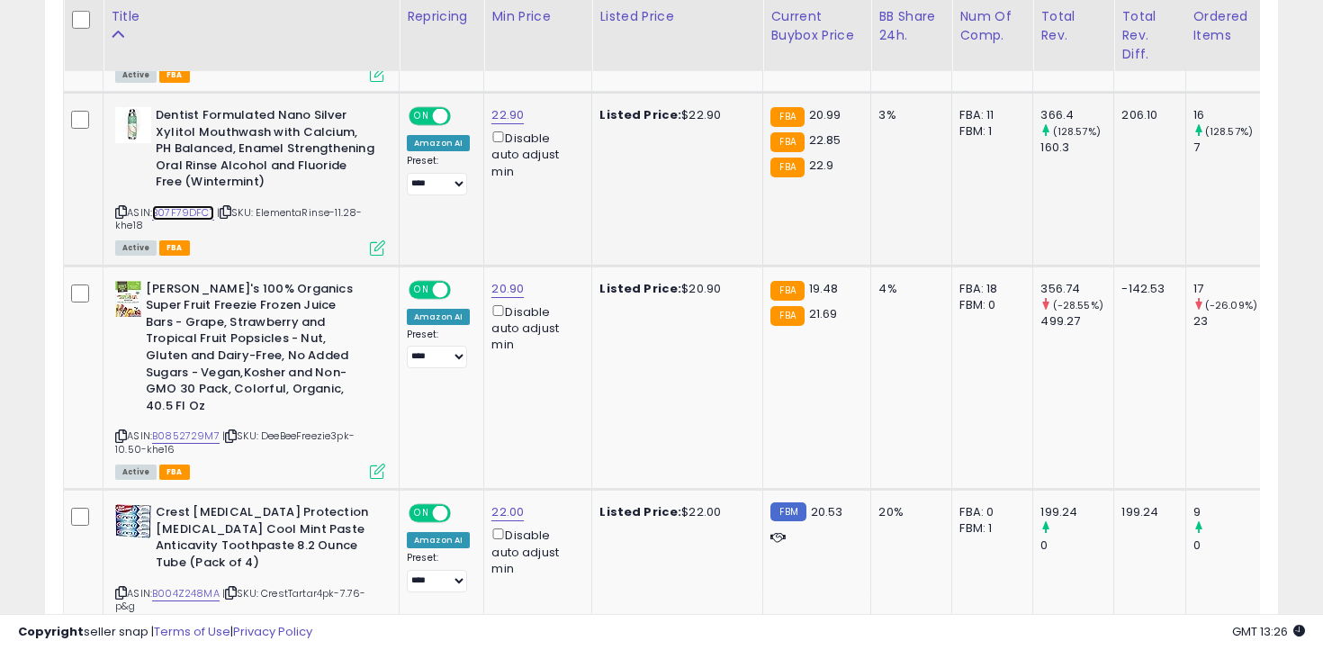
click at [198, 208] on link "B07F79DFCT" at bounding box center [183, 212] width 62 height 15
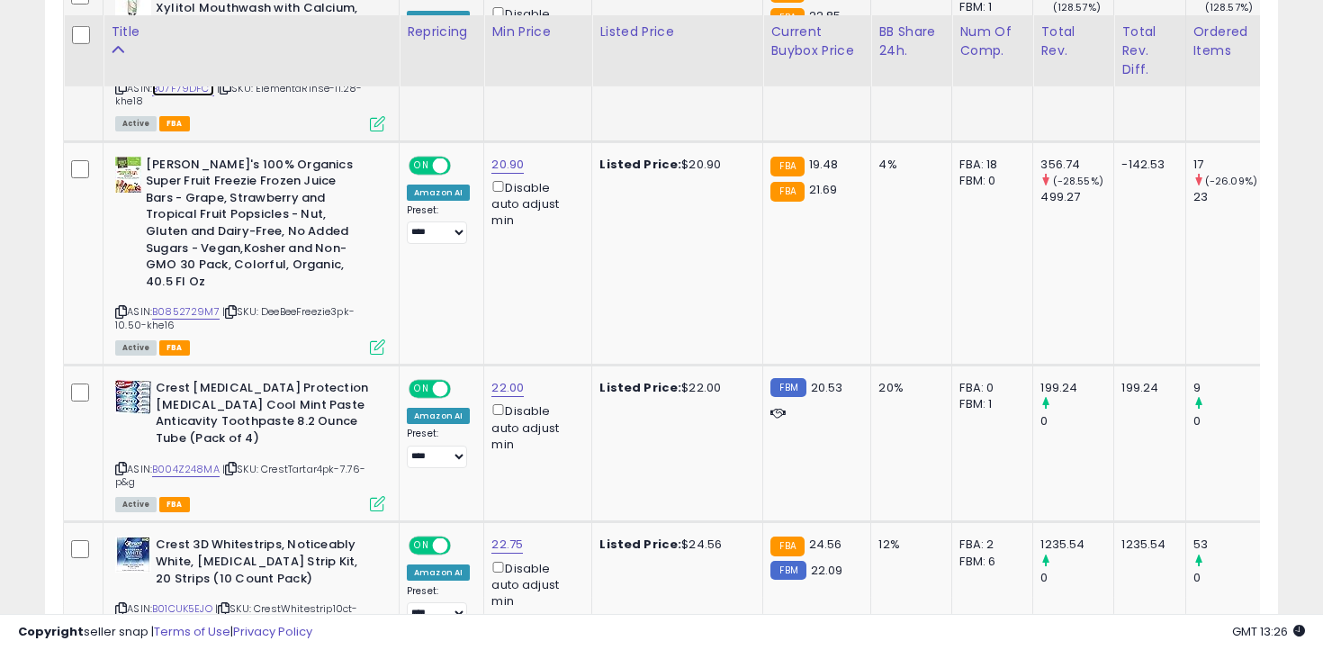
scroll to position [1433, 0]
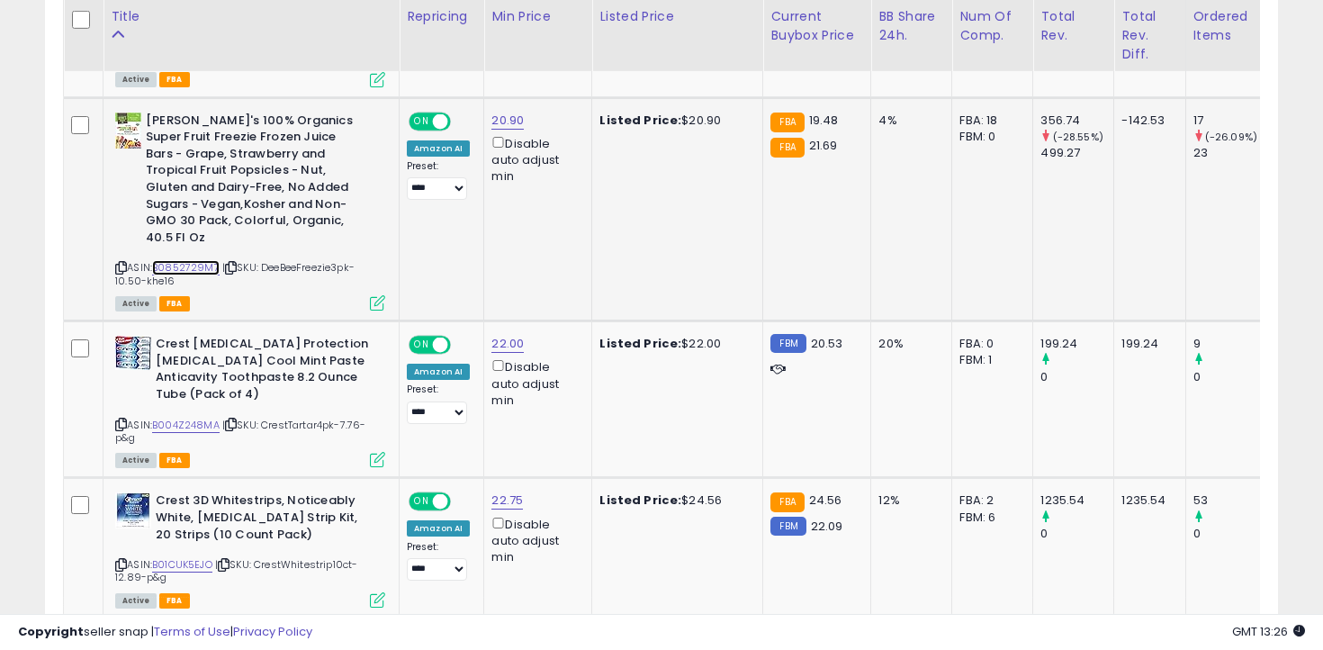
click at [212, 260] on link "B0852729M7" at bounding box center [186, 267] width 68 height 15
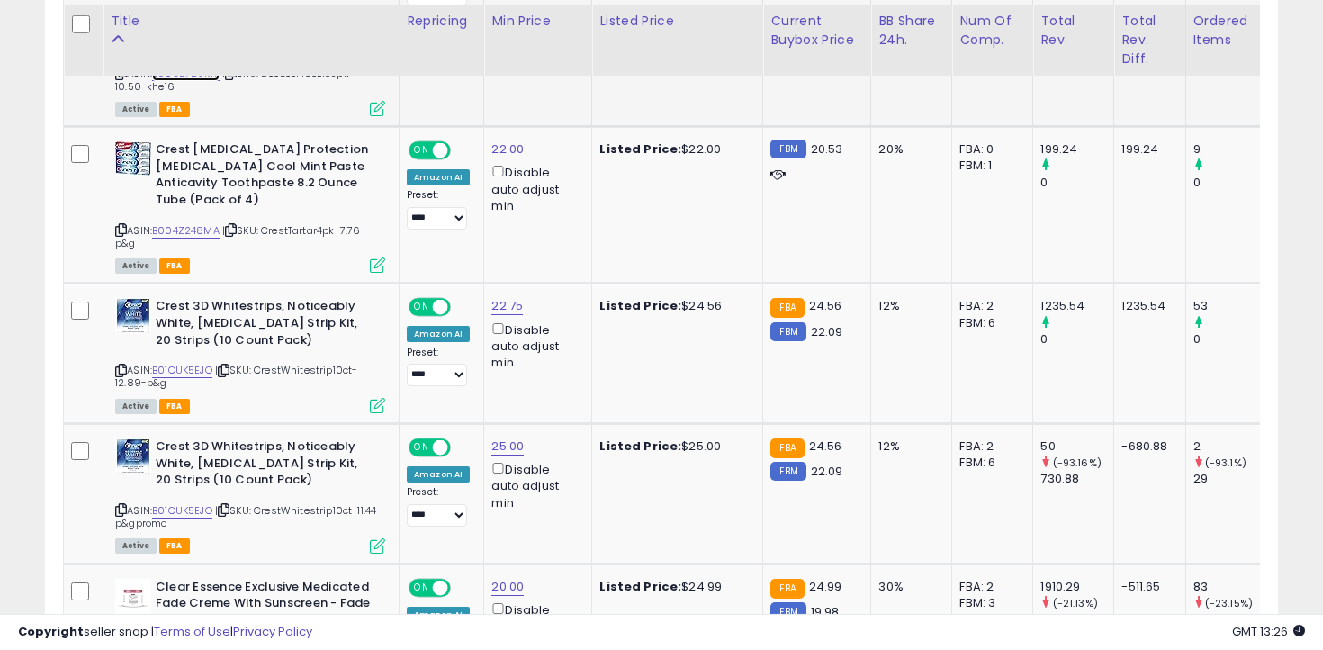
scroll to position [1635, 0]
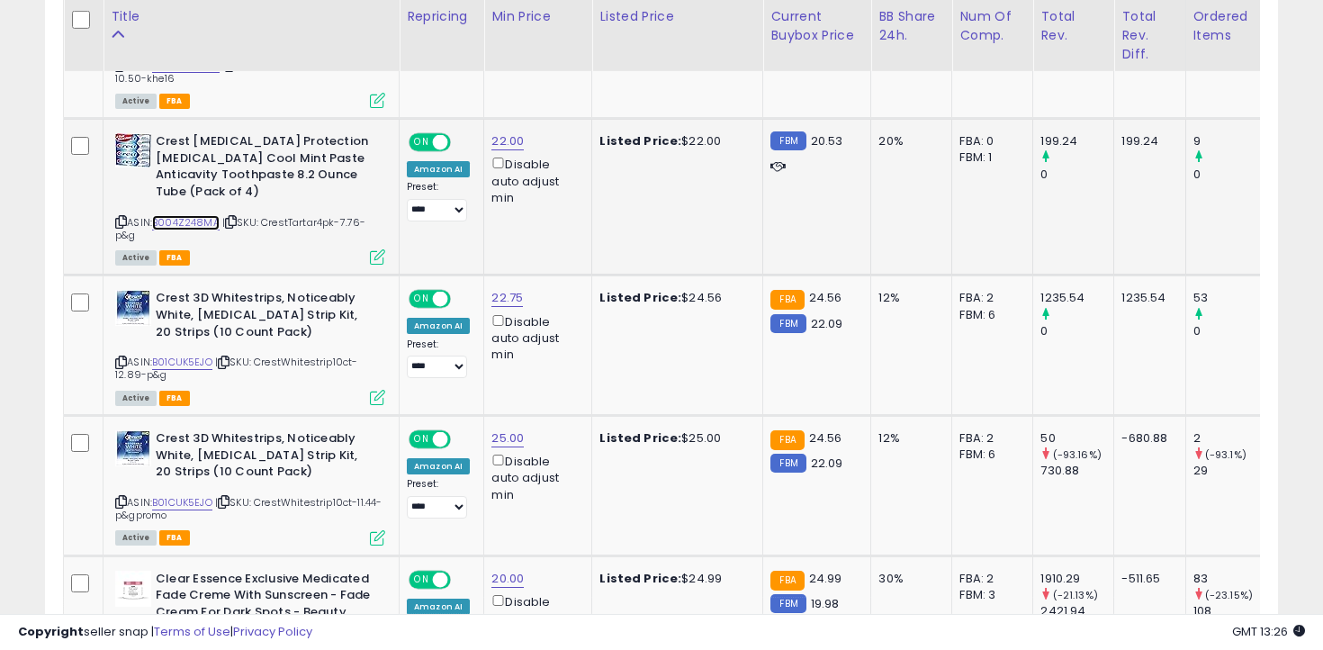
click at [196, 215] on link "B004Z248MA" at bounding box center [186, 222] width 68 height 15
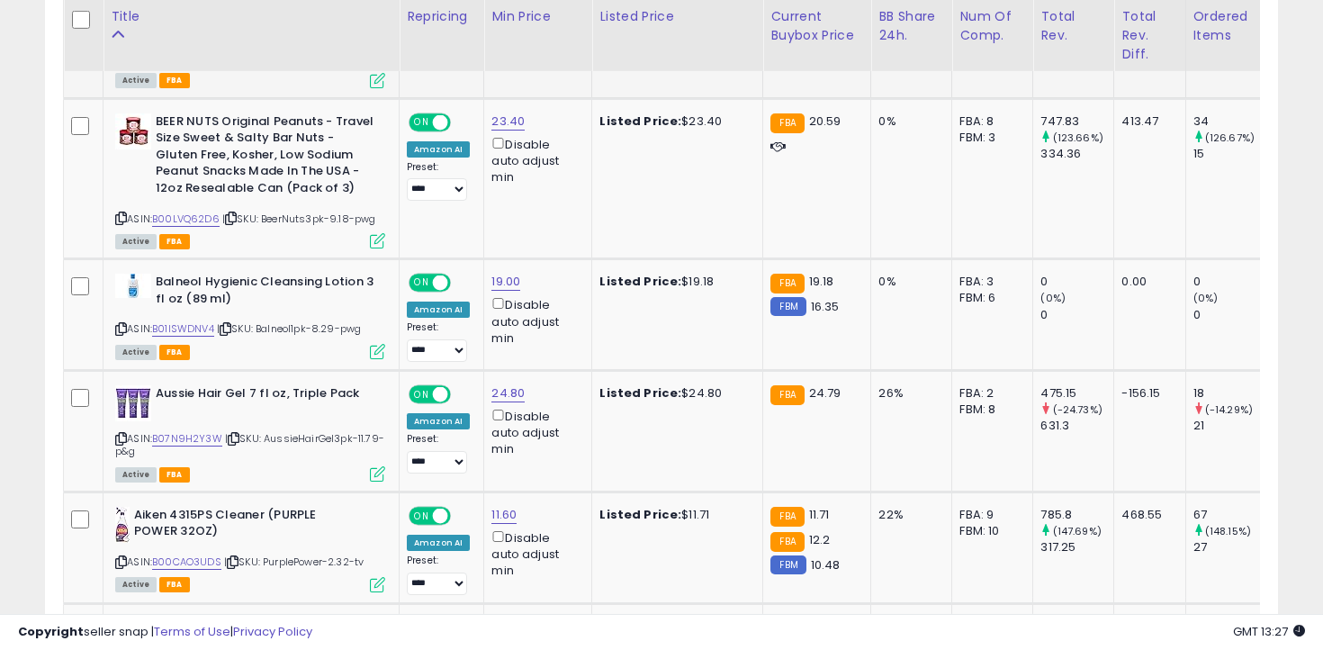
scroll to position [2410, 0]
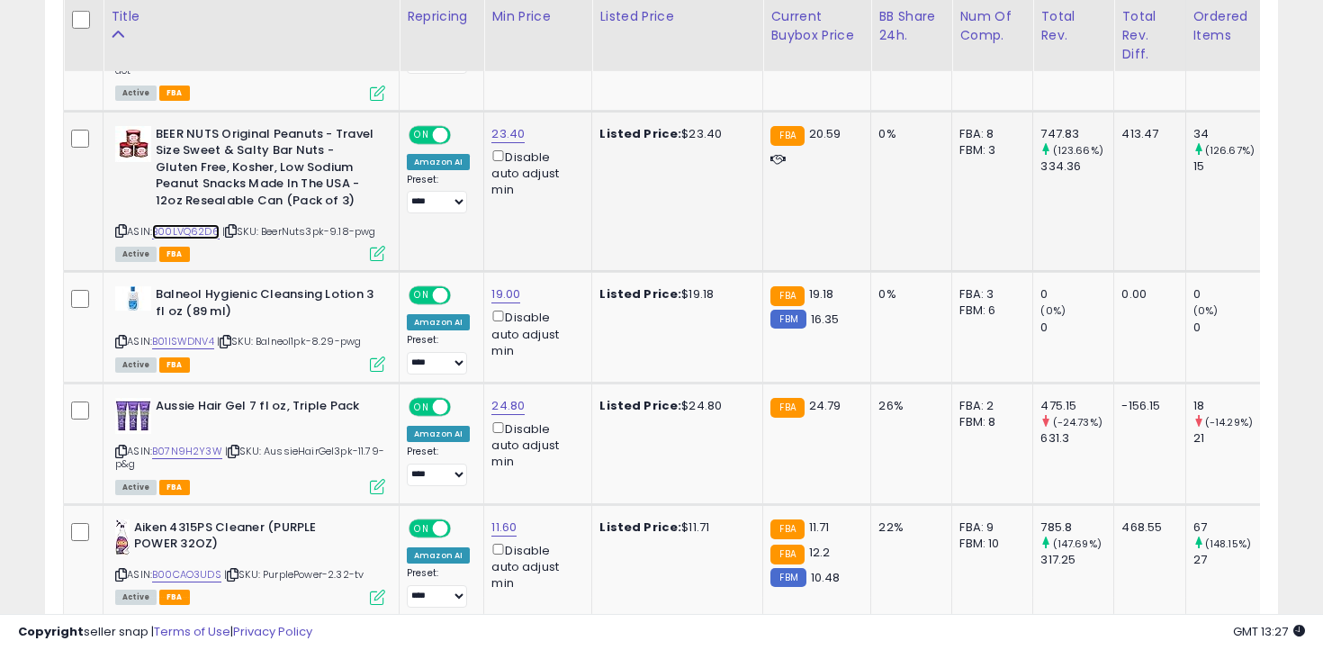
click at [202, 224] on link "B00LVQ62D6" at bounding box center [186, 231] width 68 height 15
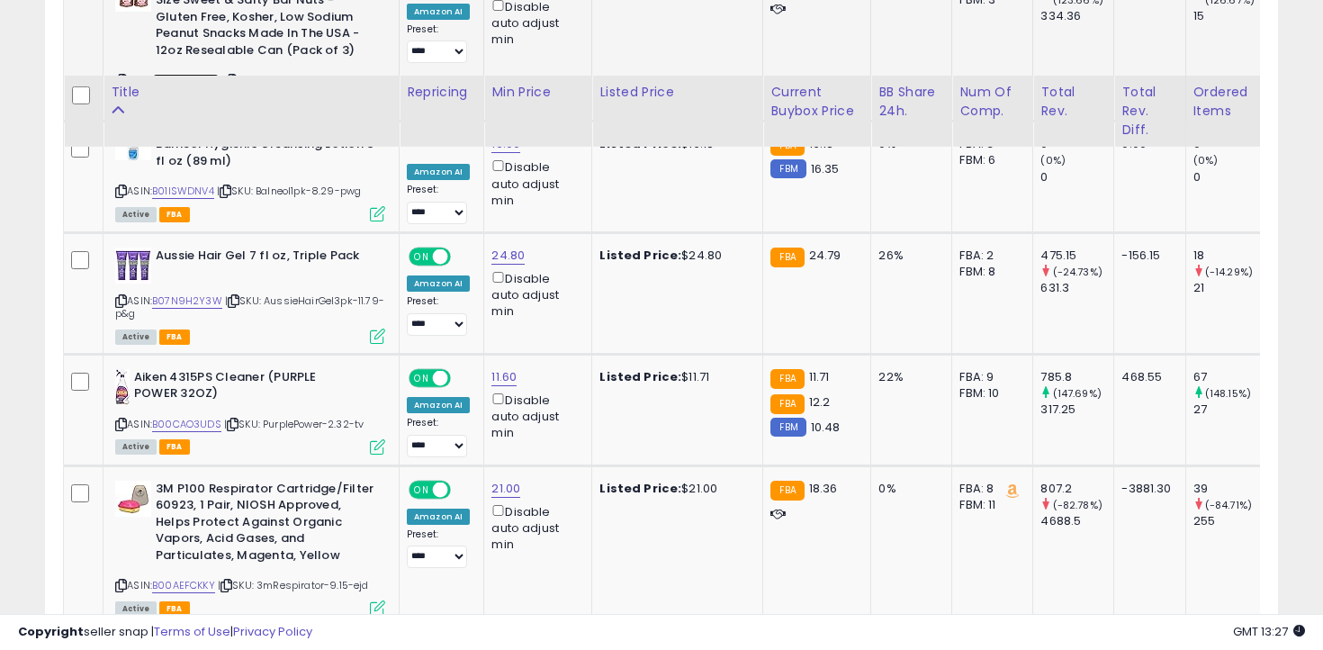
scroll to position [2655, 0]
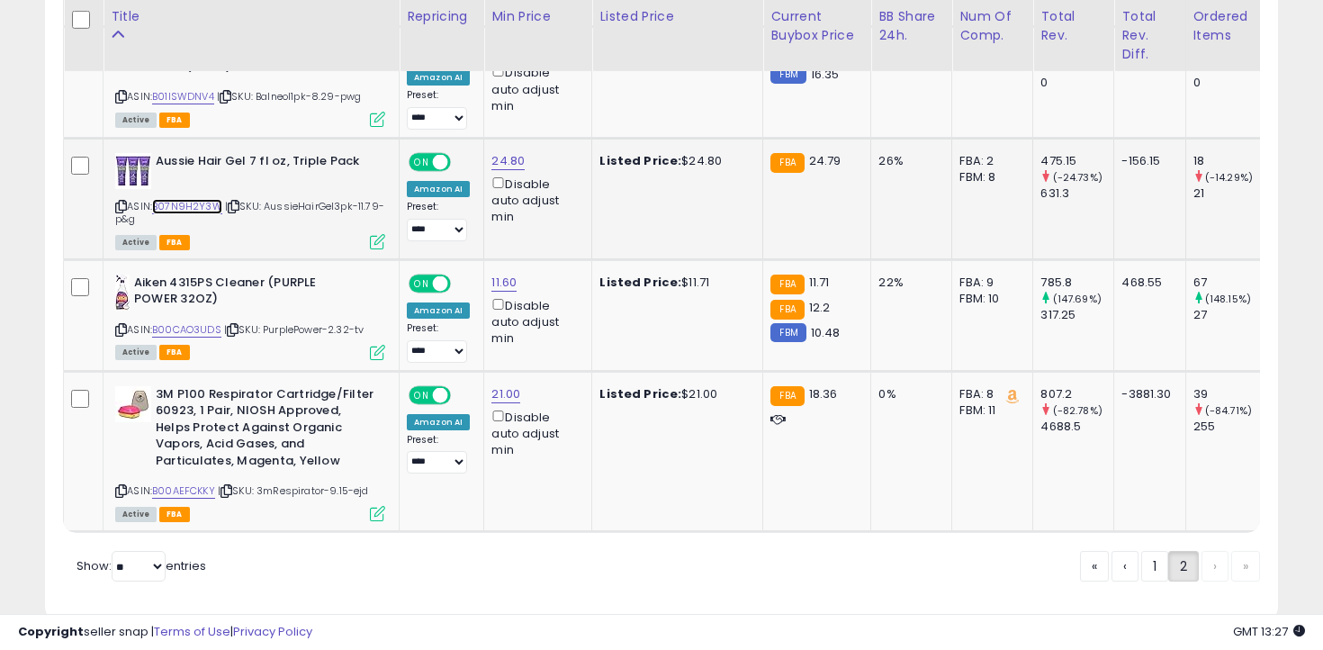
click at [200, 199] on link "B07N9H2Y3W" at bounding box center [187, 206] width 70 height 15
click at [120, 486] on icon at bounding box center [121, 491] width 12 height 10
click at [1217, 551] on div "« ‹ 1 2 › »" at bounding box center [1170, 568] width 180 height 35
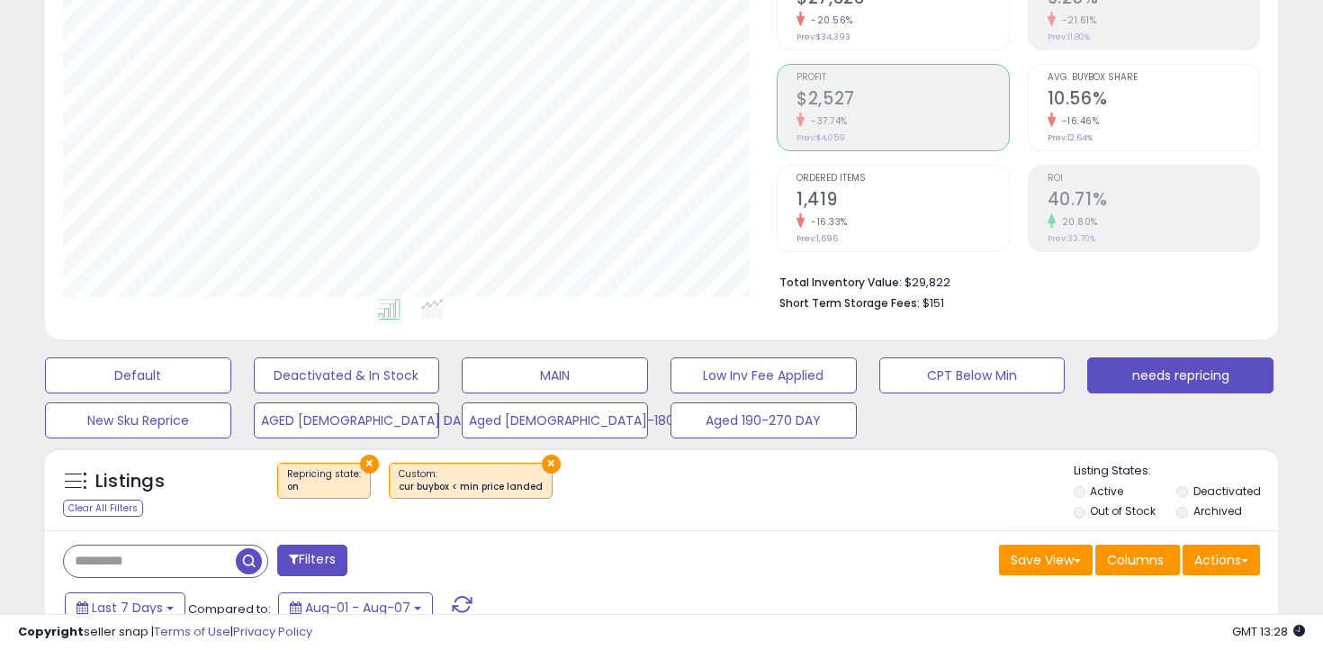
scroll to position [212, 0]
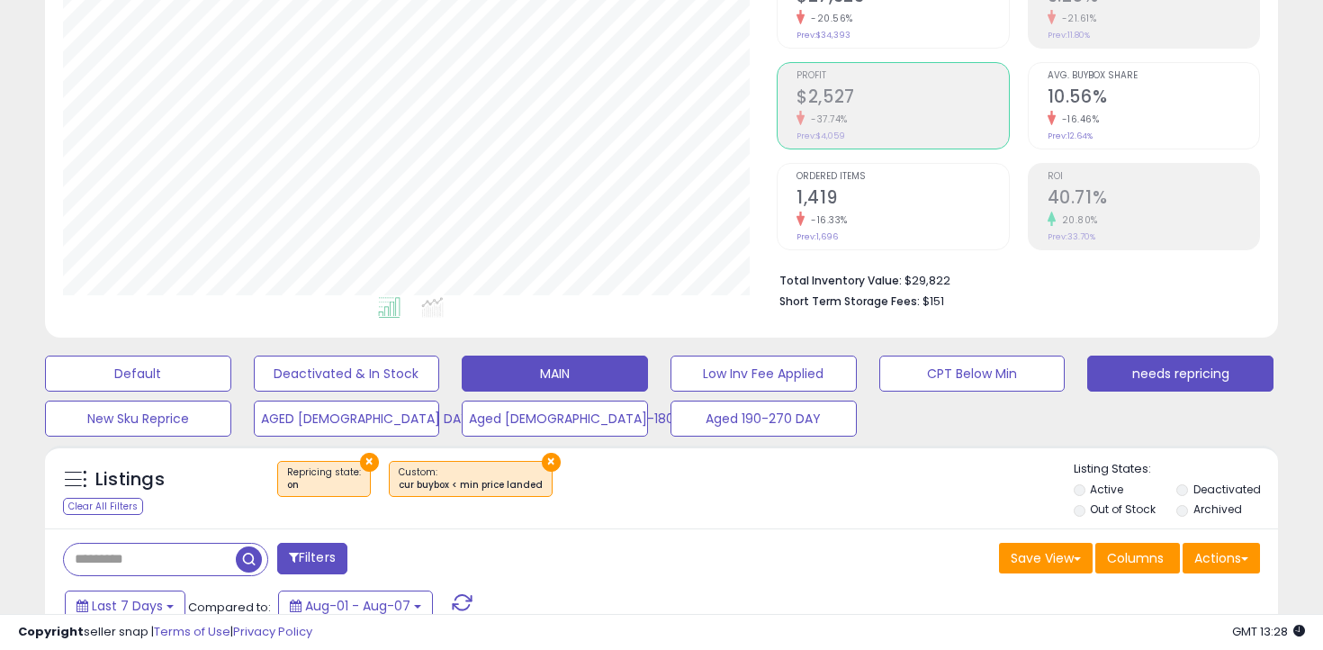
click at [231, 367] on button "MAIN" at bounding box center [138, 374] width 186 height 36
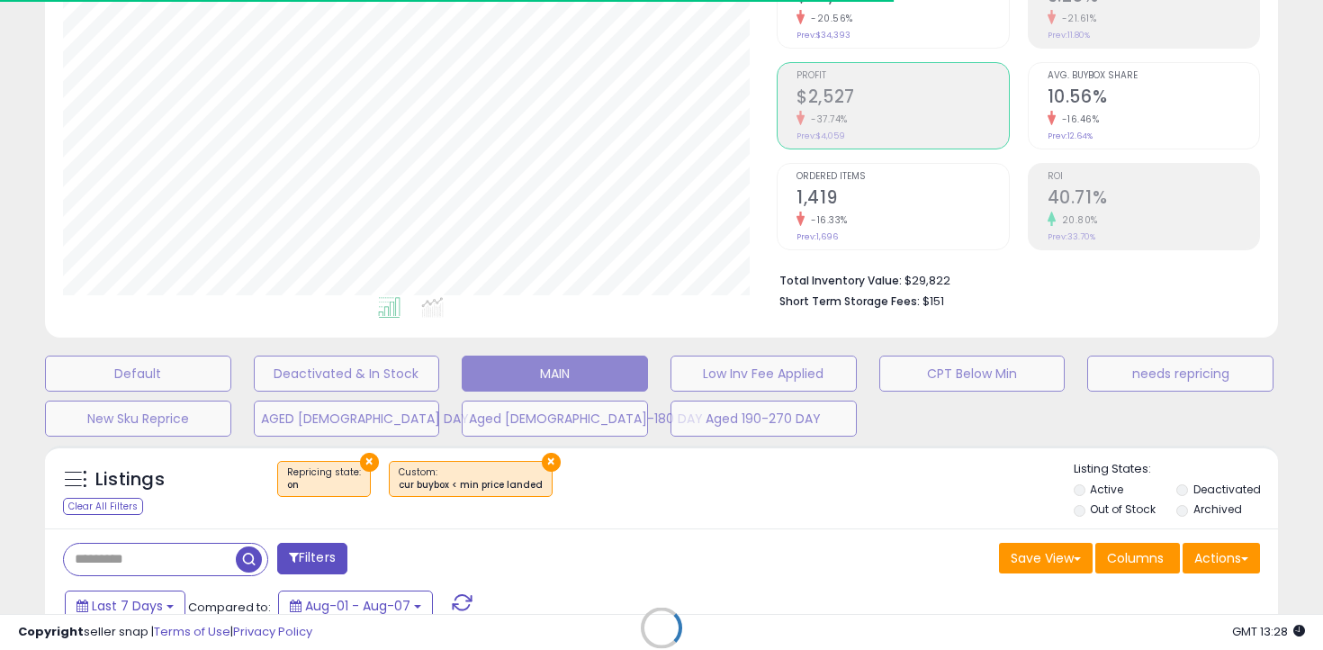
select select "**"
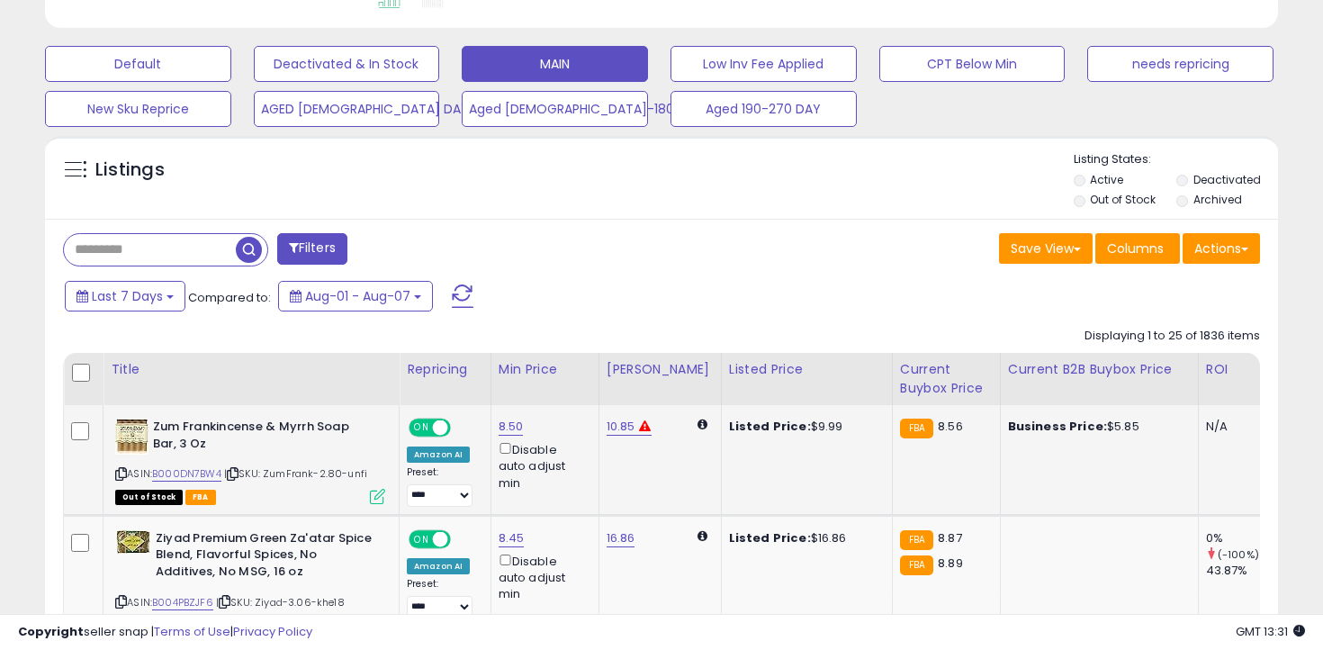
scroll to position [510, 0]
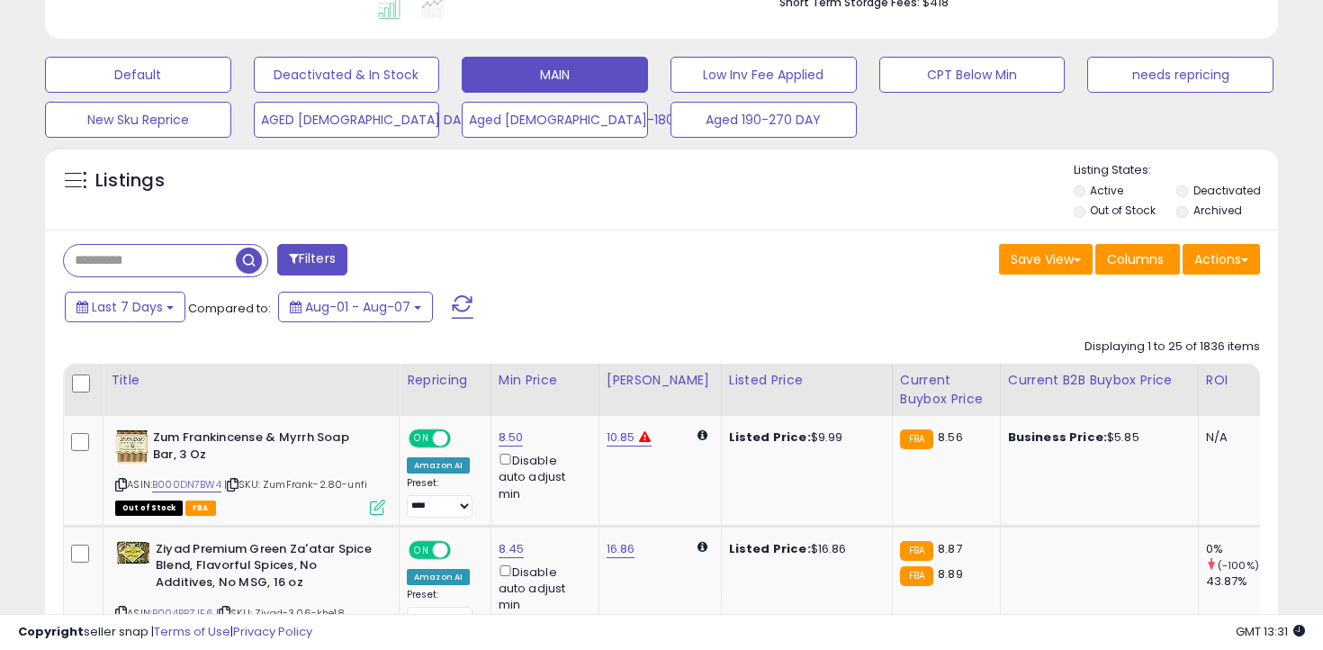
click at [200, 257] on input "text" at bounding box center [208, 261] width 289 height 32
paste input "**********"
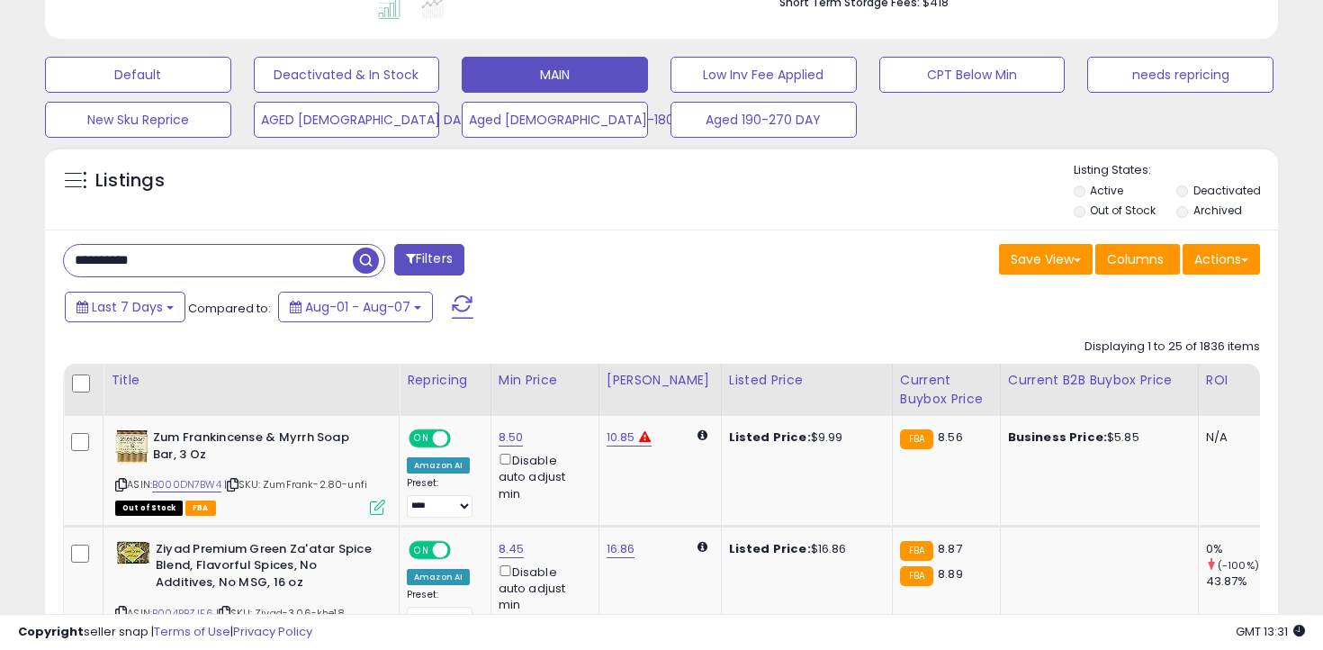
type input "**********"
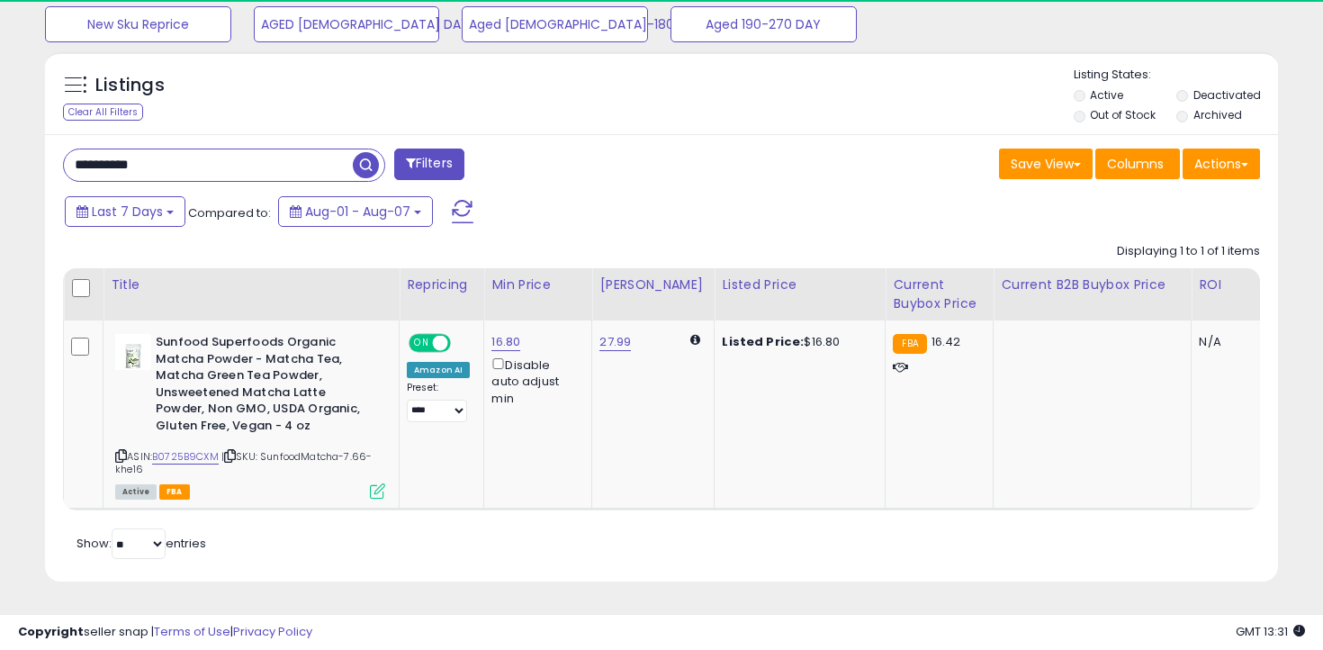
scroll to position [369, 714]
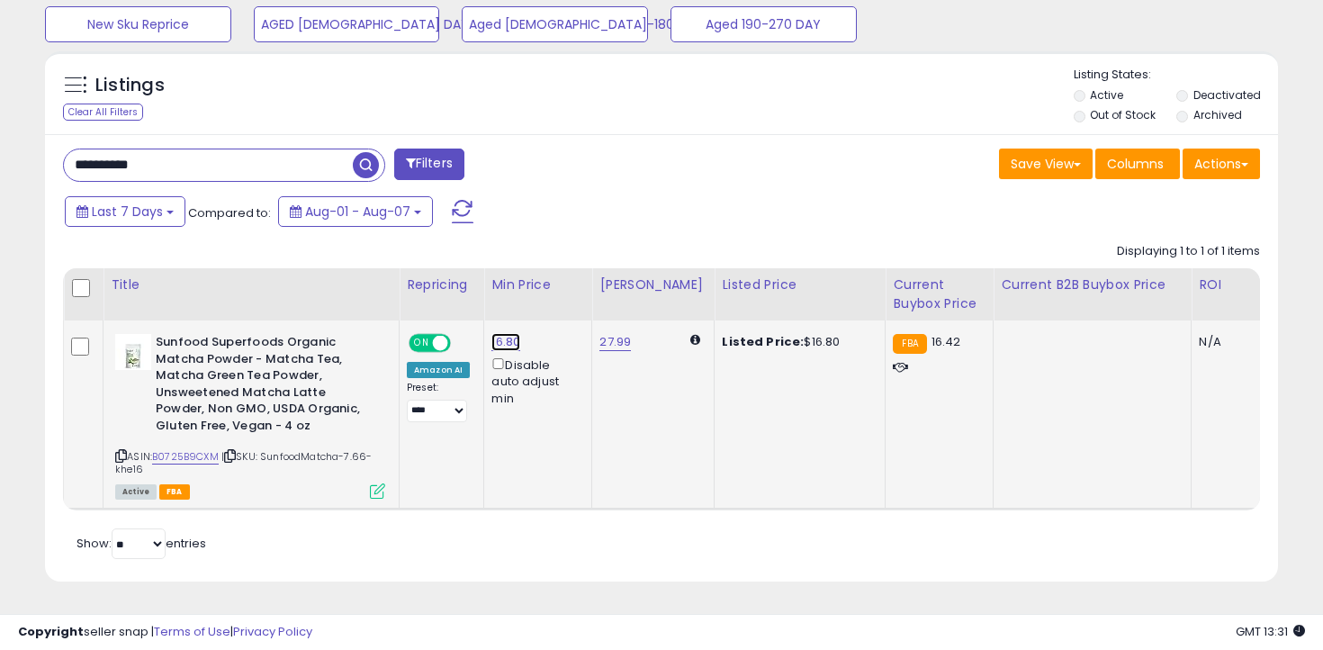
click at [500, 345] on link "16.80" at bounding box center [505, 342] width 29 height 18
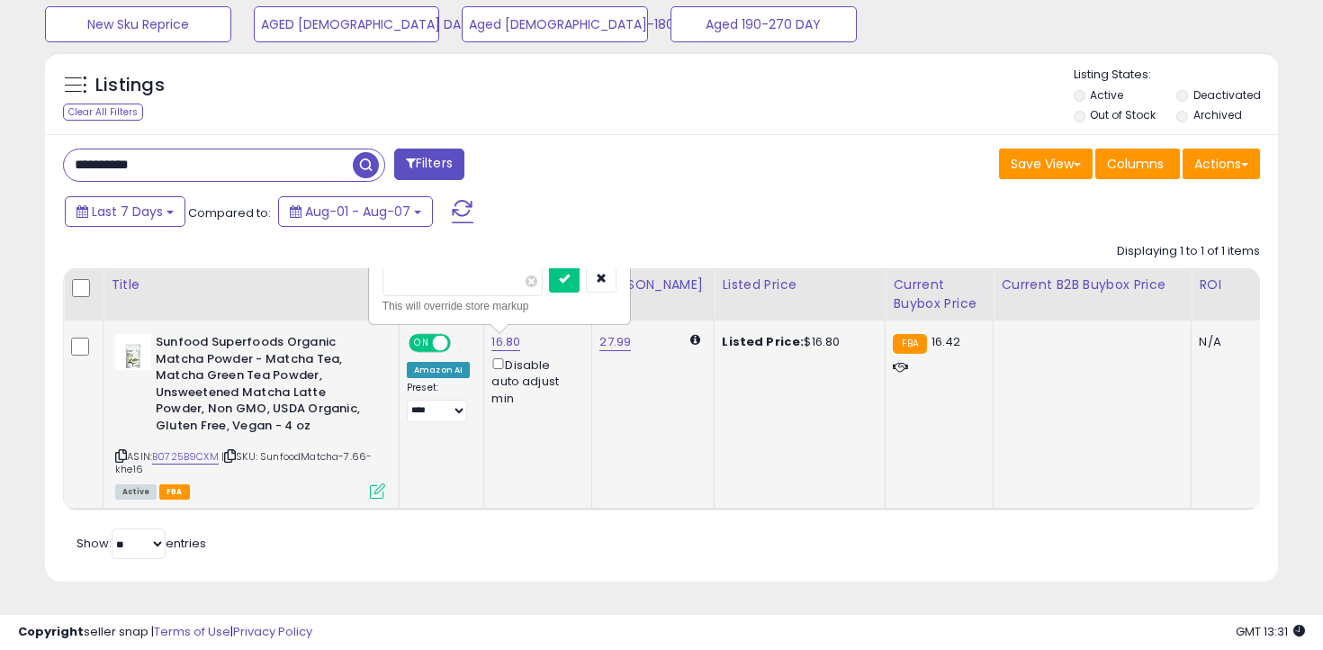
type input "****"
click button "submit" at bounding box center [564, 279] width 31 height 27
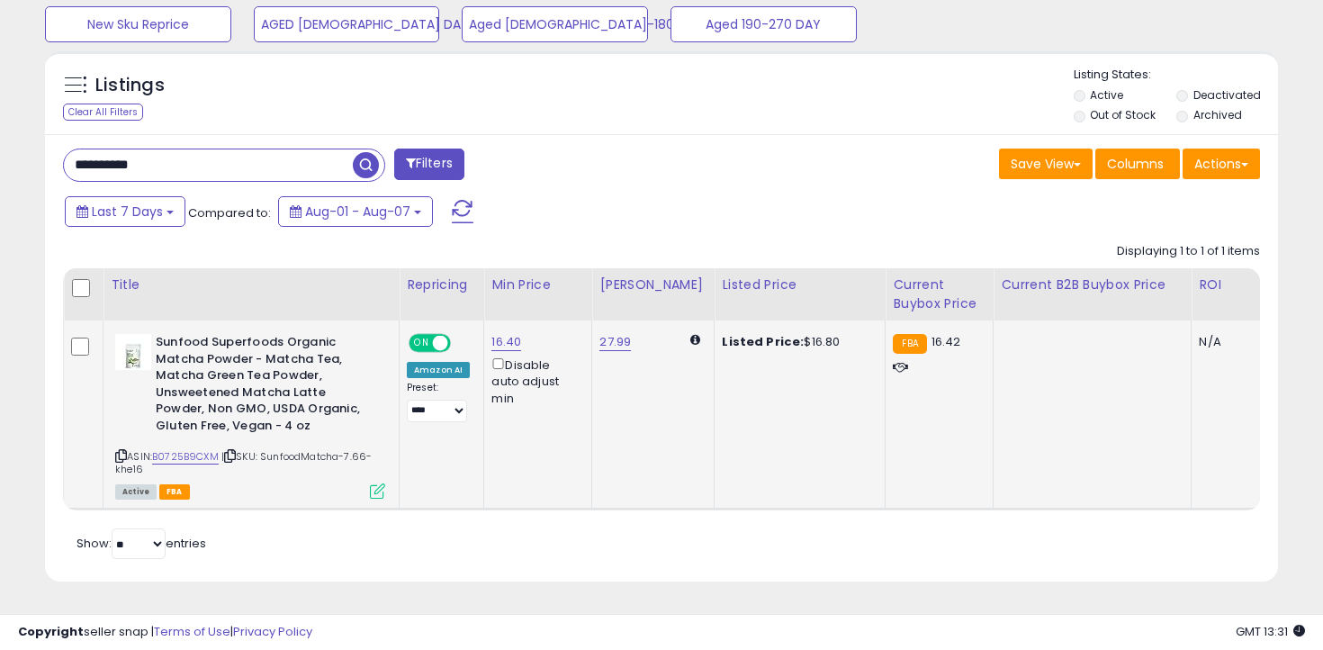
click at [228, 172] on input "**********" at bounding box center [208, 165] width 289 height 32
paste input "text"
type input "**********"
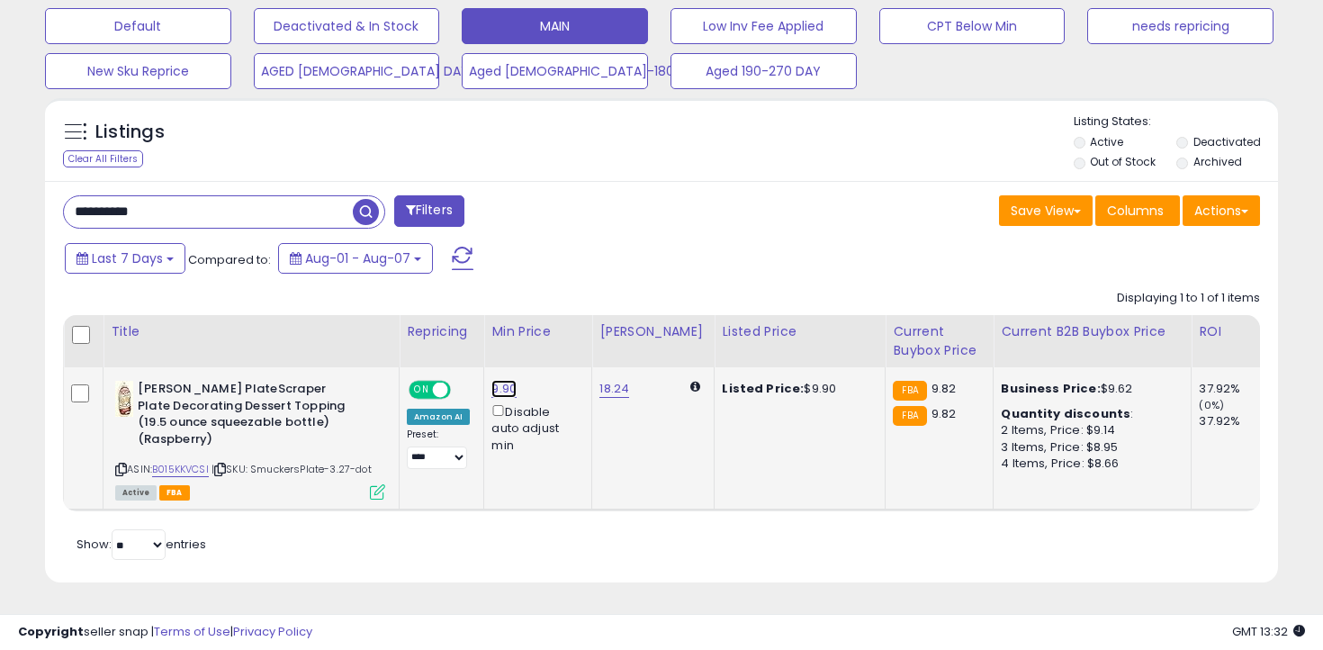
click at [509, 392] on link "9.90" at bounding box center [503, 389] width 25 height 18
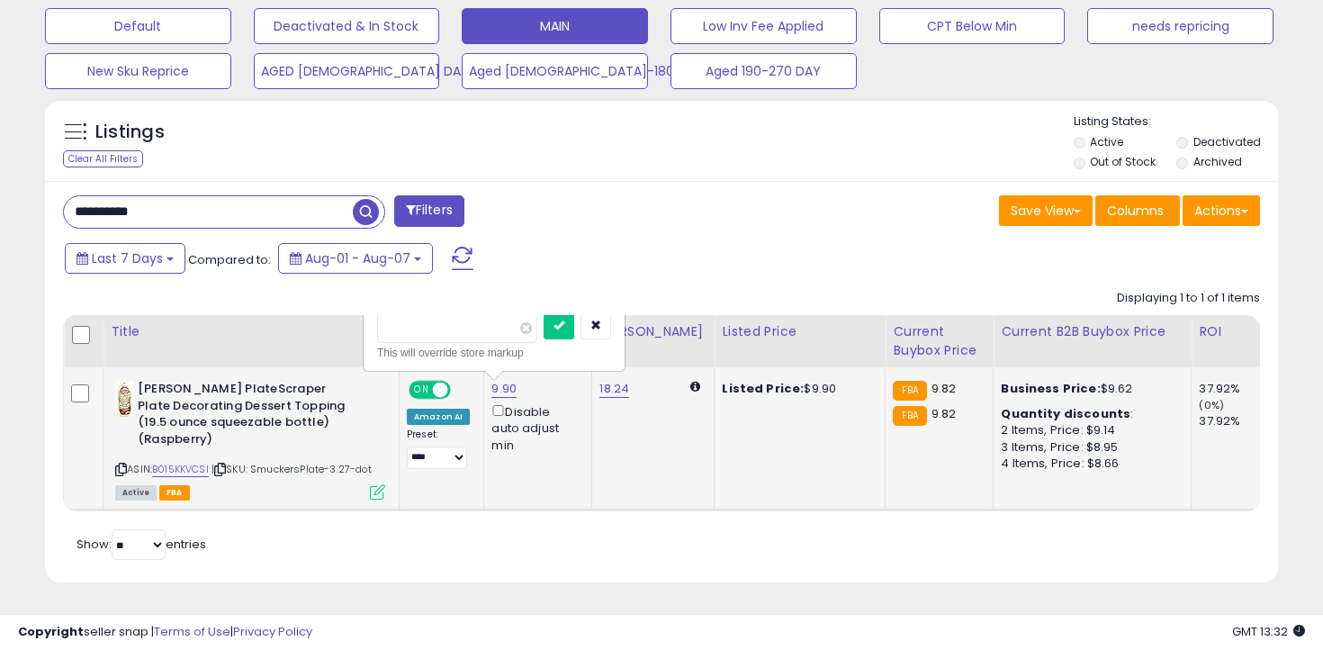
type input "***"
click button "submit" at bounding box center [559, 325] width 31 height 27
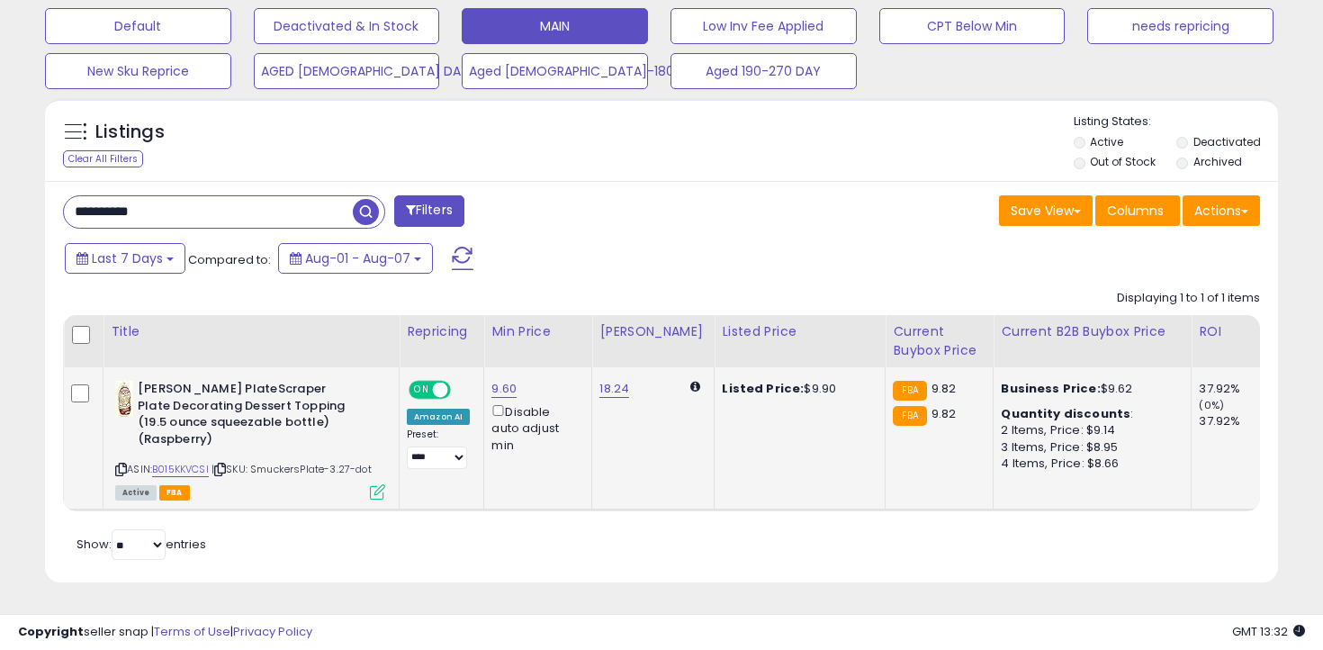
click at [248, 216] on input "**********" at bounding box center [208, 212] width 289 height 32
paste input "text"
type input "**********"
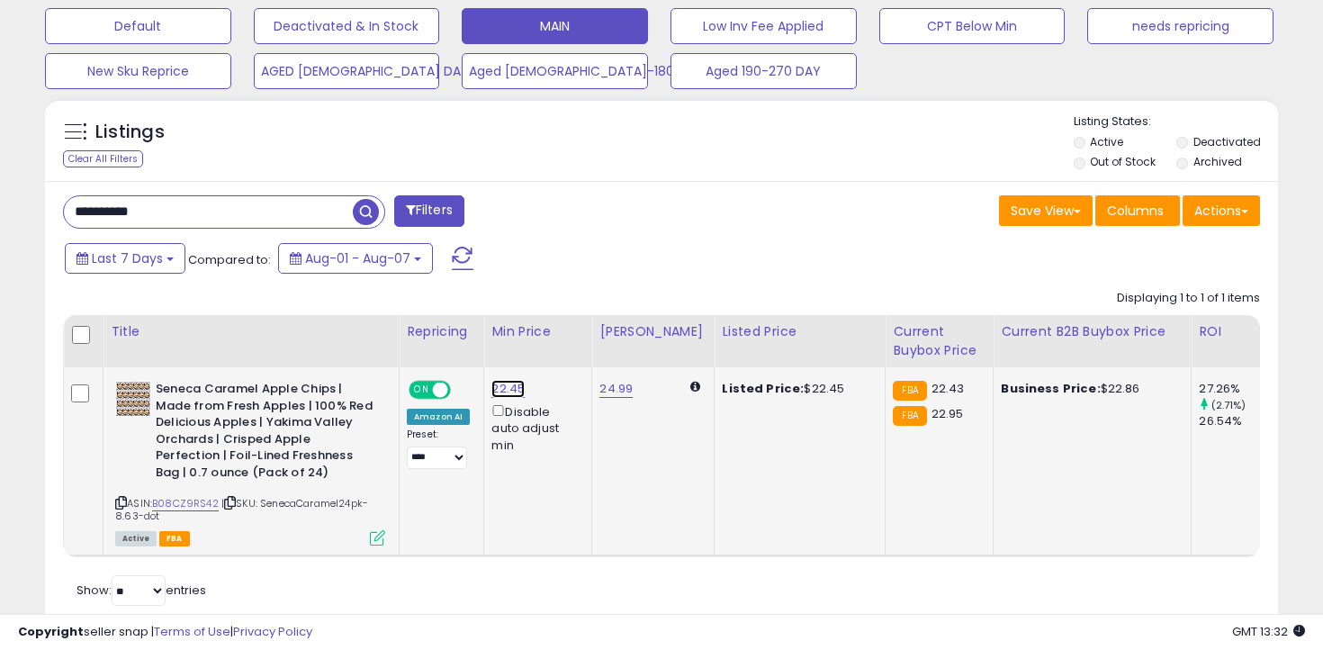
click at [500, 385] on link "22.45" at bounding box center [507, 389] width 33 height 18
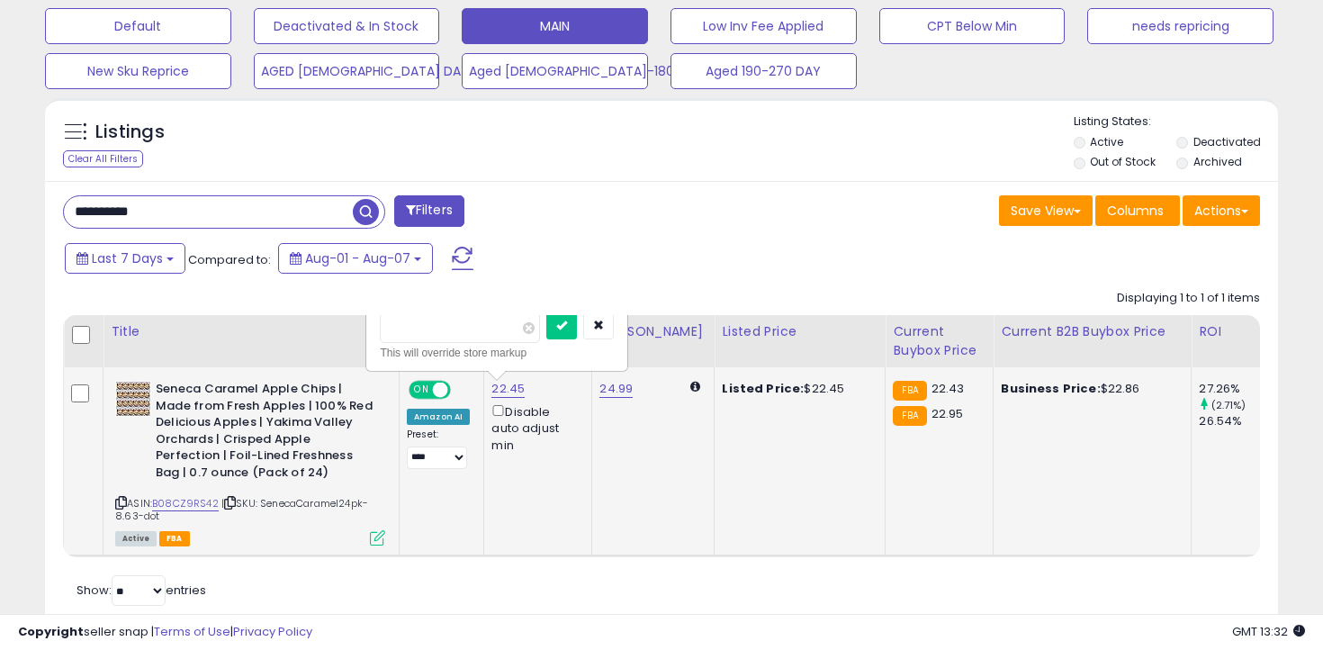
type input "****"
click button "submit" at bounding box center [561, 325] width 31 height 27
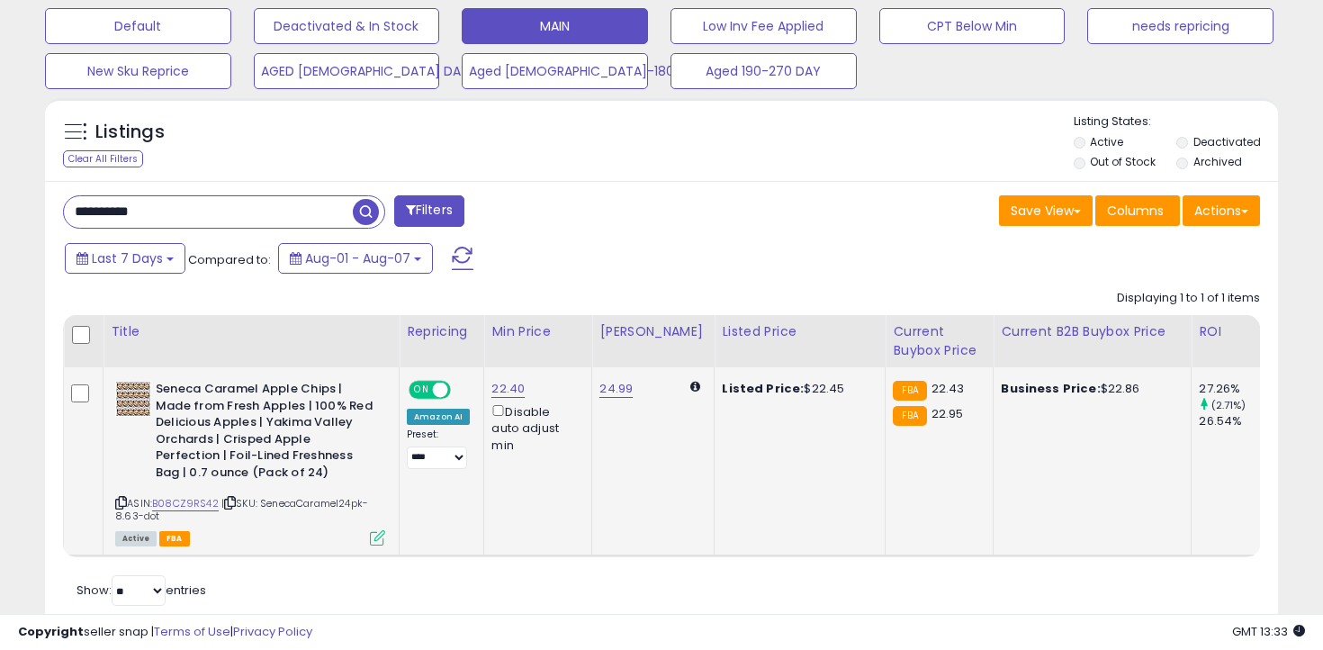
click at [176, 201] on input "**********" at bounding box center [208, 212] width 289 height 32
paste input "text"
type input "**********"
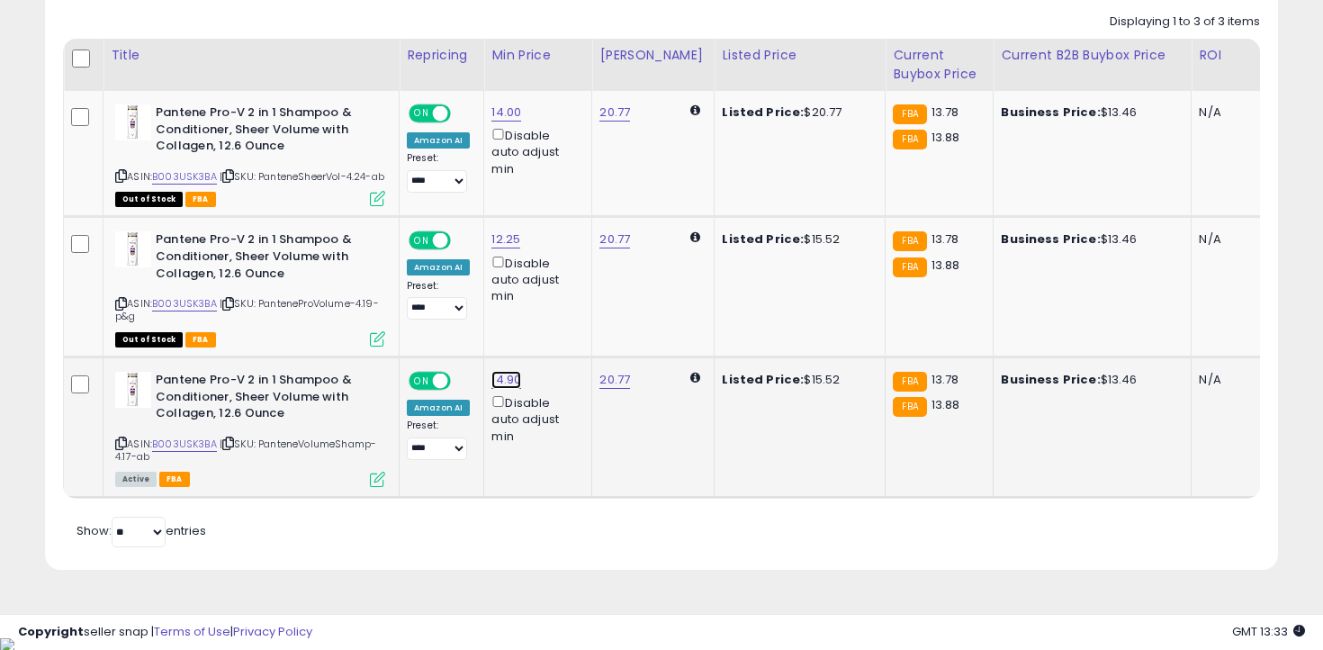
click at [502, 122] on link "14.90" at bounding box center [506, 113] width 30 height 18
click at [459, 341] on input "*****" at bounding box center [459, 331] width 160 height 31
type input "****"
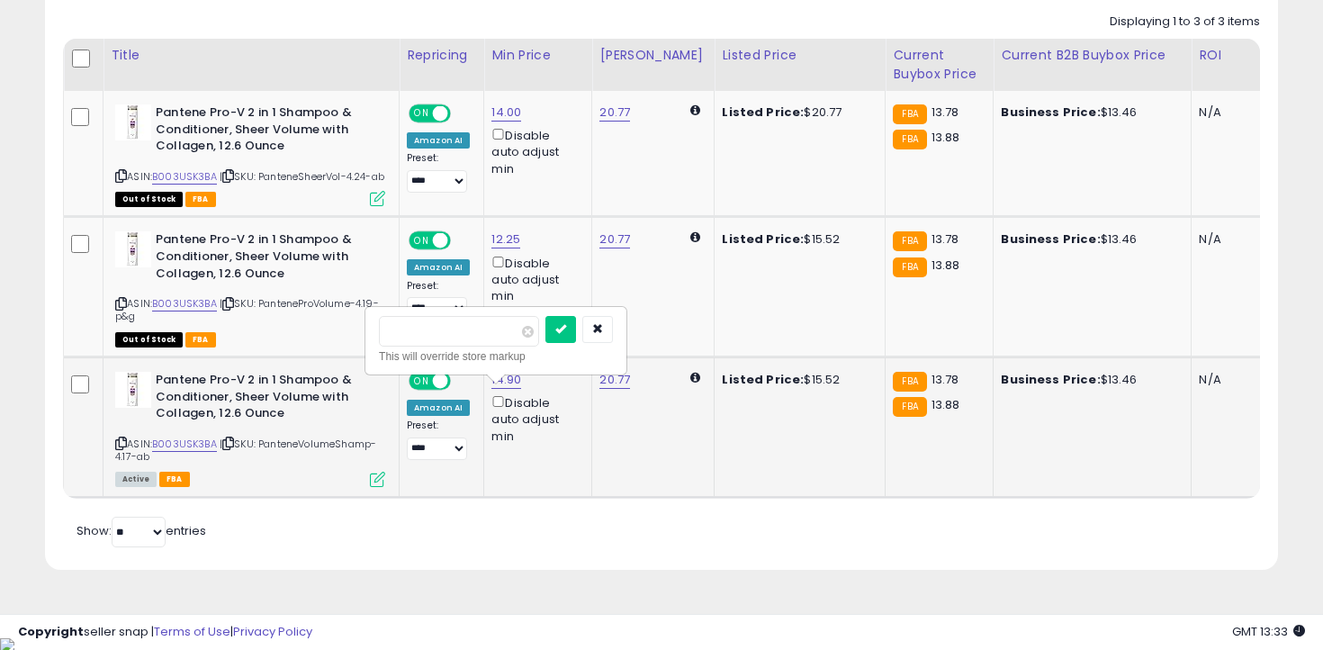
click button "submit" at bounding box center [560, 329] width 31 height 27
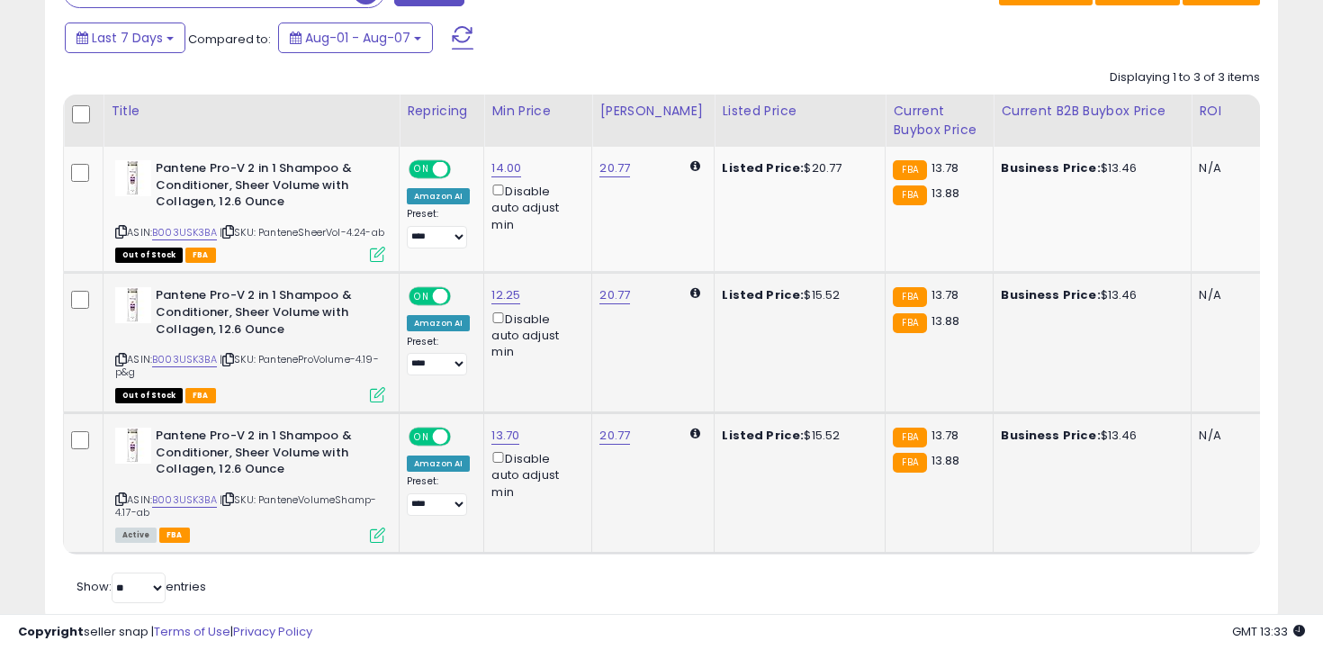
scroll to position [835, 0]
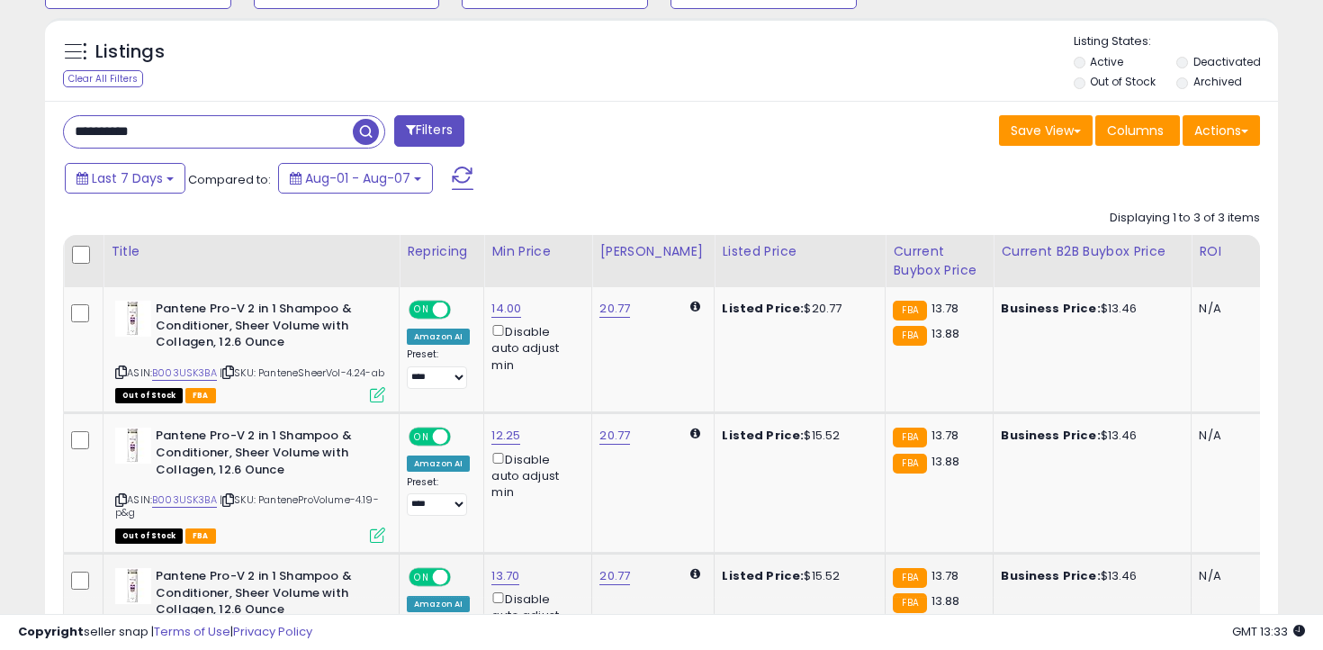
click at [192, 139] on input "**********" at bounding box center [208, 132] width 289 height 32
paste input "text"
type input "**********"
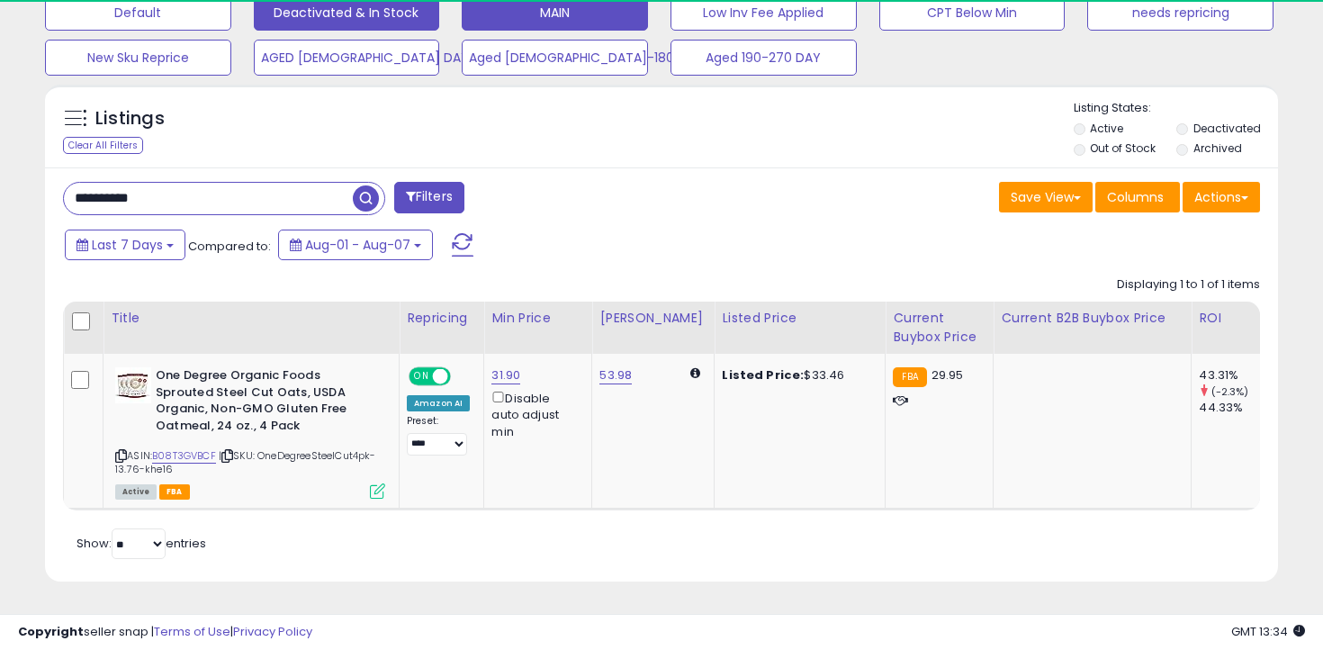
scroll to position [369, 714]
